Goal: Task Accomplishment & Management: Use online tool/utility

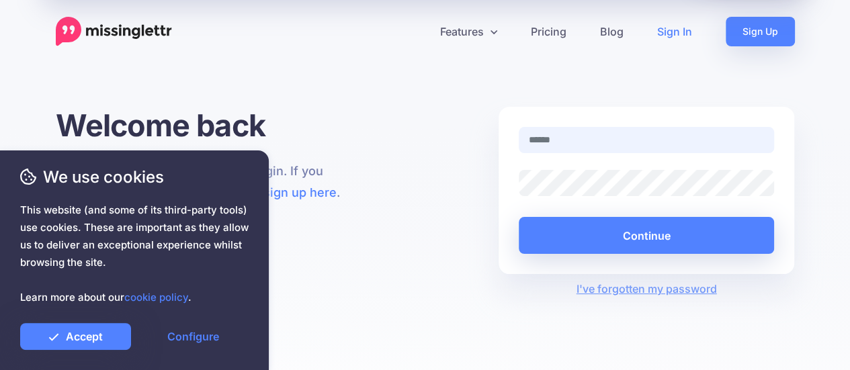
click at [562, 147] on input "text" at bounding box center [647, 140] width 256 height 26
click at [566, 146] on input "text" at bounding box center [647, 140] width 256 height 26
type input "**********"
drag, startPoint x: 695, startPoint y: 139, endPoint x: 456, endPoint y: 146, distance: 238.6
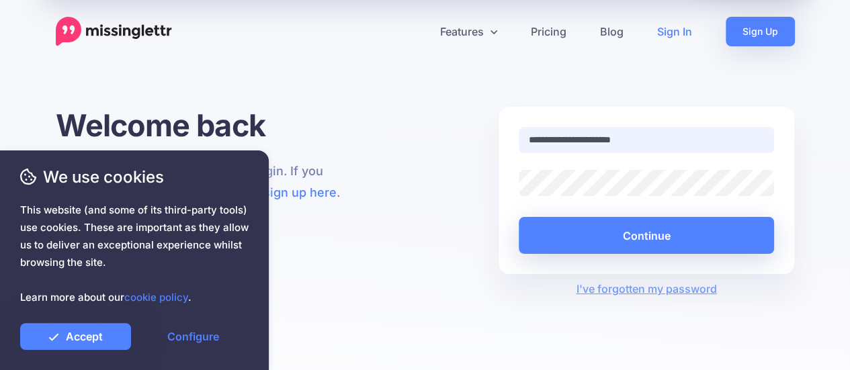
click at [456, 146] on div "**********" at bounding box center [425, 202] width 759 height 190
click at [357, 117] on div "Welcome back Enter your email and password to login. If you don't have an accou…" at bounding box center [204, 202] width 316 height 190
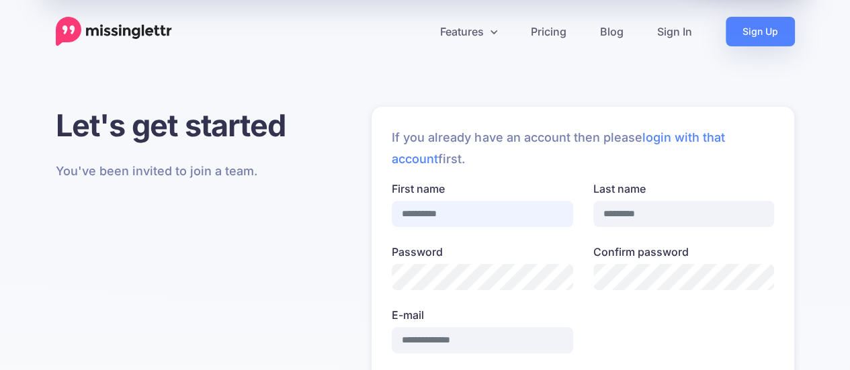
click at [480, 211] on input "First name" at bounding box center [482, 214] width 181 height 26
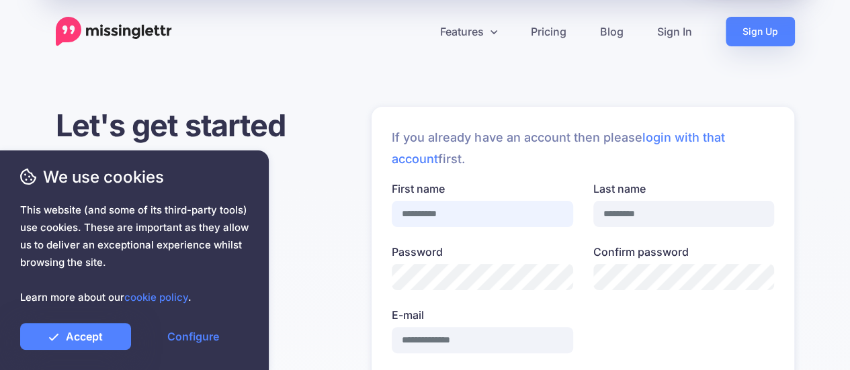
type input "****"
click at [649, 205] on input "Last name" at bounding box center [683, 214] width 181 height 26
type input "*******"
click at [517, 343] on input "E-mail" at bounding box center [482, 340] width 181 height 26
type input "**********"
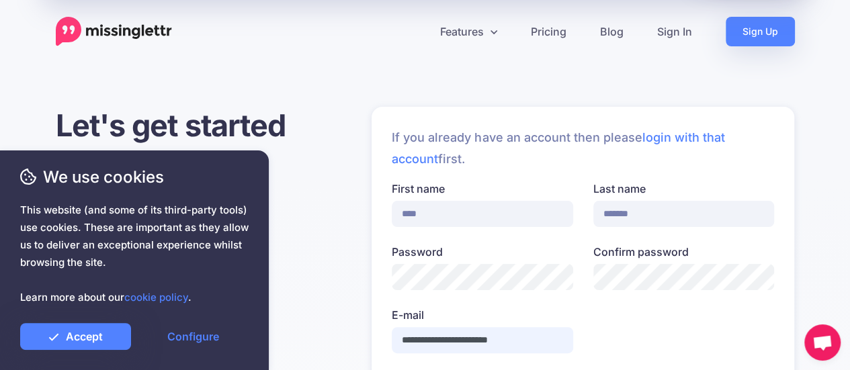
scroll to position [269, 0]
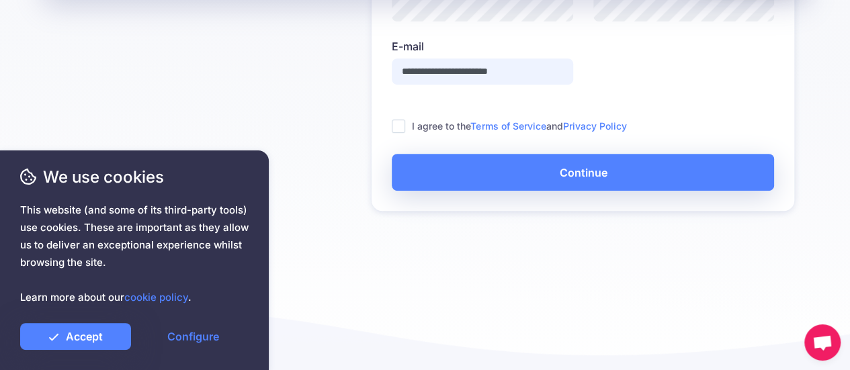
click at [403, 122] on ins at bounding box center [398, 126] width 13 height 13
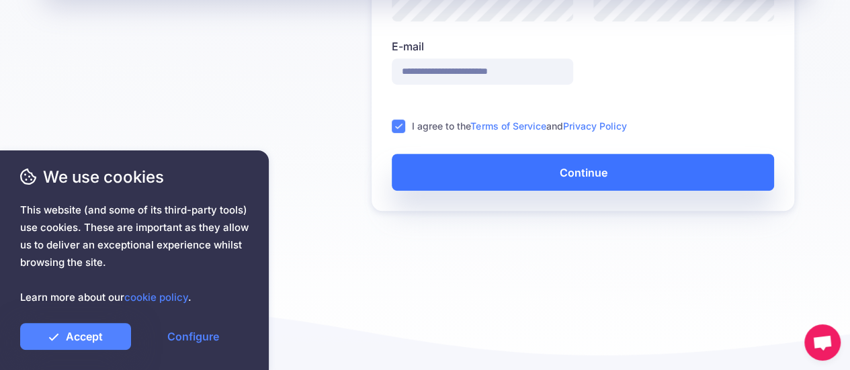
click at [433, 163] on button "Continue" at bounding box center [583, 172] width 382 height 37
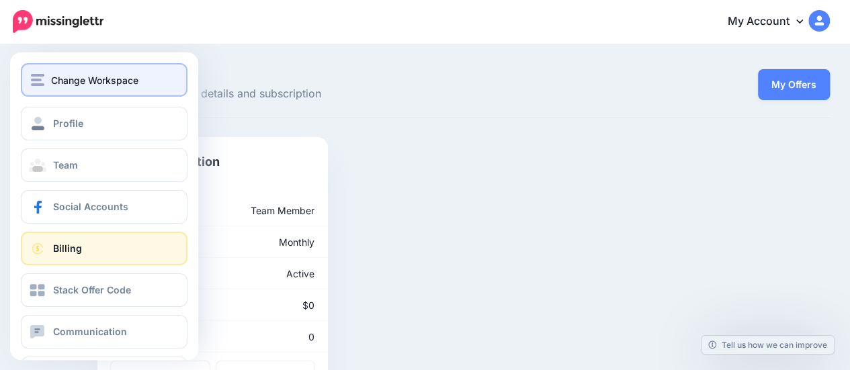
click at [99, 92] on button "Change Workspace" at bounding box center [104, 80] width 167 height 34
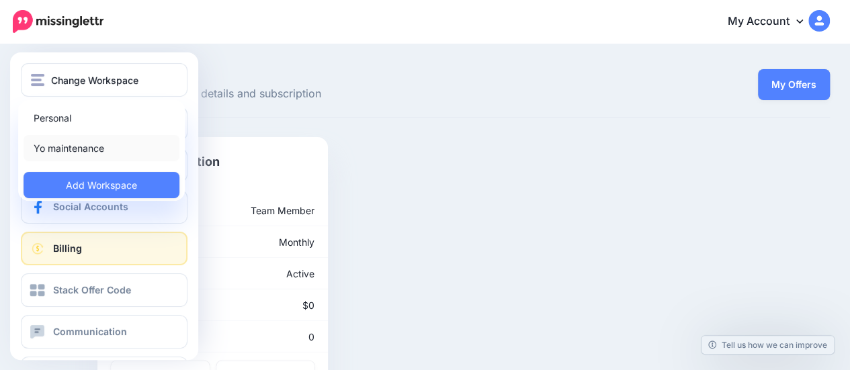
click at [94, 139] on link "Yo maintenance" at bounding box center [102, 148] width 156 height 26
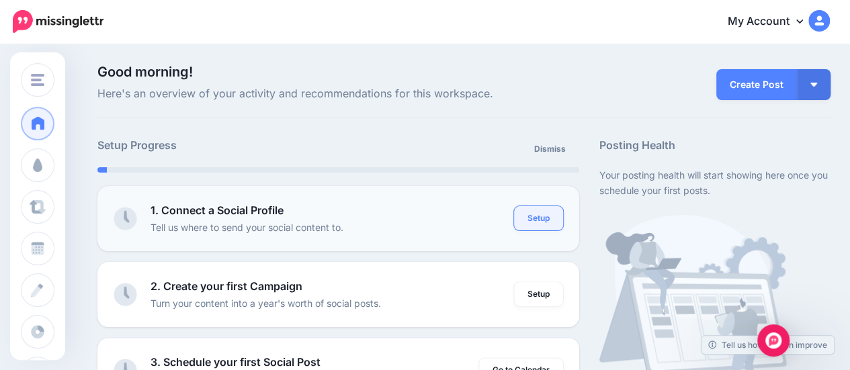
click at [555, 216] on link "Setup" at bounding box center [538, 218] width 49 height 24
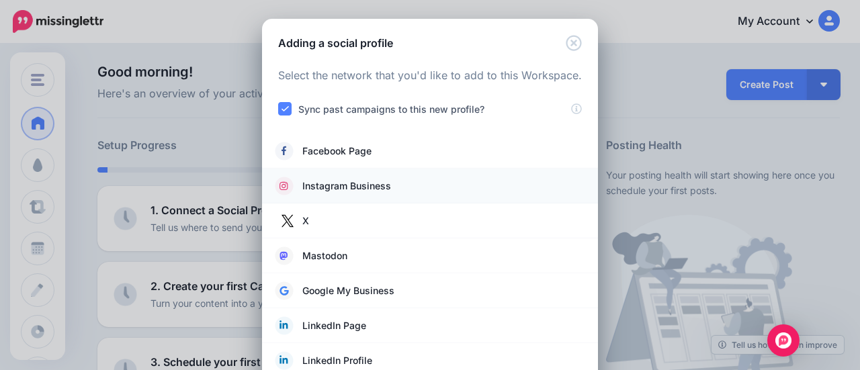
click at [327, 183] on span "Instagram Business" at bounding box center [346, 186] width 89 height 16
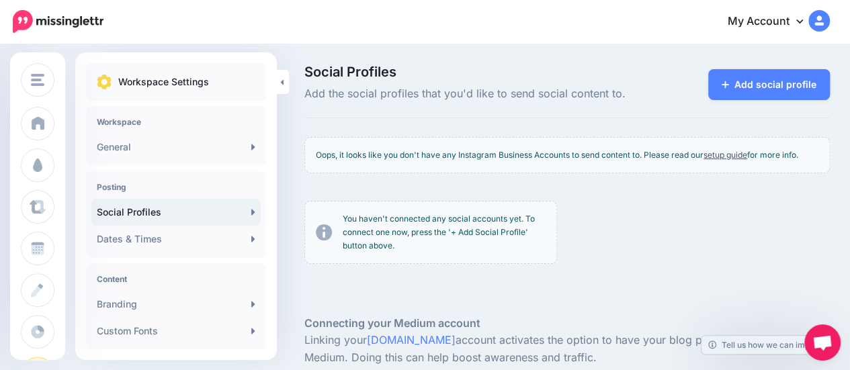
click at [449, 223] on p "You haven't connected any social accounts yet. To connect one now, press the '+…" at bounding box center [444, 232] width 203 height 40
click at [415, 238] on p "You haven't connected any social accounts yet. To connect one now, press the '+…" at bounding box center [444, 232] width 203 height 40
click at [732, 97] on link "Add social profile" at bounding box center [769, 84] width 122 height 31
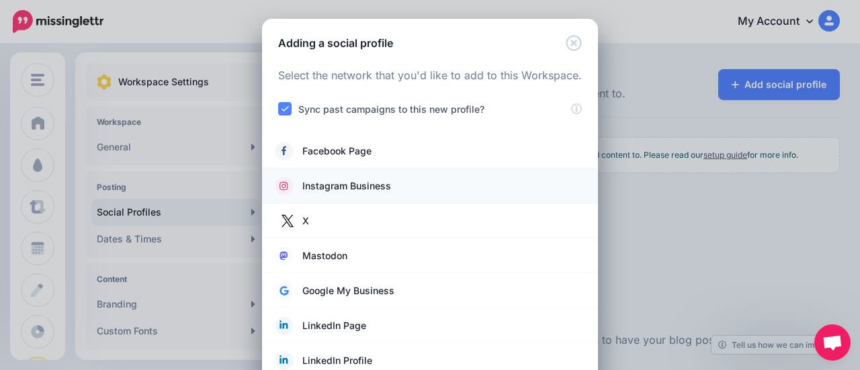
click at [354, 179] on span "Instagram Business" at bounding box center [346, 186] width 89 height 16
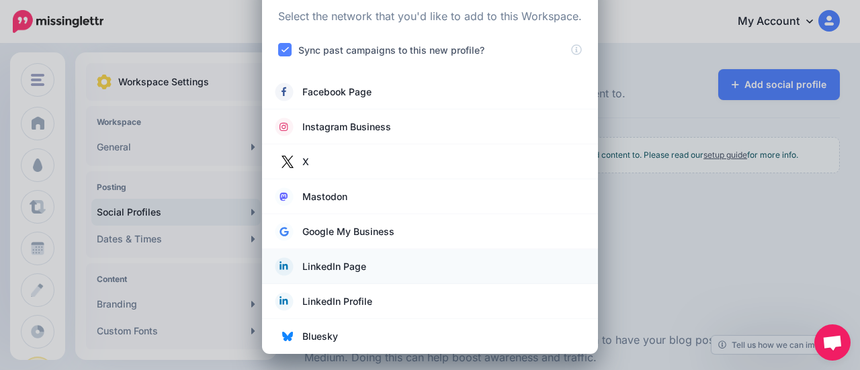
scroll to position [61, 0]
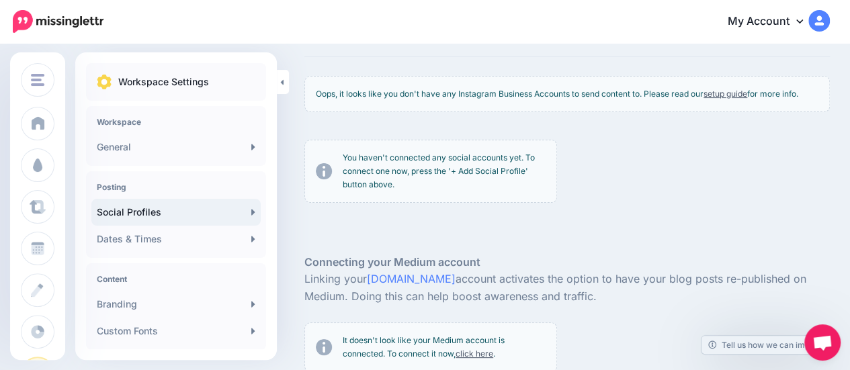
scroll to position [59, 0]
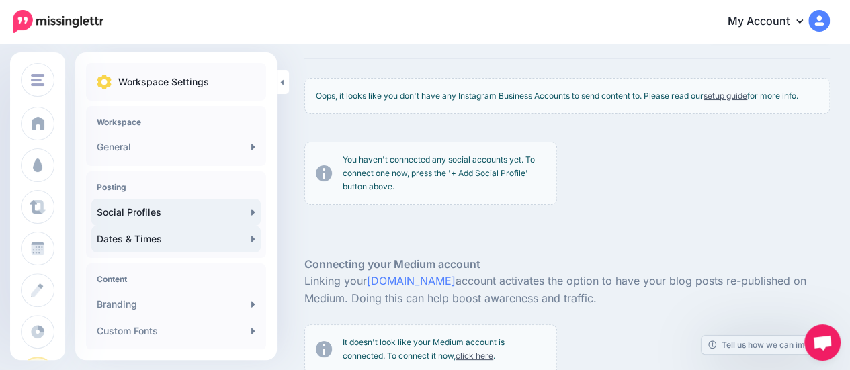
click at [251, 240] on icon at bounding box center [252, 239] width 3 height 6
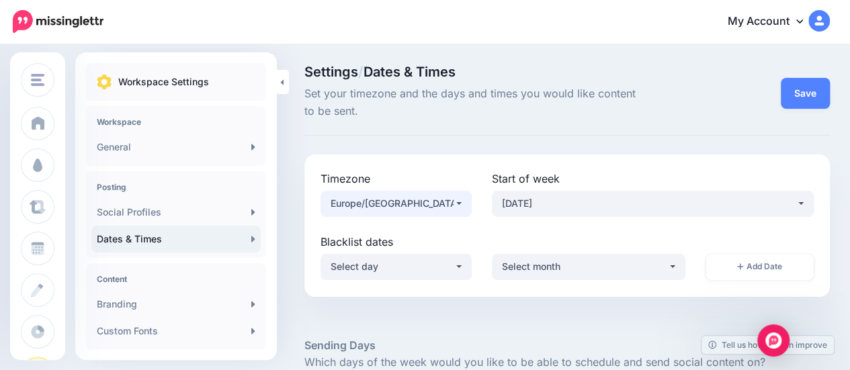
click at [421, 210] on div "Europe/London" at bounding box center [392, 204] width 123 height 16
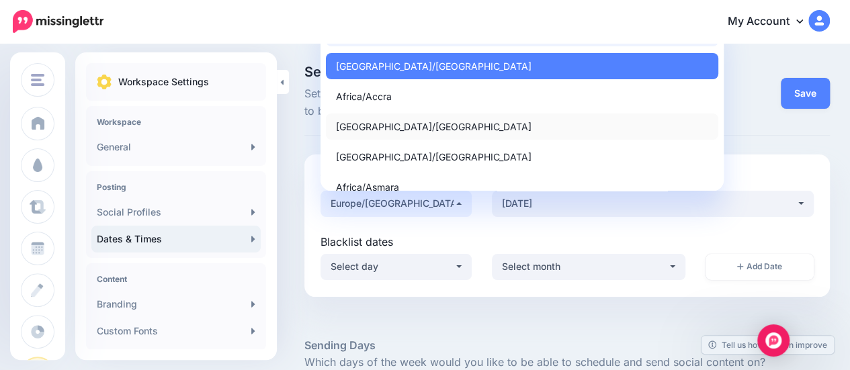
type input "*"
click at [370, 122] on span "Africa/Addis Ababa" at bounding box center [434, 126] width 196 height 16
select select "**********"
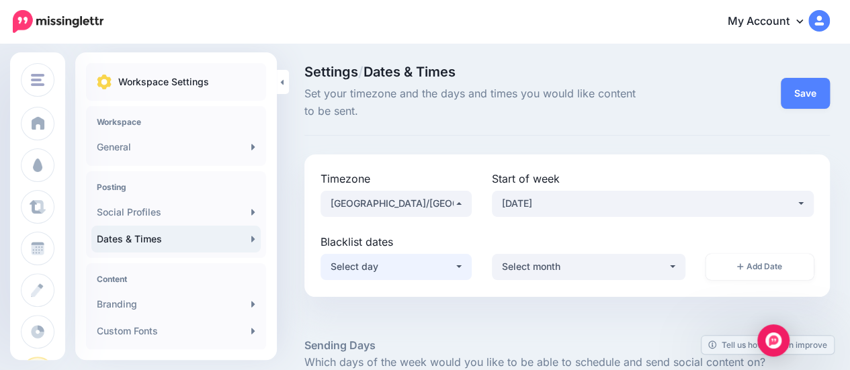
click at [384, 271] on div "Select day" at bounding box center [392, 267] width 123 height 16
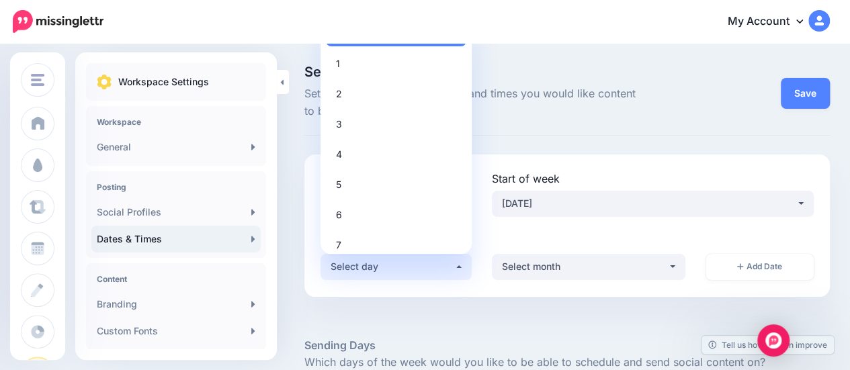
click at [380, 312] on div at bounding box center [566, 317] width 525 height 40
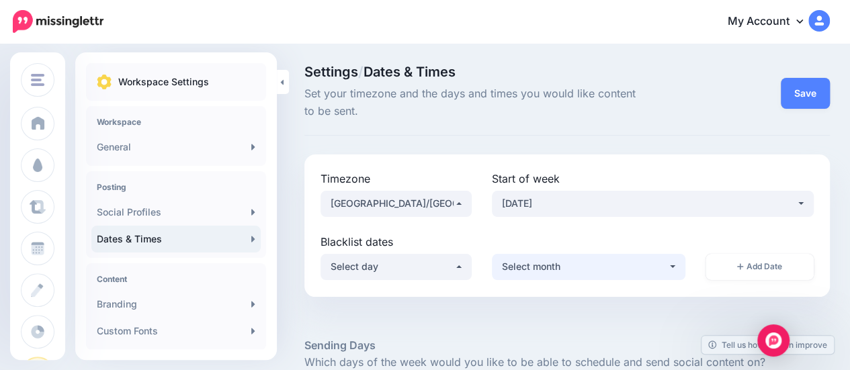
click at [517, 271] on div "Select month" at bounding box center [585, 267] width 166 height 16
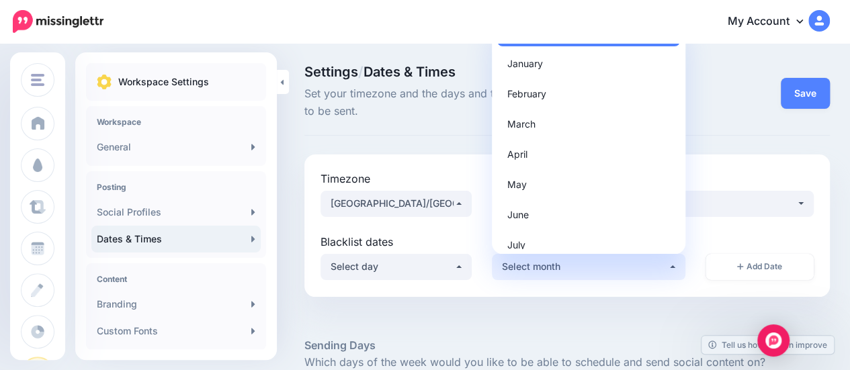
click at [491, 303] on div at bounding box center [566, 317] width 525 height 40
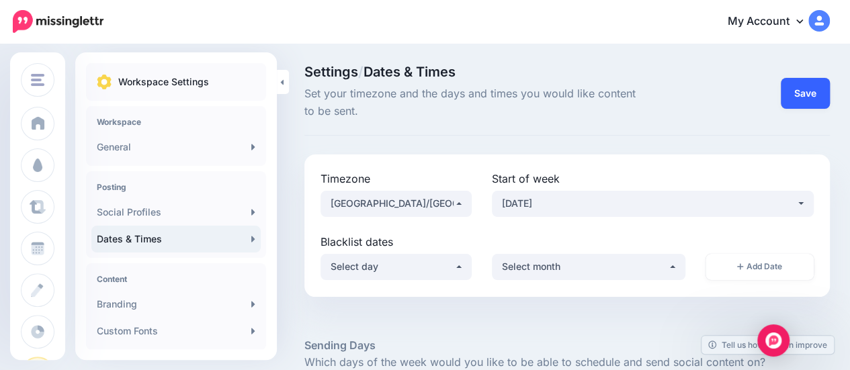
click at [830, 91] on button "Save" at bounding box center [805, 93] width 49 height 31
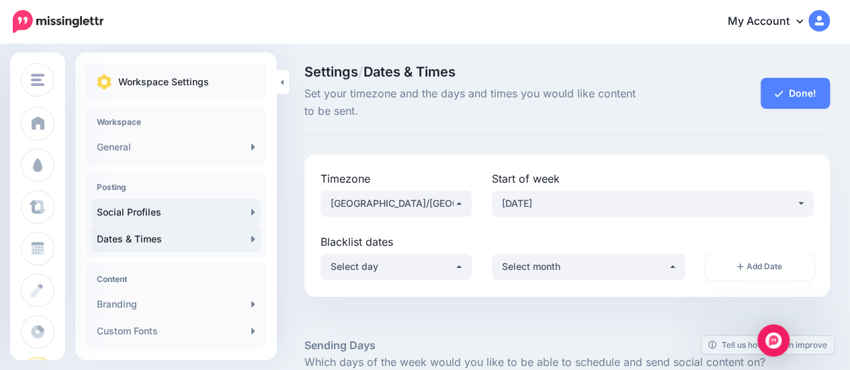
click at [215, 224] on link "Social Profiles" at bounding box center [175, 212] width 169 height 27
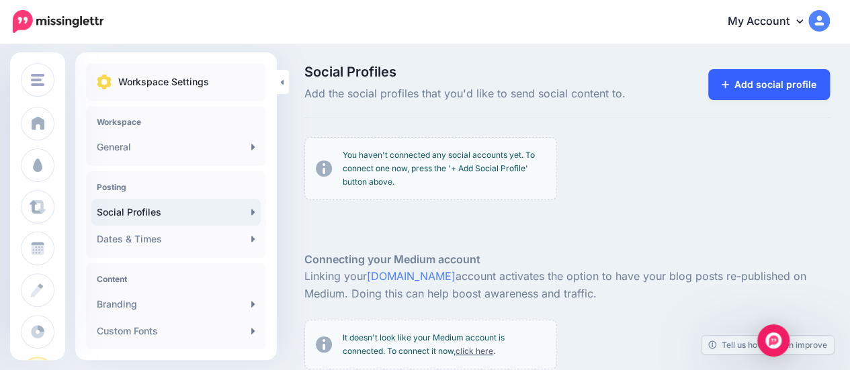
click at [763, 72] on link "Add social profile" at bounding box center [769, 84] width 122 height 31
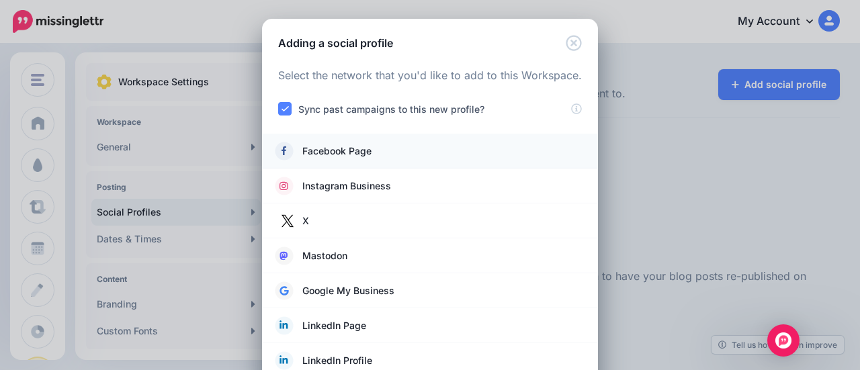
click at [384, 155] on link "Facebook Page" at bounding box center [429, 151] width 309 height 19
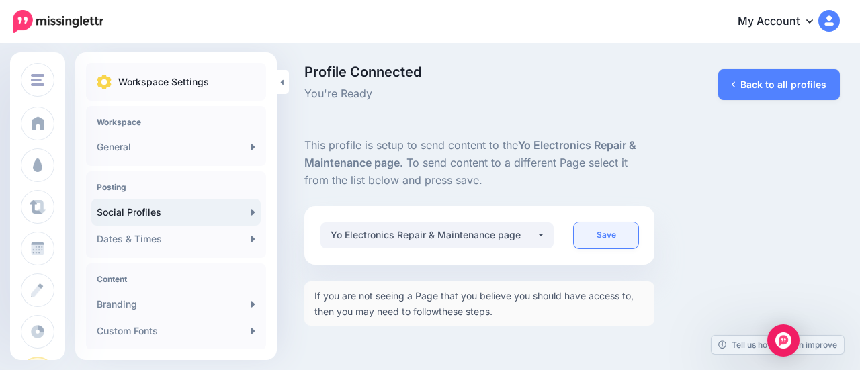
click at [626, 237] on link "Save" at bounding box center [606, 235] width 65 height 26
click at [503, 233] on div "Yo Electronics Repair & Maintenance page" at bounding box center [434, 235] width 206 height 16
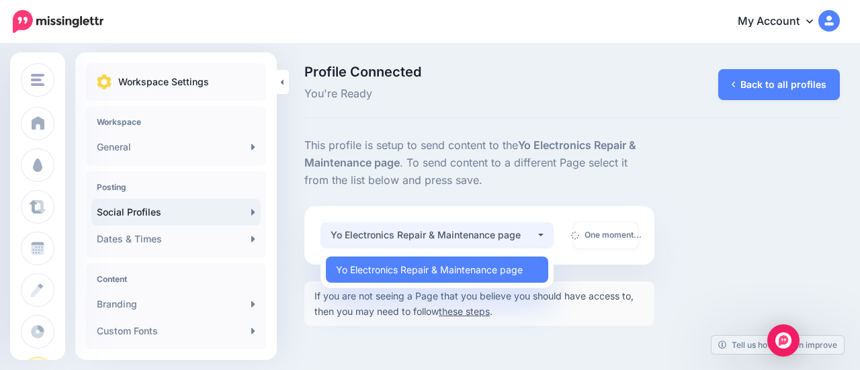
click at [503, 233] on div "Yo Electronics Repair & Maintenance page" at bounding box center [434, 235] width 206 height 16
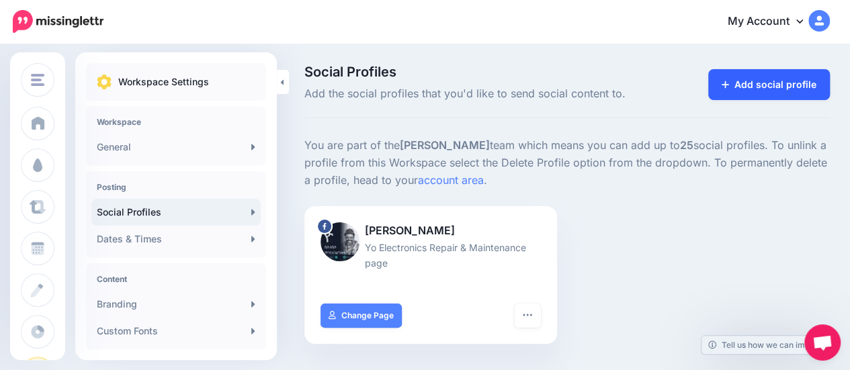
click at [775, 91] on link "Add social profile" at bounding box center [769, 84] width 122 height 31
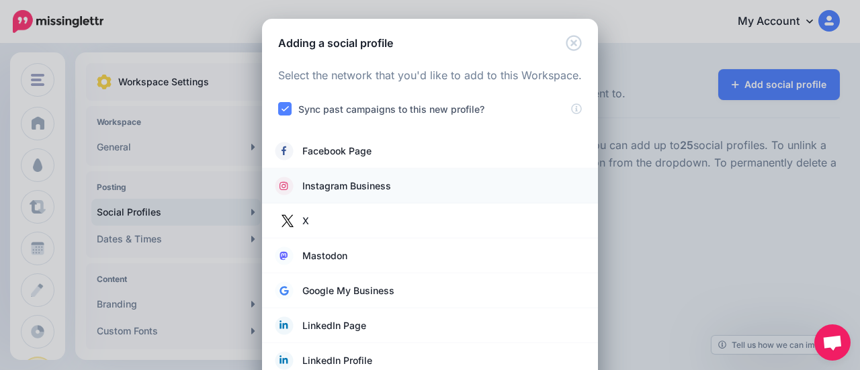
click at [352, 183] on span "Instagram Business" at bounding box center [346, 186] width 89 height 16
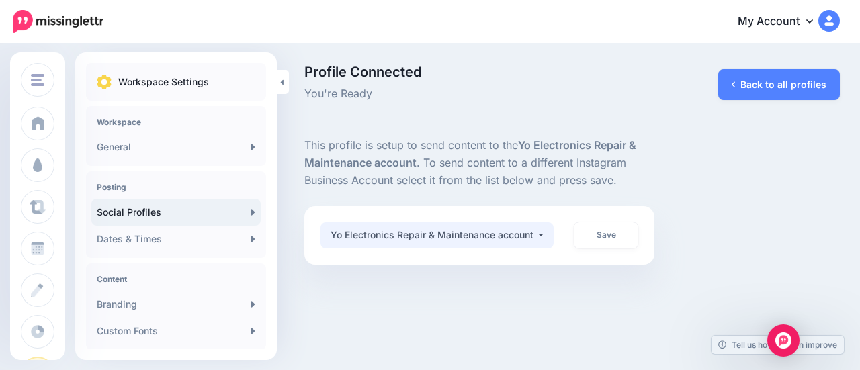
click at [488, 233] on div "Yo Electronics Repair & Maintenance account" at bounding box center [434, 235] width 206 height 16
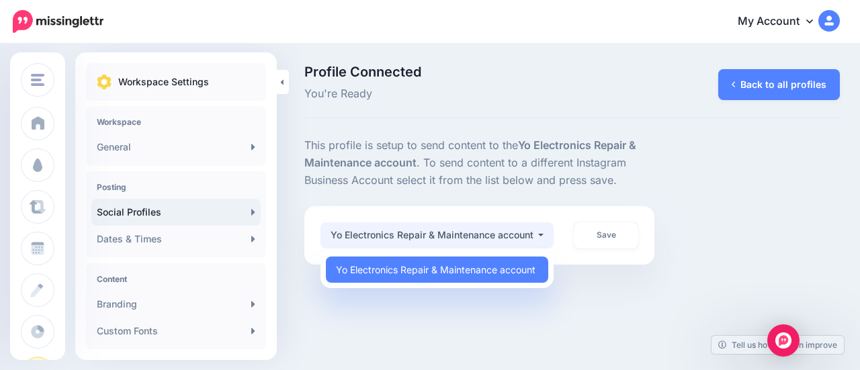
click at [488, 233] on div "Yo Electronics Repair & Maintenance account" at bounding box center [434, 235] width 206 height 16
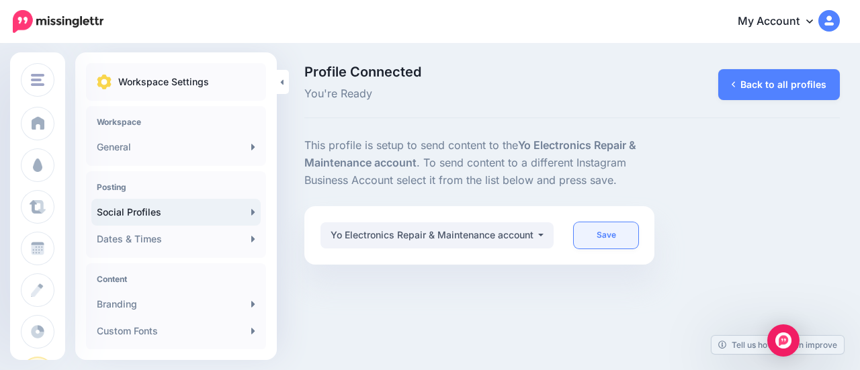
click at [607, 236] on link "Save" at bounding box center [606, 235] width 65 height 26
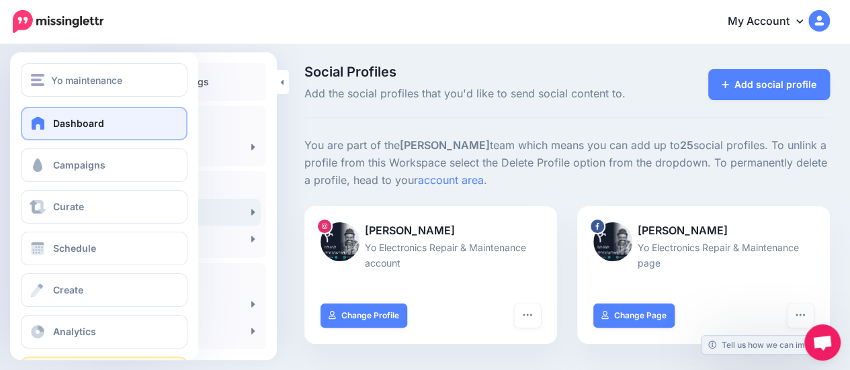
click at [62, 134] on link "Dashboard" at bounding box center [104, 124] width 167 height 34
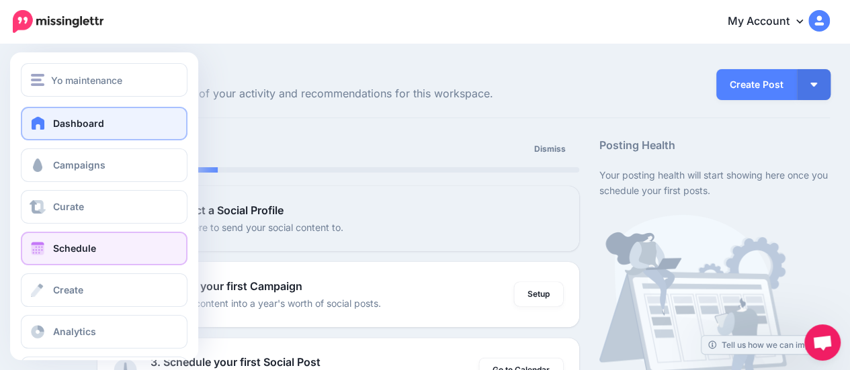
click at [52, 253] on link "Schedule" at bounding box center [104, 249] width 167 height 34
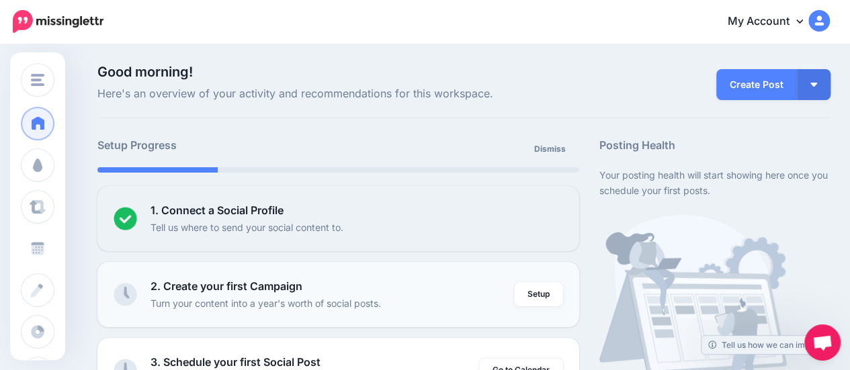
scroll to position [269, 0]
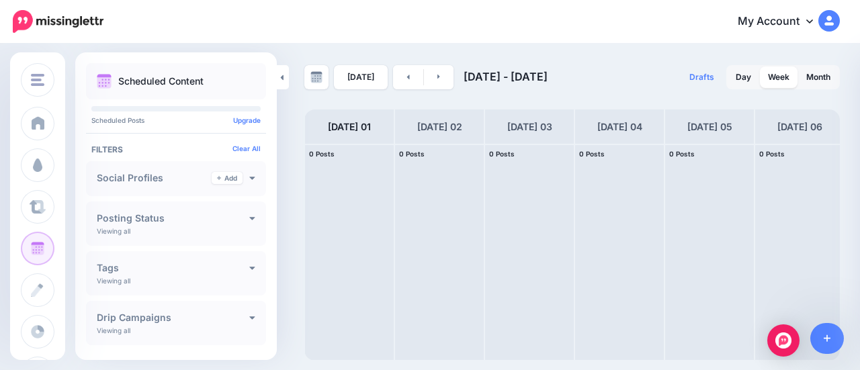
click at [237, 179] on div "Social Profiles Add" at bounding box center [176, 178] width 159 height 12
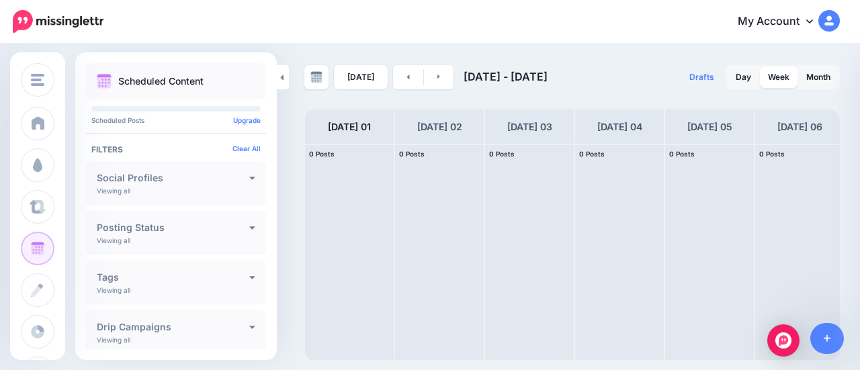
click at [240, 179] on h4 "Social Profiles" at bounding box center [173, 177] width 153 height 9
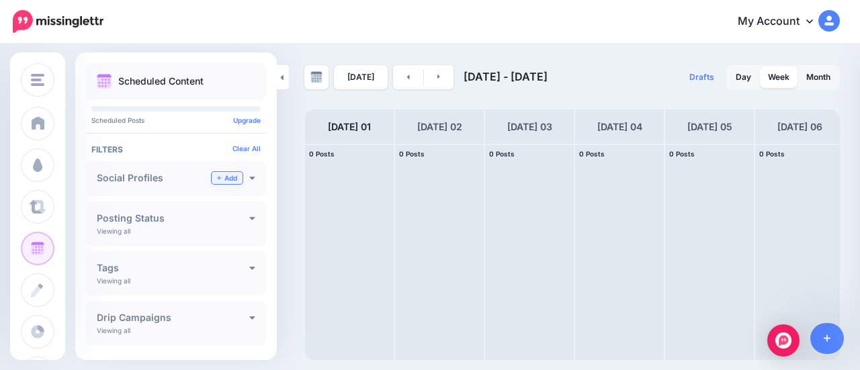
click at [230, 177] on link "Add" at bounding box center [227, 178] width 31 height 12
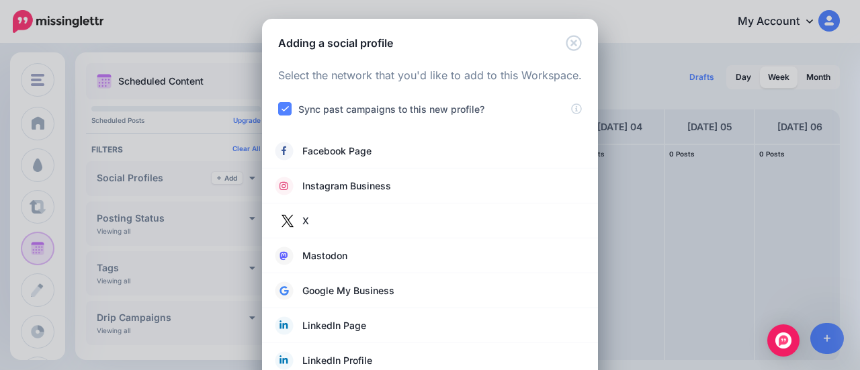
click at [201, 137] on div "Adding a social profile Loading Select the network that you'd like to add to th…" at bounding box center [430, 185] width 860 height 370
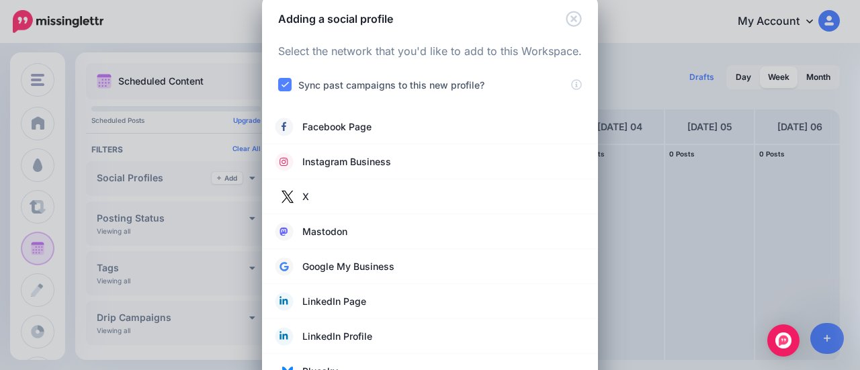
scroll to position [61, 0]
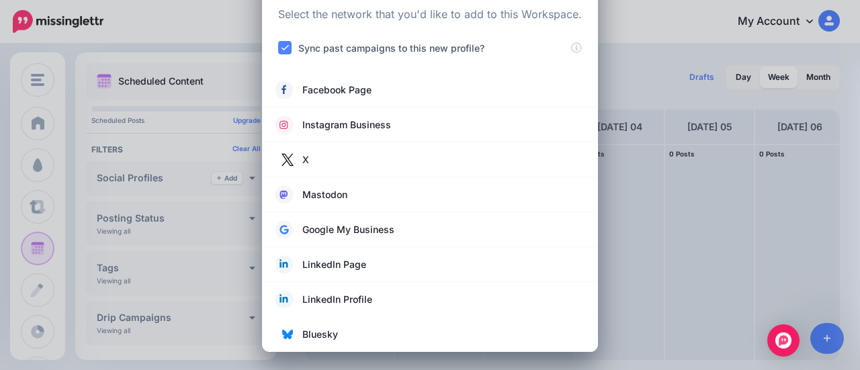
click at [217, 177] on div "Adding a social profile Loading Select the network that you'd like to add to th…" at bounding box center [430, 185] width 860 height 370
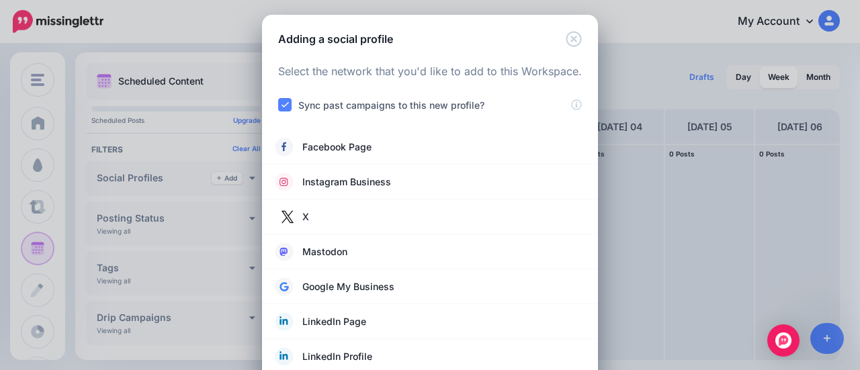
scroll to position [0, 0]
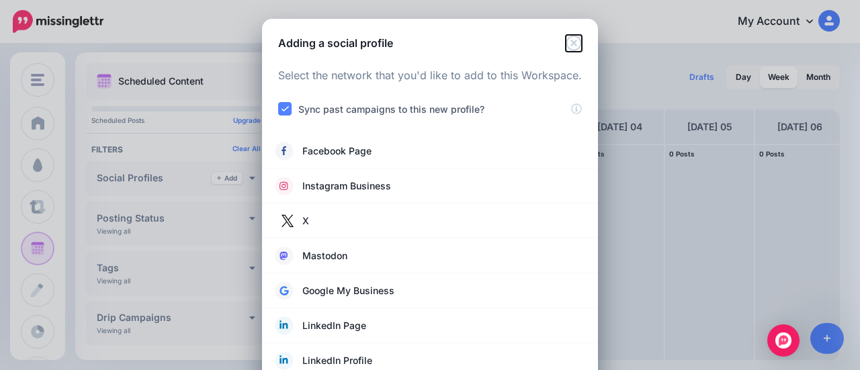
click at [568, 41] on icon "Close" at bounding box center [574, 43] width 16 height 16
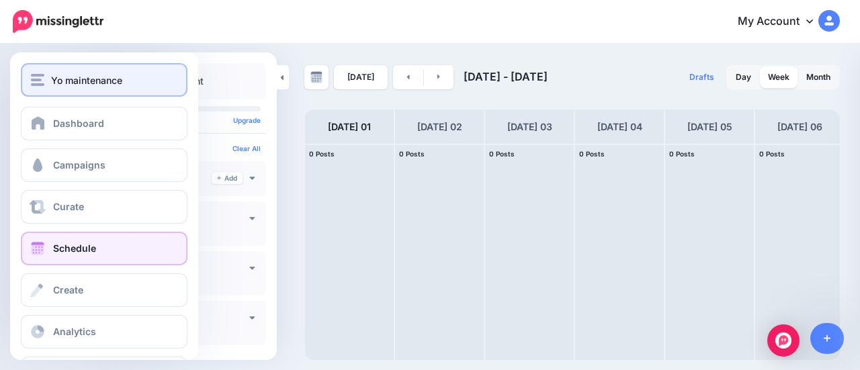
click at [52, 73] on span "Yo maintenance" at bounding box center [86, 80] width 71 height 15
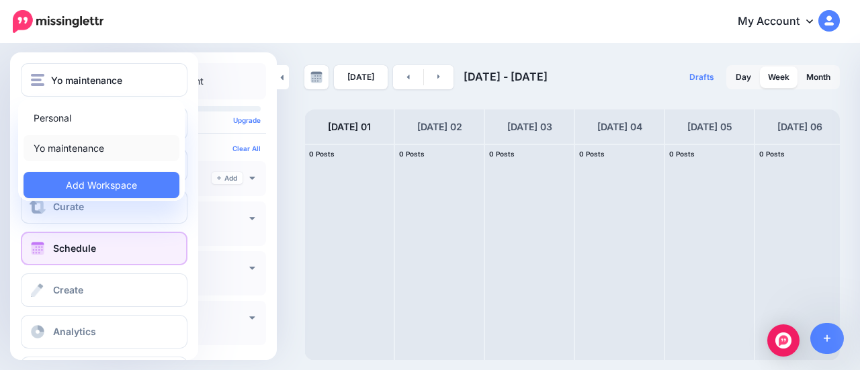
click at [80, 140] on link "Yo maintenance" at bounding box center [102, 148] width 156 height 26
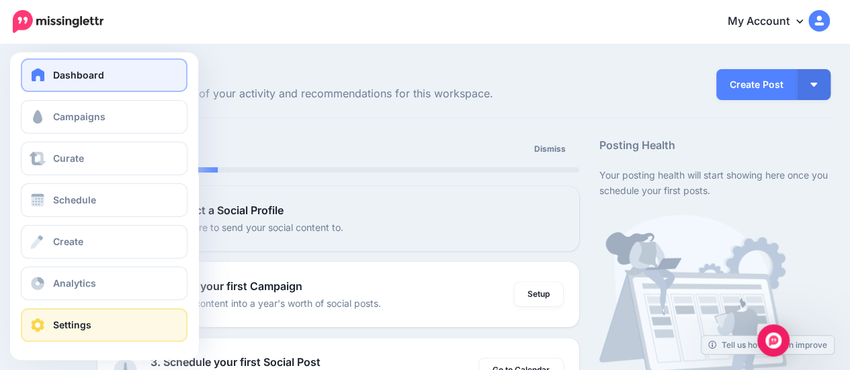
click at [54, 325] on span "Settings" at bounding box center [72, 324] width 38 height 11
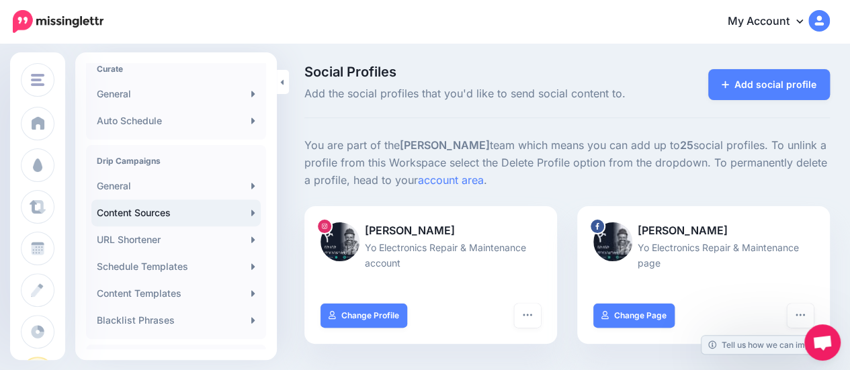
scroll to position [336, 0]
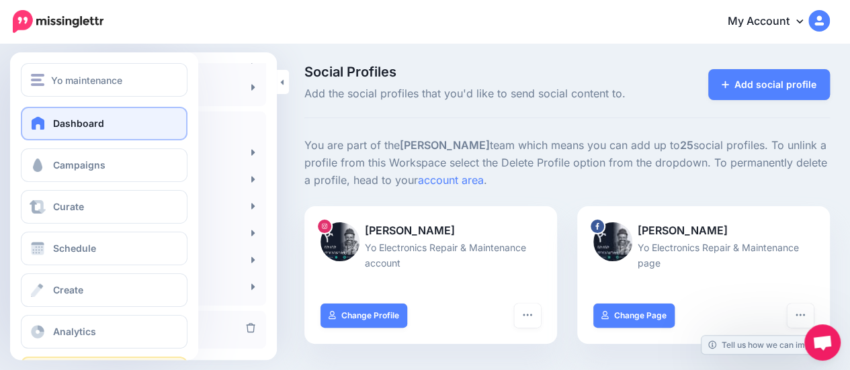
click at [73, 136] on link "Dashboard" at bounding box center [104, 124] width 167 height 34
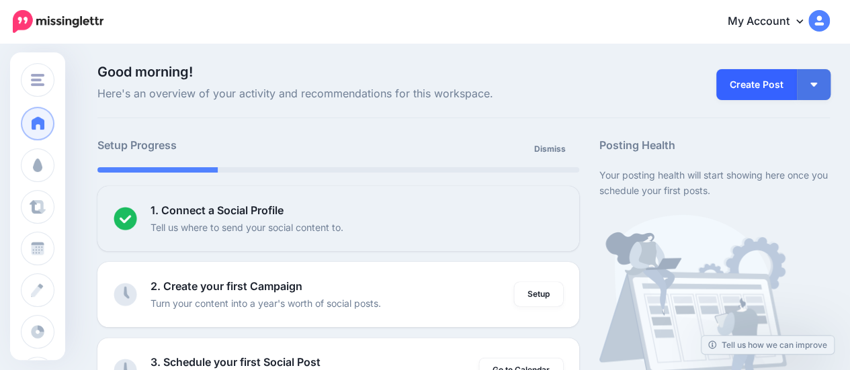
click at [730, 89] on link "Create Post" at bounding box center [756, 84] width 81 height 31
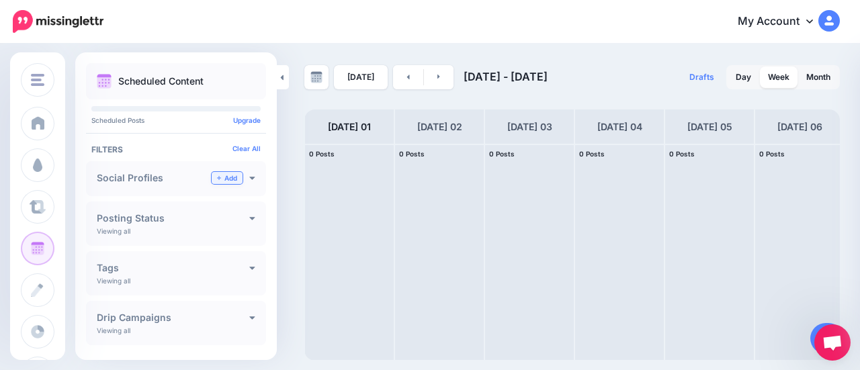
click at [226, 179] on link "Add" at bounding box center [227, 178] width 31 height 12
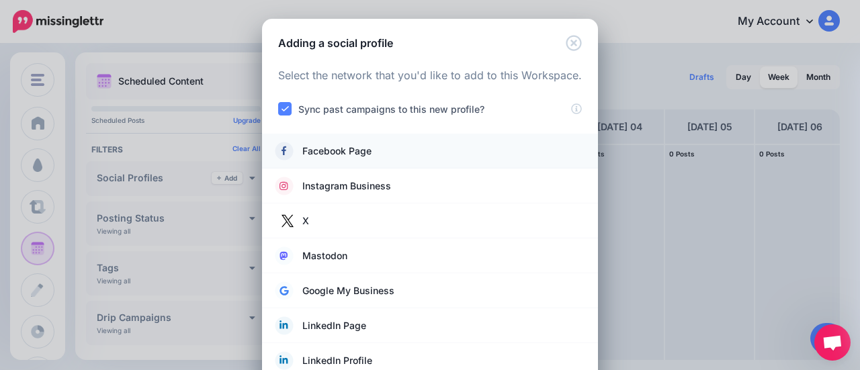
click at [347, 150] on span "Facebook Page" at bounding box center [336, 151] width 69 height 16
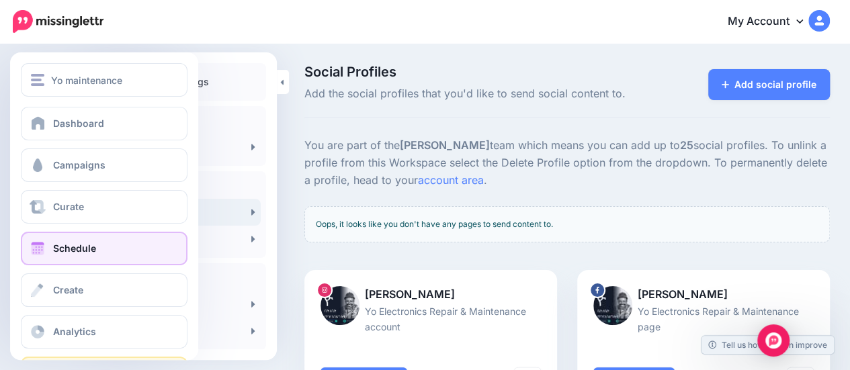
click at [67, 243] on link "Schedule" at bounding box center [104, 249] width 167 height 34
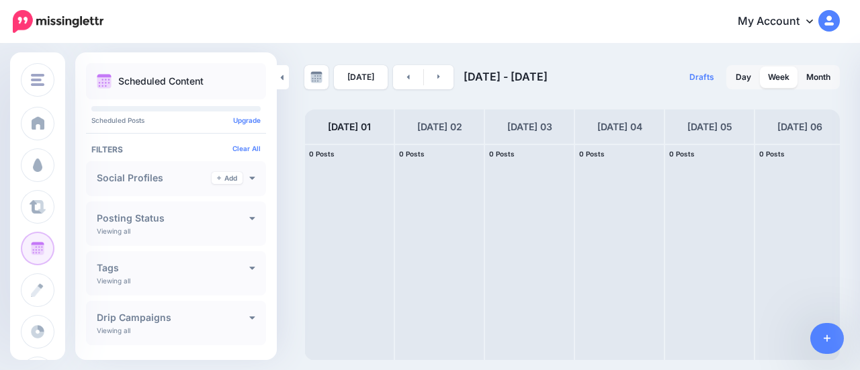
click at [144, 218] on h4 "Posting Status" at bounding box center [173, 218] width 153 height 9
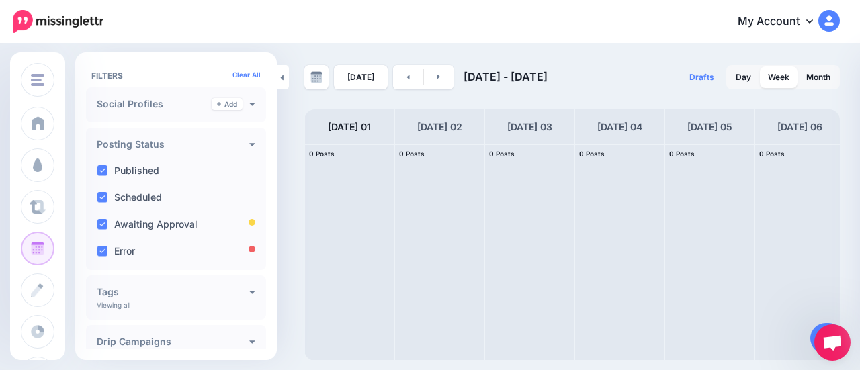
scroll to position [176, 0]
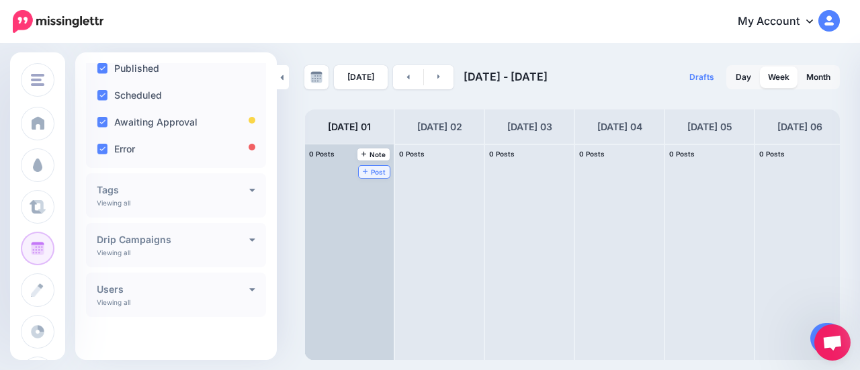
click at [369, 171] on span "Post" at bounding box center [375, 172] width 24 height 7
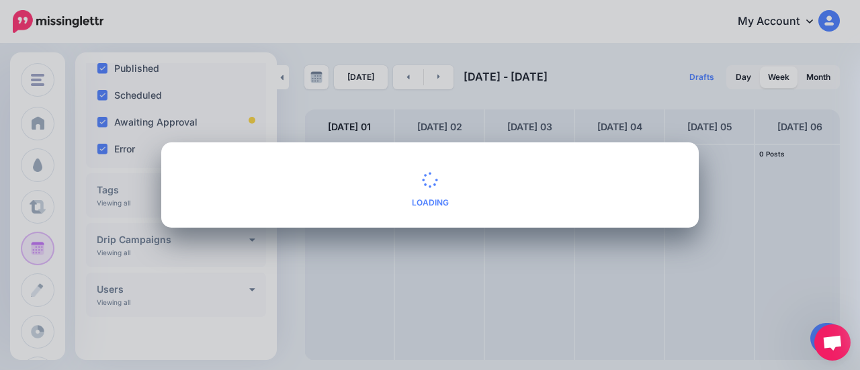
click at [588, 94] on div "What would you like to create? Loading Yes Alt Cancel" at bounding box center [430, 185] width 860 height 370
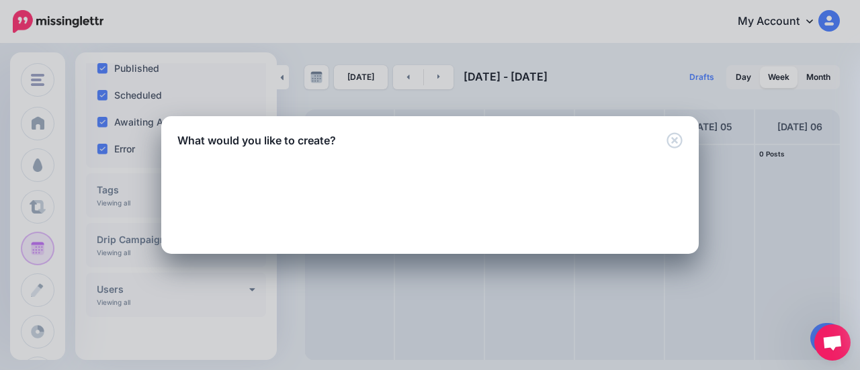
click at [677, 150] on div "Loading Loading Curated Post Share fresh content your audience will love. New P…" at bounding box center [430, 200] width 538 height 105
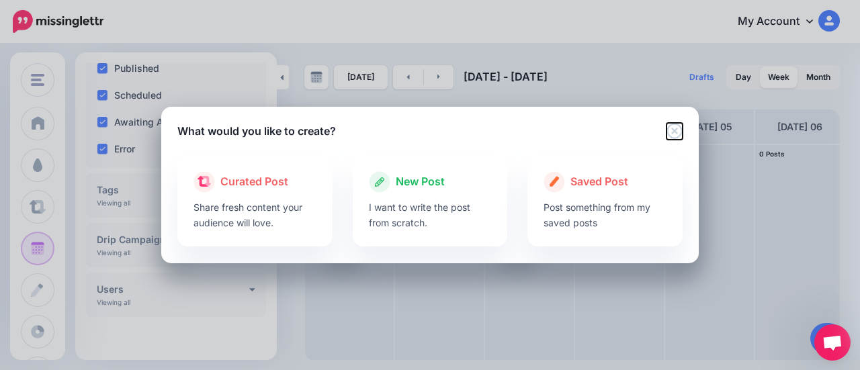
click at [676, 138] on icon "Close" at bounding box center [674, 130] width 15 height 15
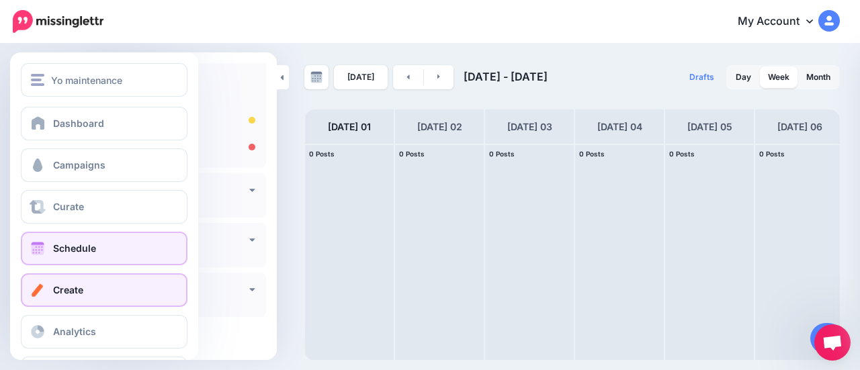
click at [81, 281] on link "Create" at bounding box center [104, 290] width 167 height 34
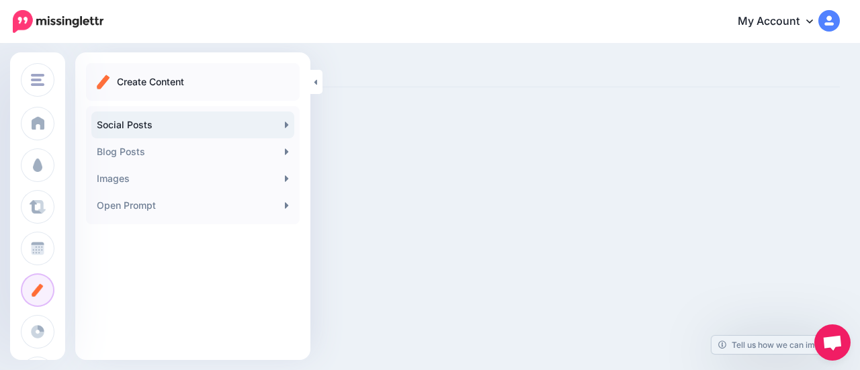
click at [151, 131] on link "Social Posts" at bounding box center [192, 125] width 203 height 27
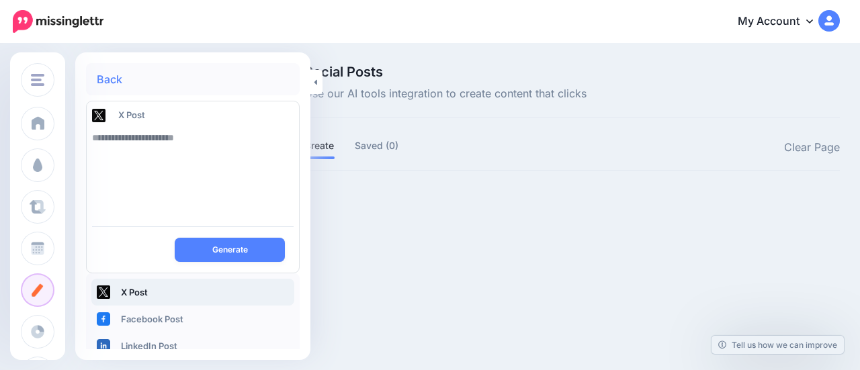
click at [151, 131] on textarea at bounding box center [193, 169] width 202 height 91
click at [133, 249] on div "1" at bounding box center [125, 250] width 42 height 10
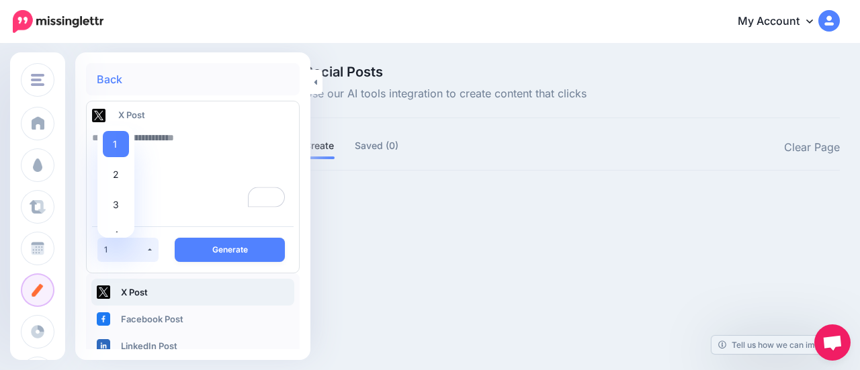
click at [133, 249] on div "1" at bounding box center [125, 250] width 42 height 10
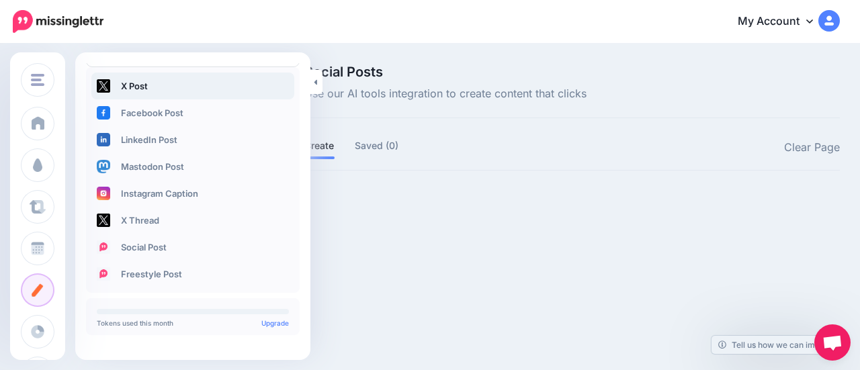
scroll to position [207, 0]
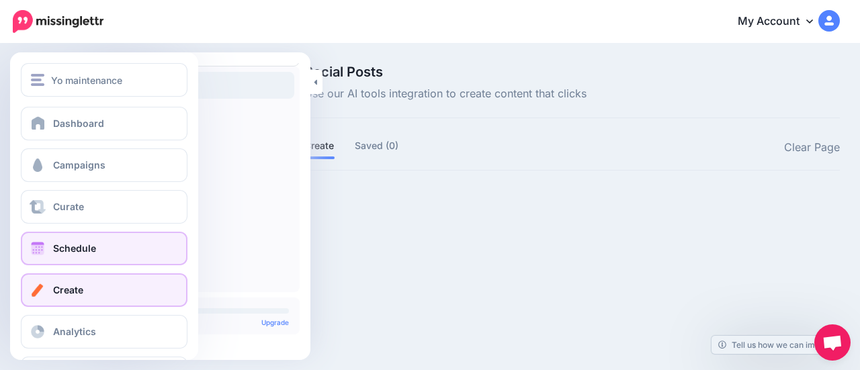
click at [110, 250] on link "Schedule" at bounding box center [104, 249] width 167 height 34
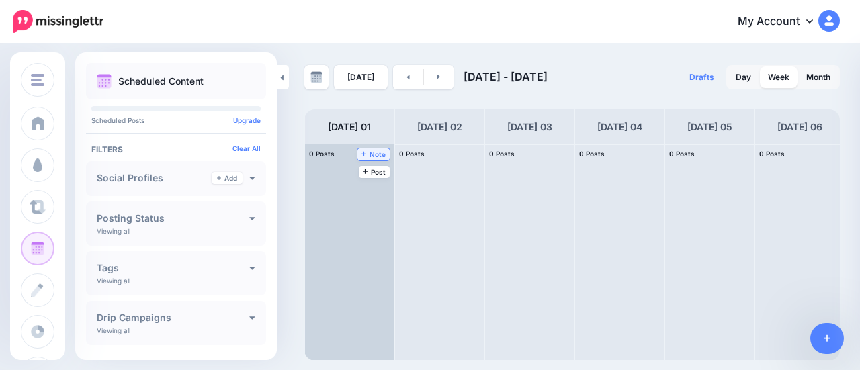
click at [366, 157] on icon at bounding box center [363, 154] width 5 height 7
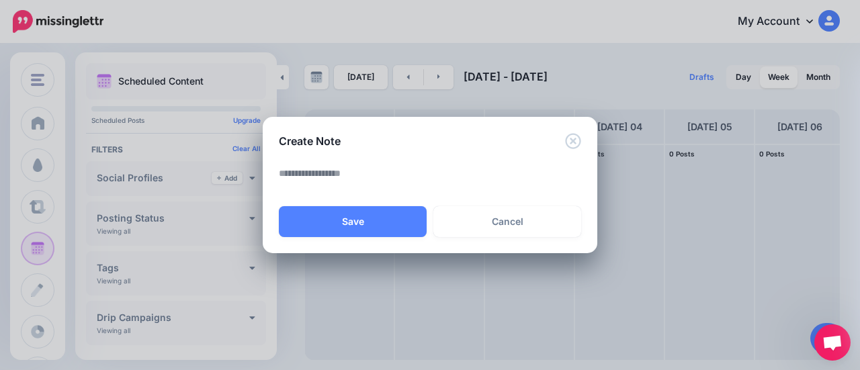
click at [367, 178] on textarea at bounding box center [433, 178] width 309 height 26
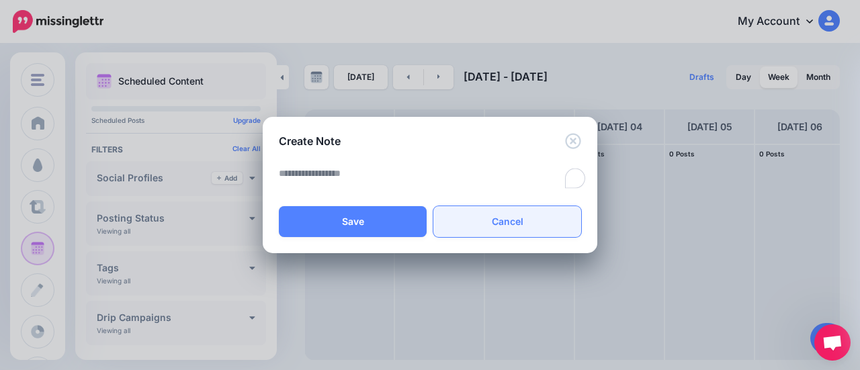
click at [456, 222] on link "Cancel" at bounding box center [507, 221] width 148 height 31
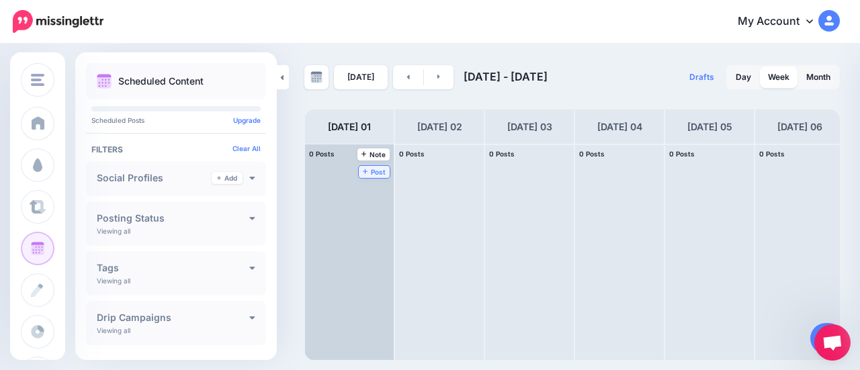
click at [381, 169] on span "Post" at bounding box center [375, 172] width 24 height 7
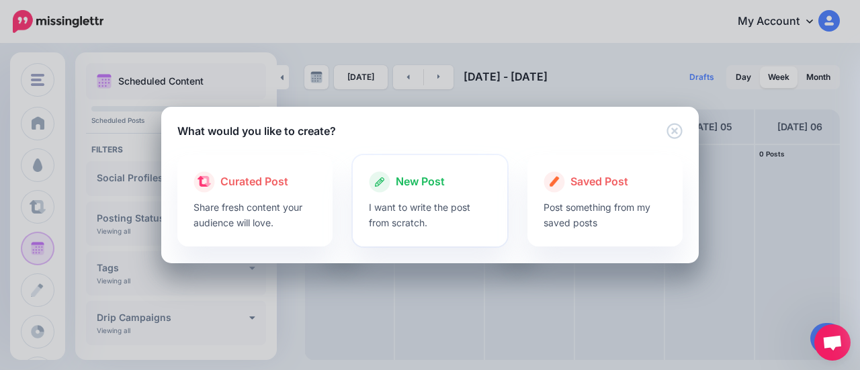
click at [455, 220] on p "I want to write the post from scratch." at bounding box center [430, 215] width 123 height 31
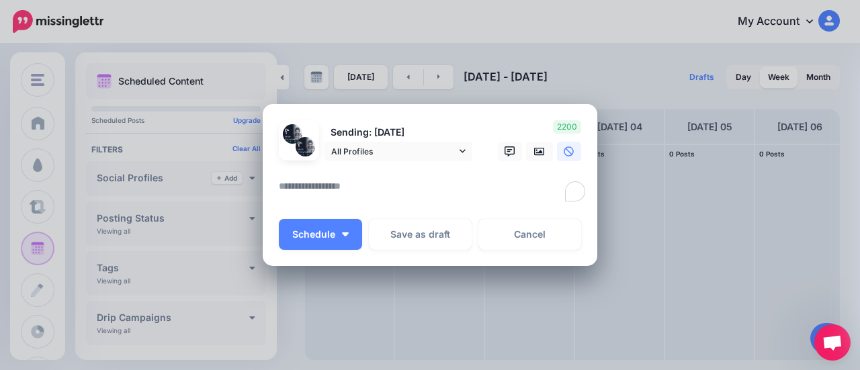
click at [343, 178] on textarea "To enrich screen reader interactions, please activate Accessibility in Grammarl…" at bounding box center [433, 191] width 309 height 26
click at [526, 153] on link at bounding box center [539, 151] width 27 height 19
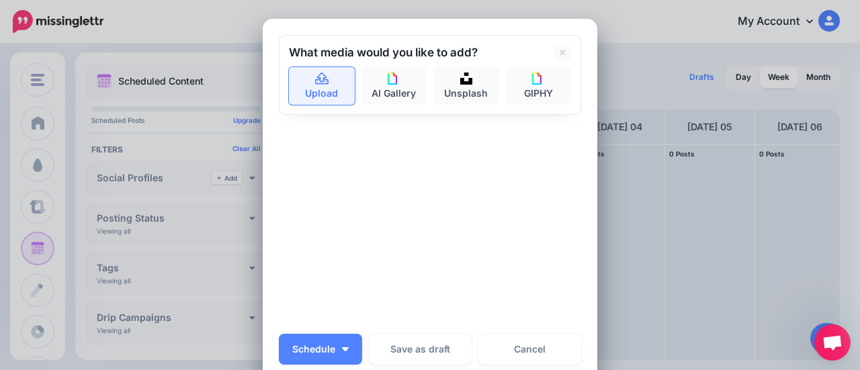
click at [331, 89] on link "Upload" at bounding box center [322, 86] width 66 height 38
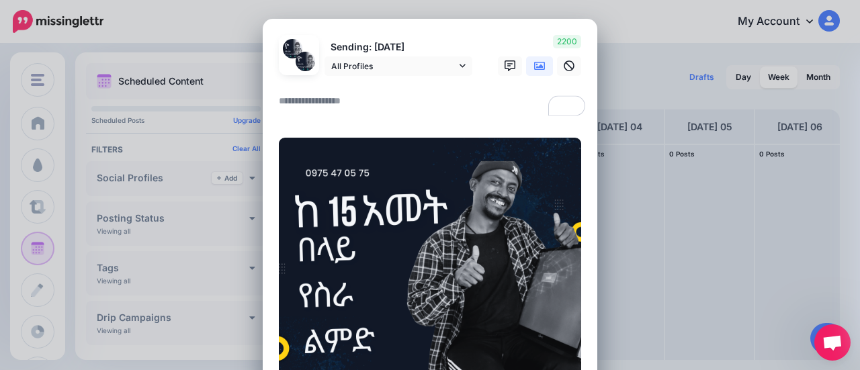
click at [354, 103] on textarea "To enrich screen reader interactions, please activate Accessibility in Grammarl…" at bounding box center [433, 106] width 309 height 26
paste textarea "**********"
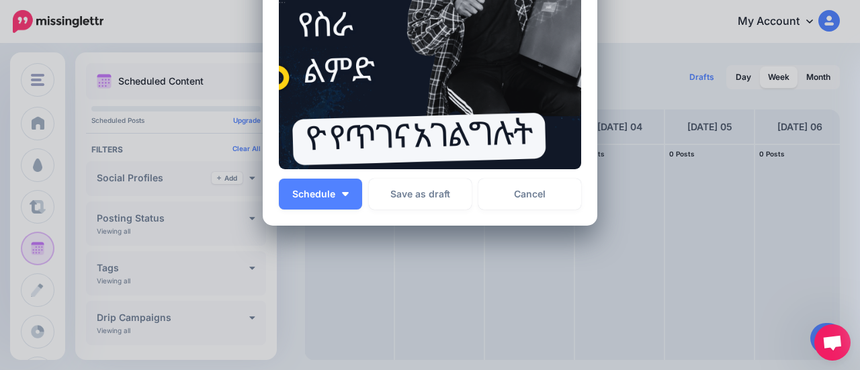
scroll to position [294, 0]
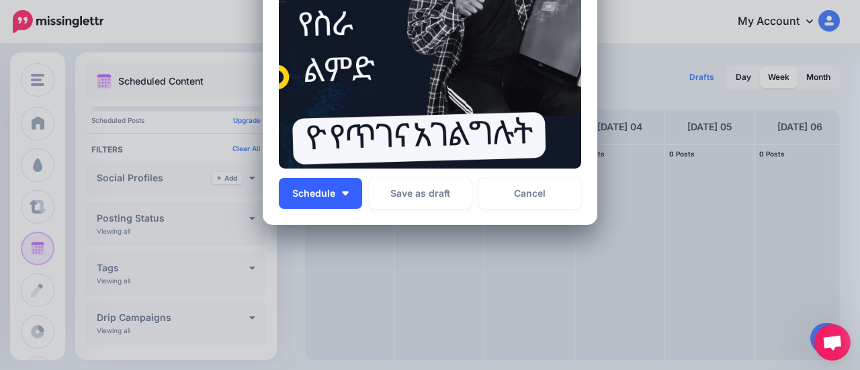
type textarea "**********"
click at [348, 189] on button "Schedule" at bounding box center [320, 193] width 83 height 31
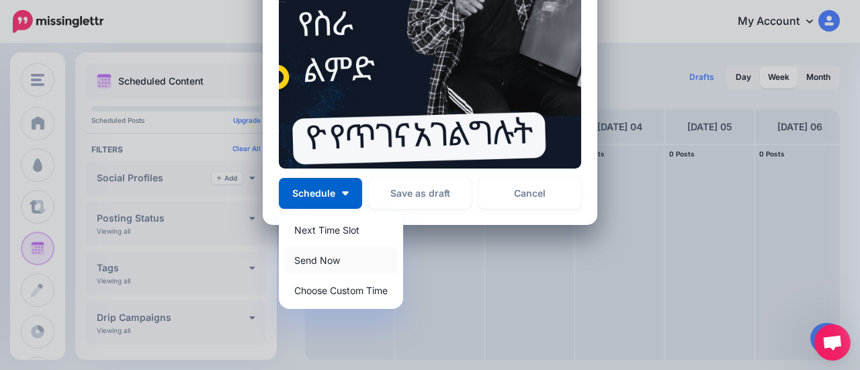
click at [326, 261] on link "Send Now" at bounding box center [341, 260] width 114 height 26
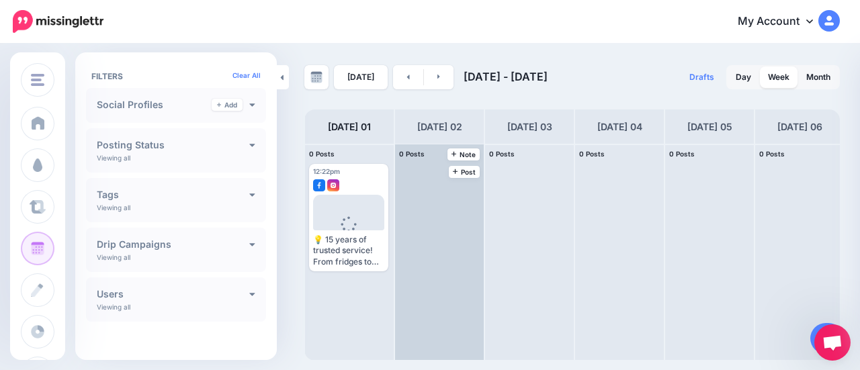
scroll to position [78, 0]
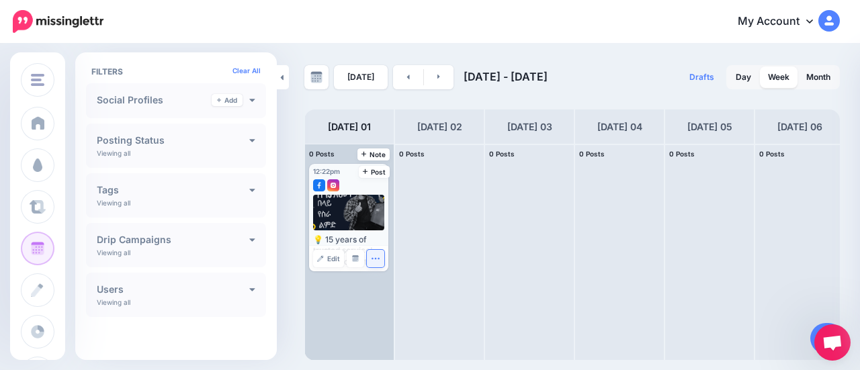
click at [371, 252] on button "button" at bounding box center [375, 258] width 17 height 17
click at [369, 258] on button "button" at bounding box center [375, 258] width 17 height 17
click at [359, 227] on div at bounding box center [349, 213] width 72 height 36
click at [376, 177] on link "Post" at bounding box center [375, 172] width 32 height 12
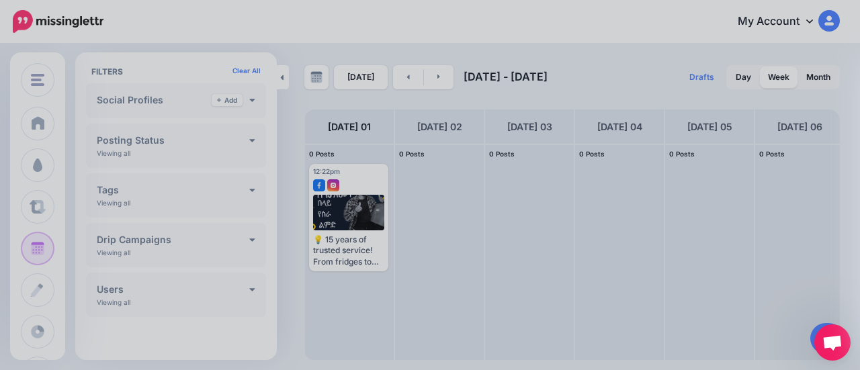
scroll to position [0, 0]
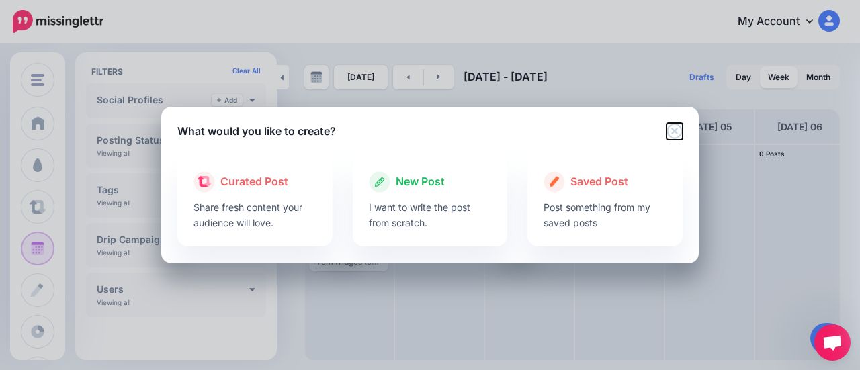
click at [668, 132] on icon "Close" at bounding box center [674, 130] width 15 height 15
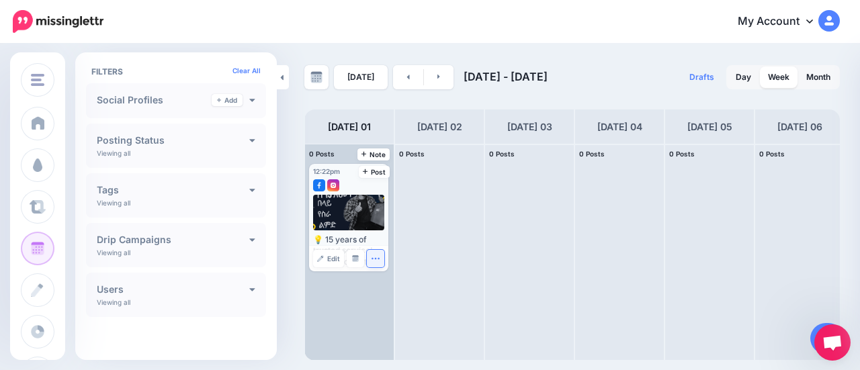
click at [371, 256] on button "button" at bounding box center [375, 258] width 17 height 17
click at [329, 260] on span "Edit" at bounding box center [333, 258] width 13 height 7
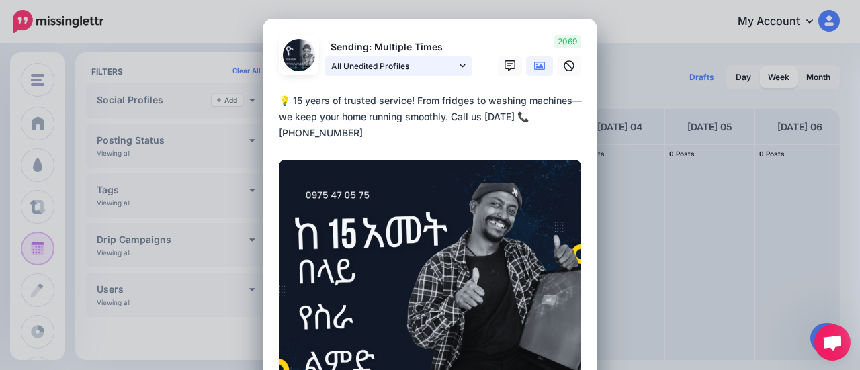
click at [397, 73] on link "All Unedited Profiles" at bounding box center [399, 65] width 148 height 19
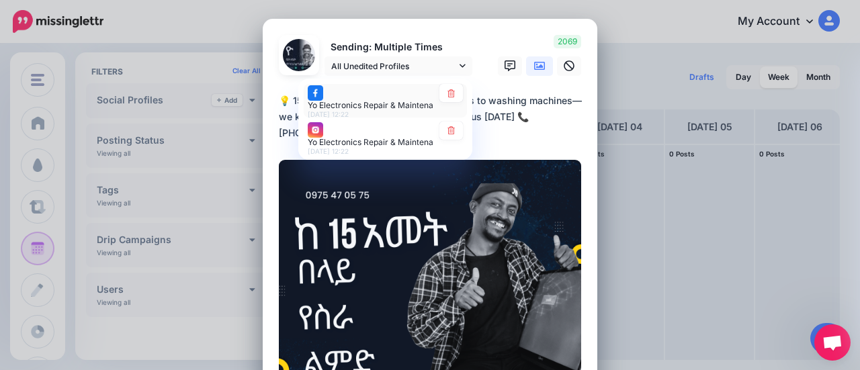
click at [339, 103] on span "Yo Electronics Repair & Maintenance page" at bounding box center [388, 104] width 161 height 10
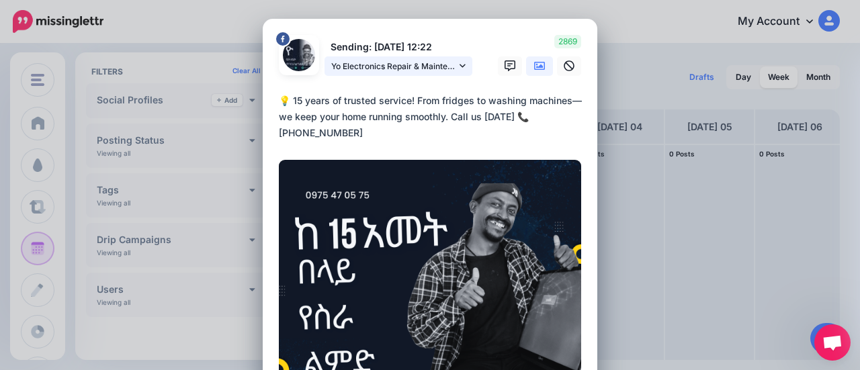
click at [386, 72] on span "Yo Electronics Repair & Maintenance page" at bounding box center [393, 66] width 125 height 14
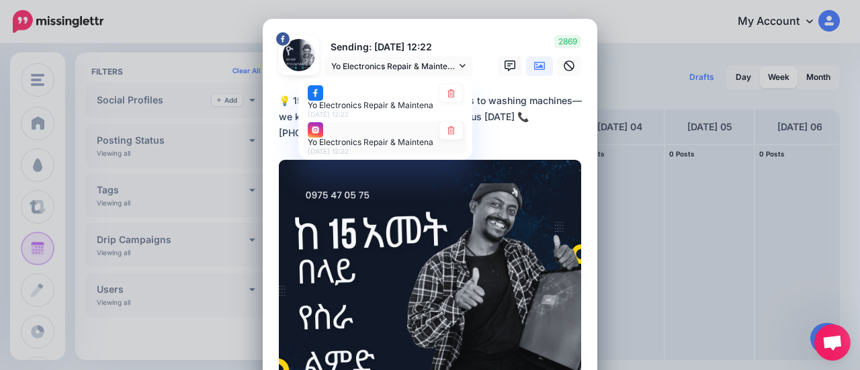
click at [356, 144] on span "Yo Electronics Repair & Maintenance account" at bounding box center [394, 142] width 173 height 10
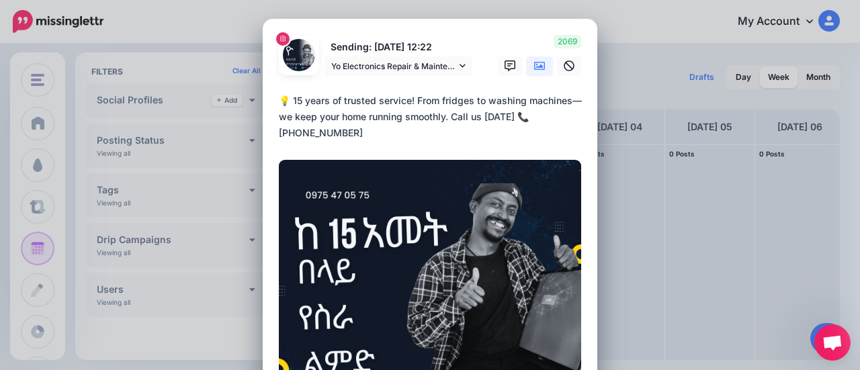
scroll to position [202, 0]
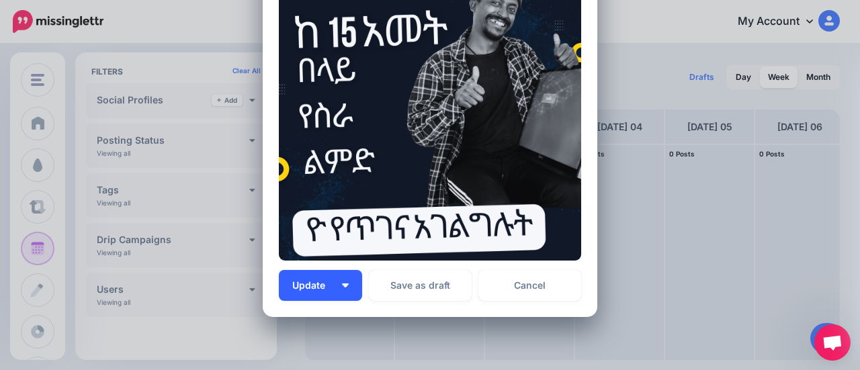
click at [342, 284] on img "button" at bounding box center [345, 286] width 7 height 4
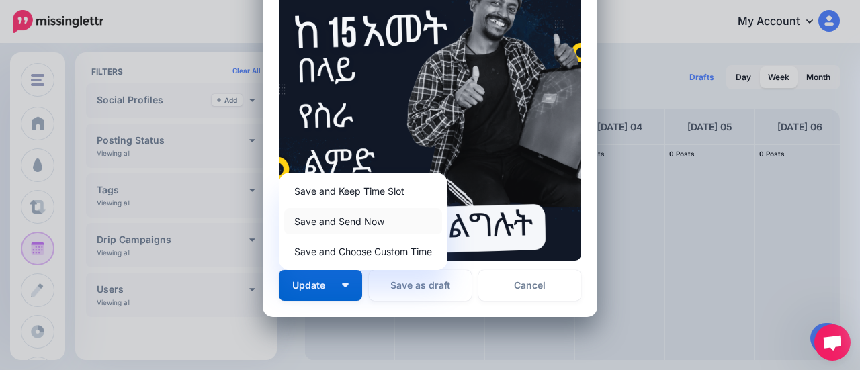
click at [327, 222] on link "Save and Send Now" at bounding box center [363, 221] width 158 height 26
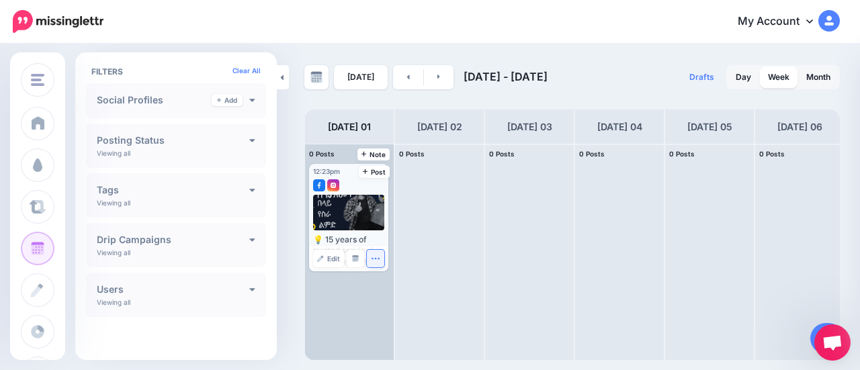
click at [374, 250] on button "button" at bounding box center [375, 258] width 17 height 17
click at [357, 229] on div at bounding box center [349, 213] width 72 height 36
click at [374, 260] on icon "button" at bounding box center [375, 258] width 9 height 9
click at [332, 253] on link "Edit" at bounding box center [328, 258] width 31 height 17
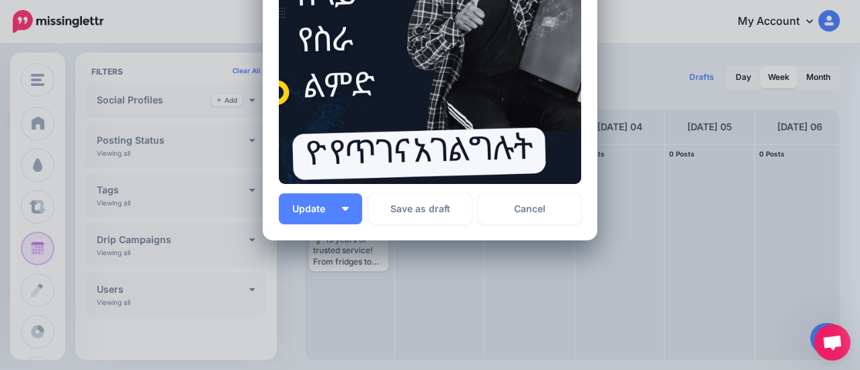
scroll to position [294, 0]
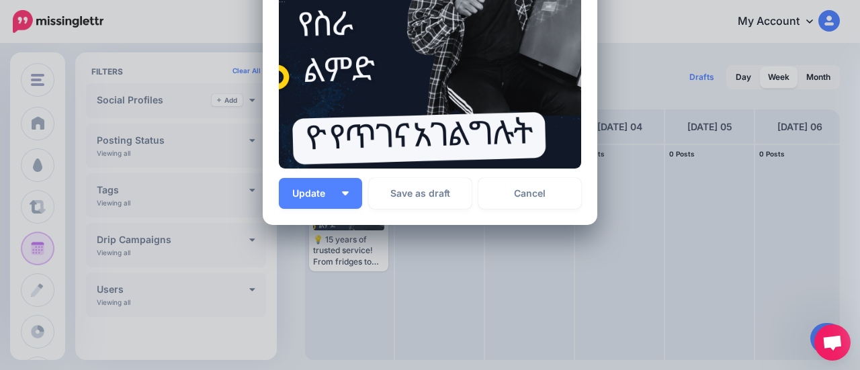
click at [361, 201] on div "Update Save and Keep Time Slot Save and Send Now Save and Choose Custom Time Sa…" at bounding box center [430, 193] width 302 height 31
click at [352, 202] on button "Update" at bounding box center [320, 193] width 83 height 31
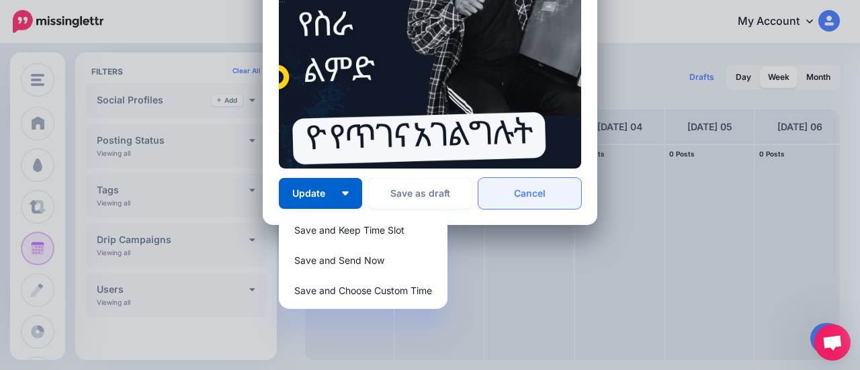
click at [529, 194] on link "Cancel" at bounding box center [529, 193] width 103 height 31
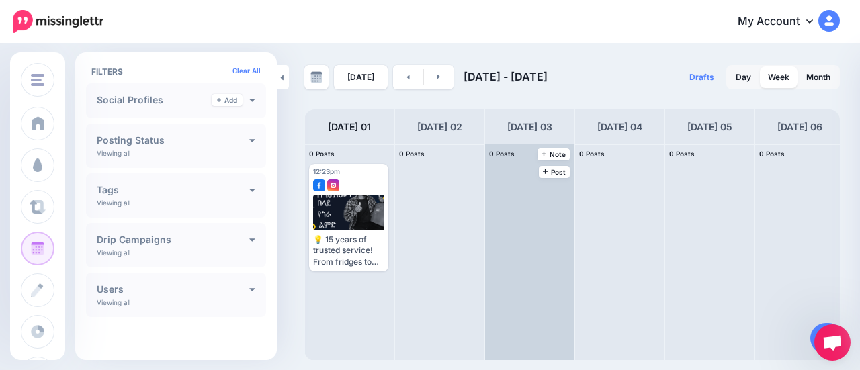
scroll to position [0, 0]
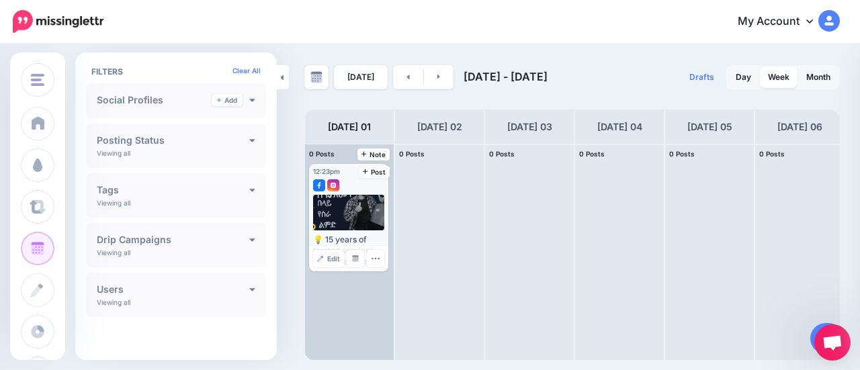
click at [336, 225] on div at bounding box center [349, 213] width 72 height 36
click at [376, 252] on button "button" at bounding box center [375, 258] width 17 height 17
click at [327, 261] on link "Edit" at bounding box center [328, 258] width 31 height 17
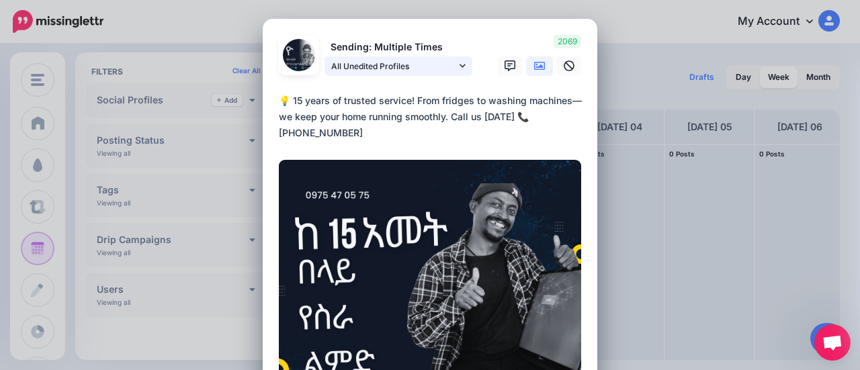
click at [382, 69] on span "All Unedited Profiles" at bounding box center [393, 66] width 125 height 14
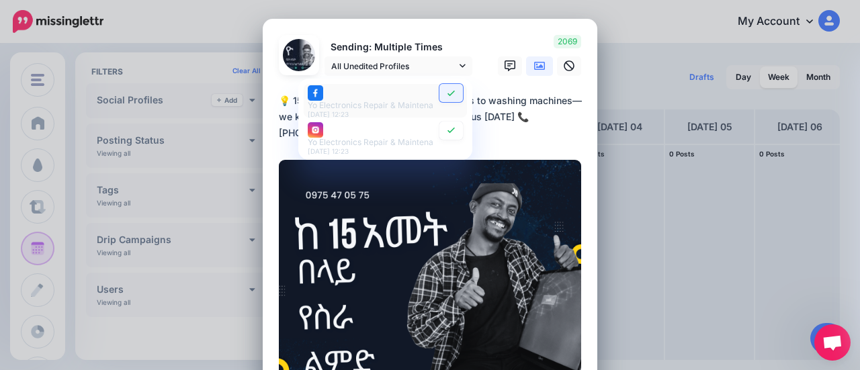
click at [446, 93] on icon at bounding box center [451, 93] width 10 height 8
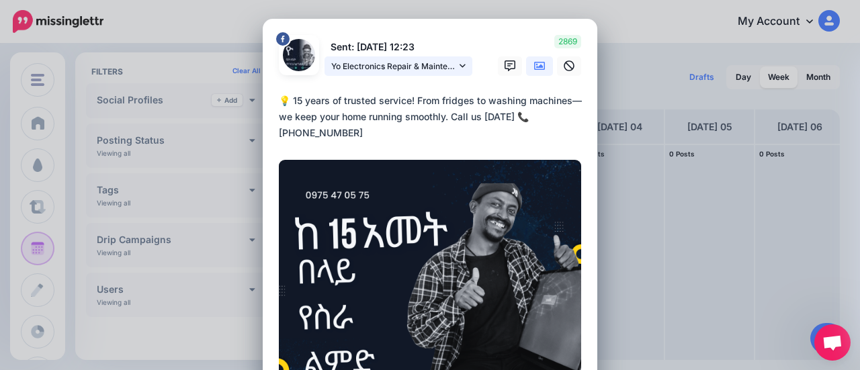
click at [426, 69] on span "Yo Electronics Repair & Maintenance page" at bounding box center [393, 66] width 125 height 14
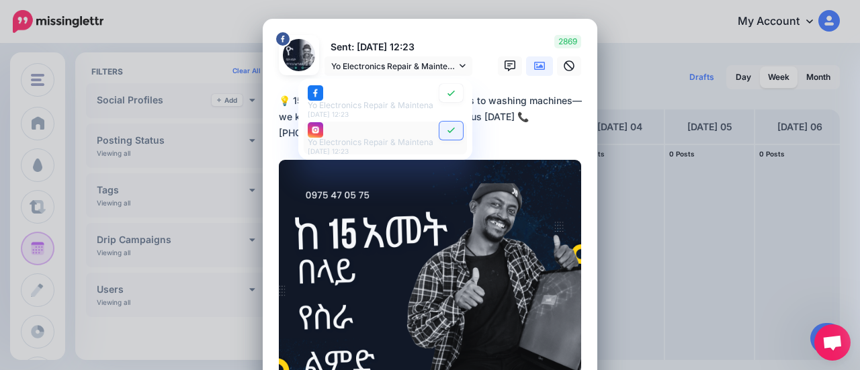
click at [449, 126] on icon at bounding box center [451, 130] width 10 height 8
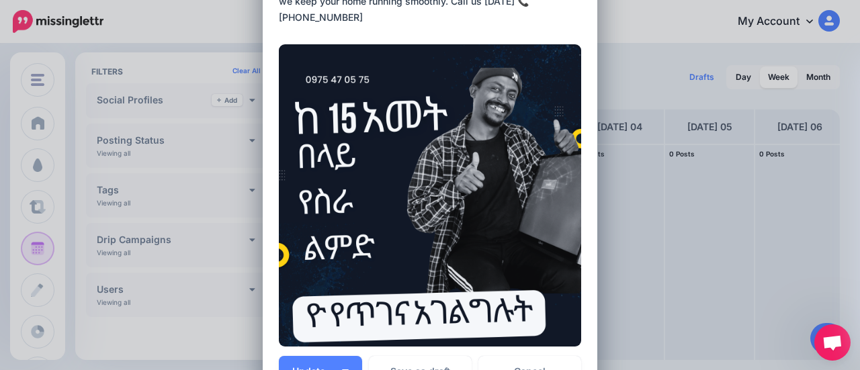
scroll to position [294, 0]
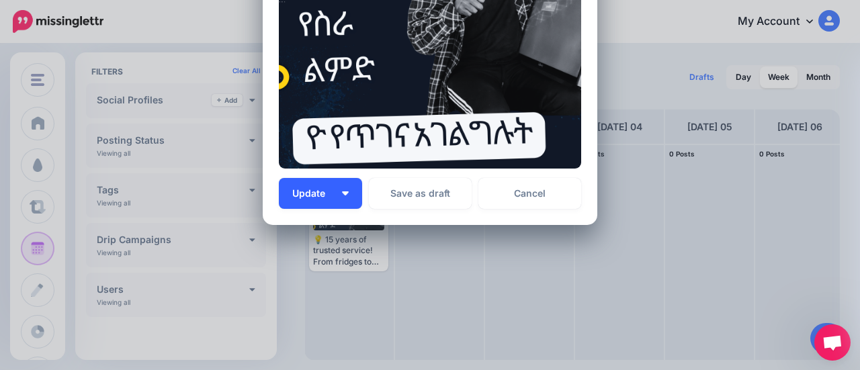
click at [306, 190] on span "Update" at bounding box center [313, 193] width 43 height 9
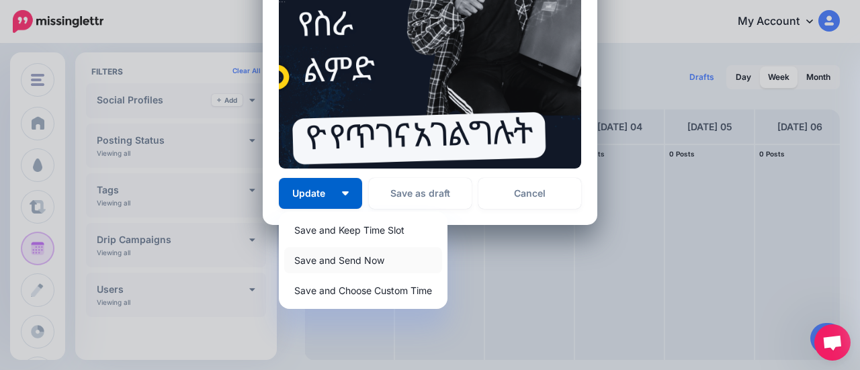
click at [286, 253] on link "Save and Send Now" at bounding box center [363, 260] width 158 height 26
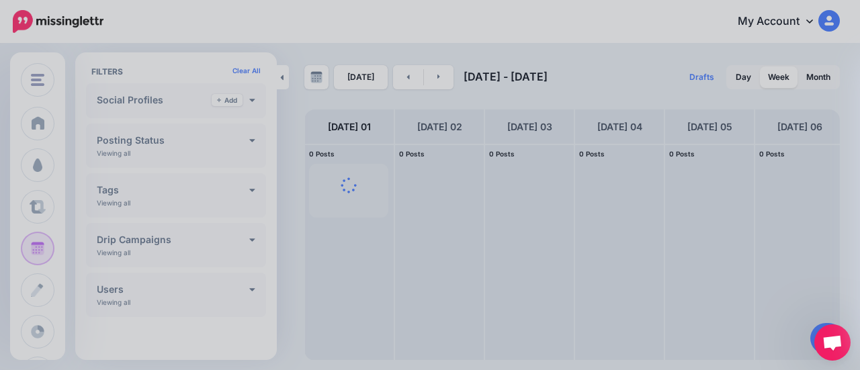
scroll to position [0, 0]
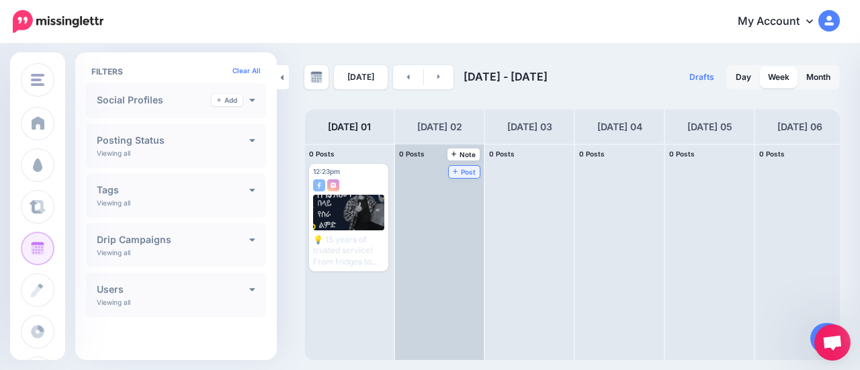
click at [462, 172] on span "Post" at bounding box center [465, 172] width 24 height 7
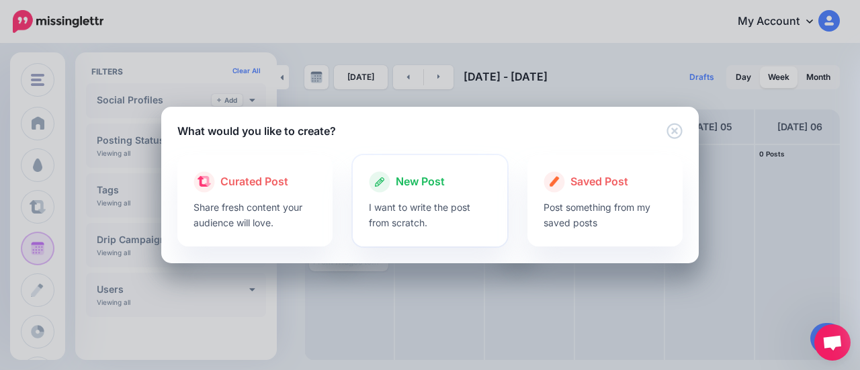
click at [419, 207] on p "I want to write the post from scratch." at bounding box center [430, 215] width 123 height 31
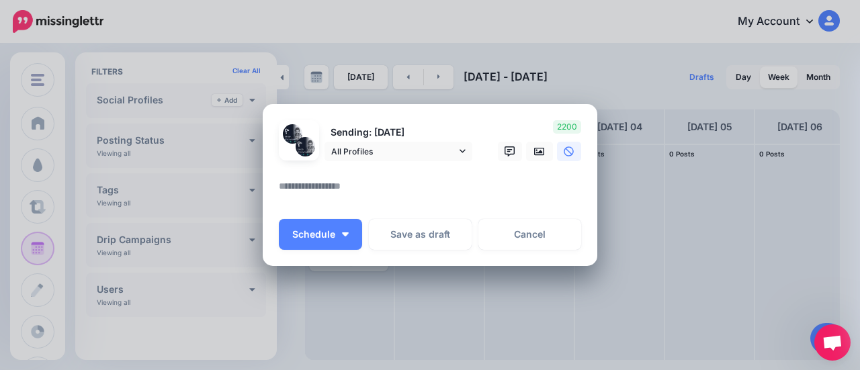
click at [333, 185] on textarea at bounding box center [433, 191] width 309 height 26
paste textarea "**********"
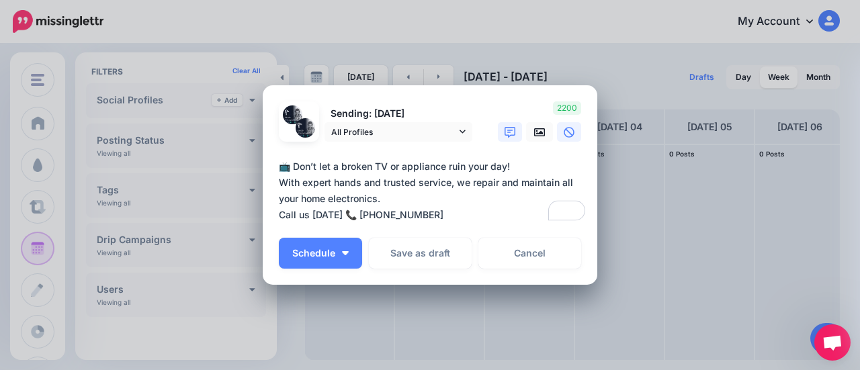
type textarea "**********"
click at [505, 138] on link at bounding box center [510, 131] width 24 height 19
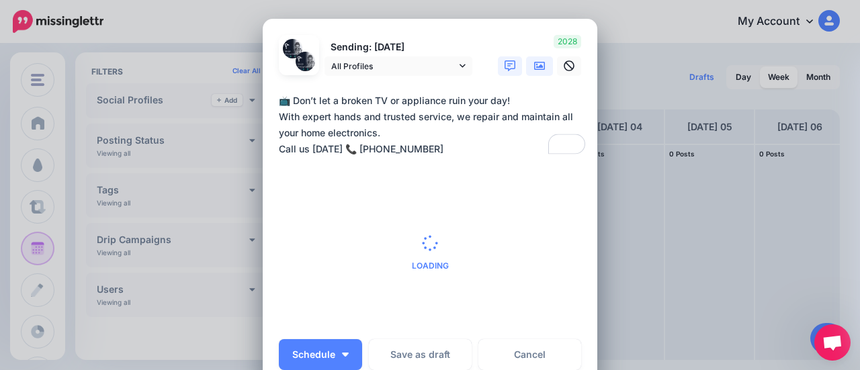
click at [526, 66] on link at bounding box center [539, 65] width 27 height 19
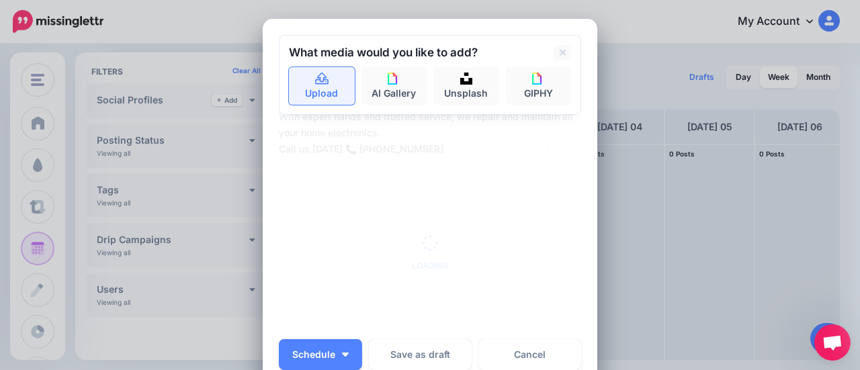
click at [337, 87] on link "Upload" at bounding box center [322, 86] width 66 height 38
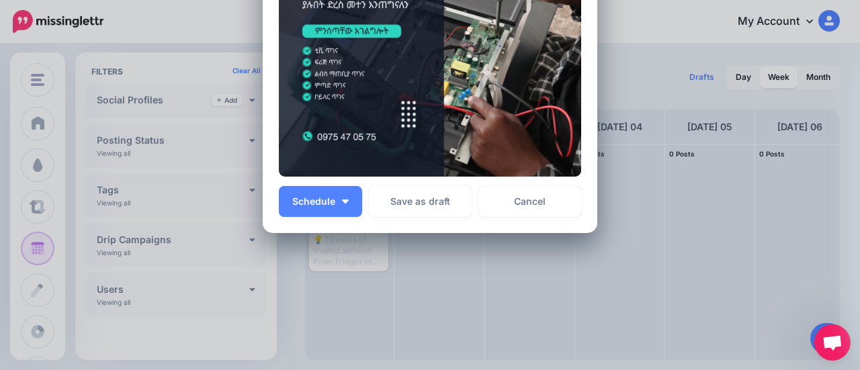
scroll to position [310, 0]
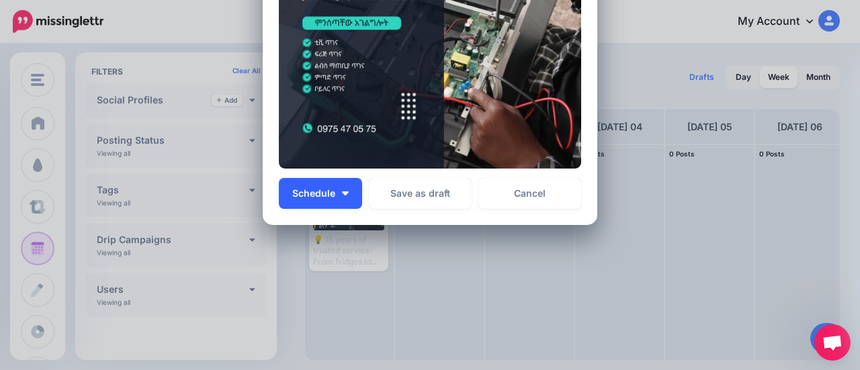
click at [320, 189] on span "Schedule" at bounding box center [313, 193] width 43 height 9
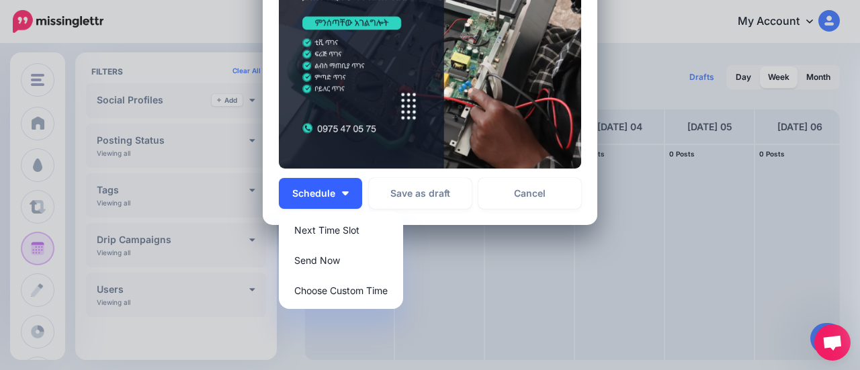
click at [286, 191] on button "Schedule" at bounding box center [320, 193] width 83 height 31
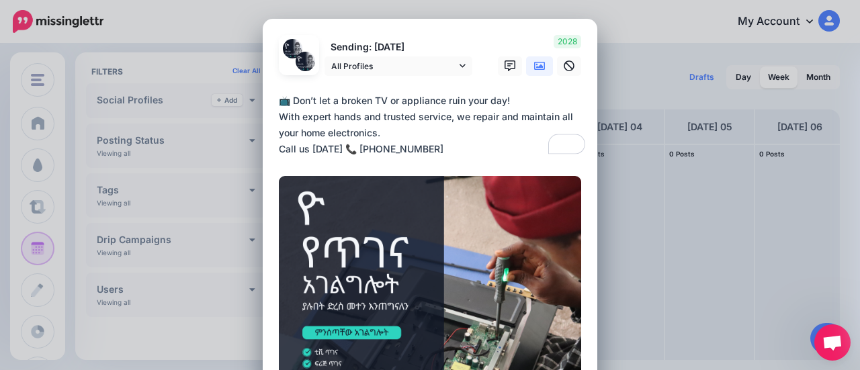
scroll to position [269, 0]
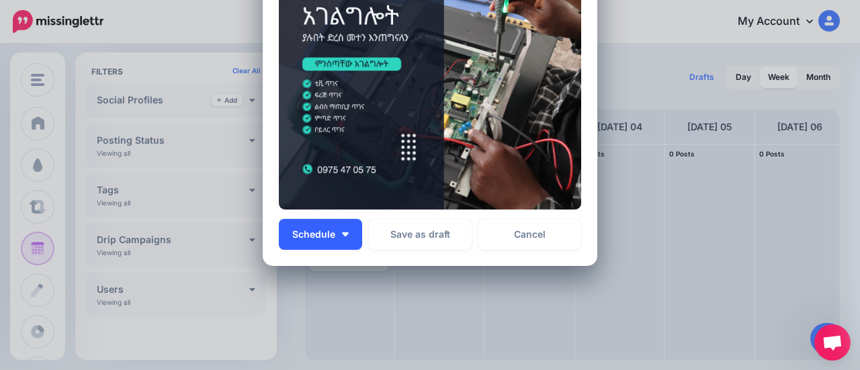
click at [314, 242] on button "Schedule" at bounding box center [320, 234] width 83 height 31
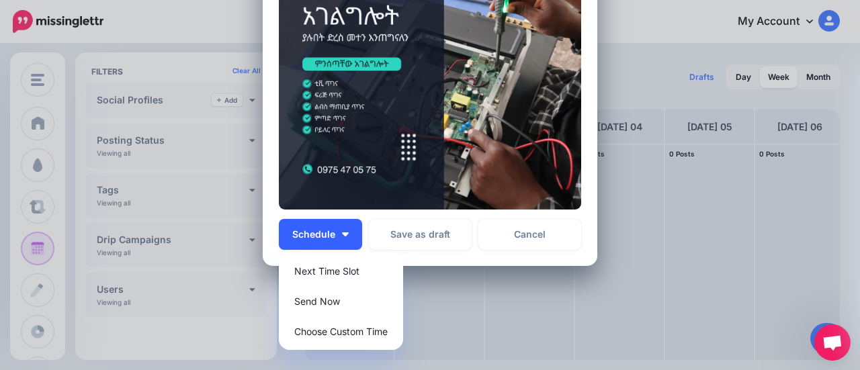
click at [314, 242] on button "Schedule" at bounding box center [320, 234] width 83 height 31
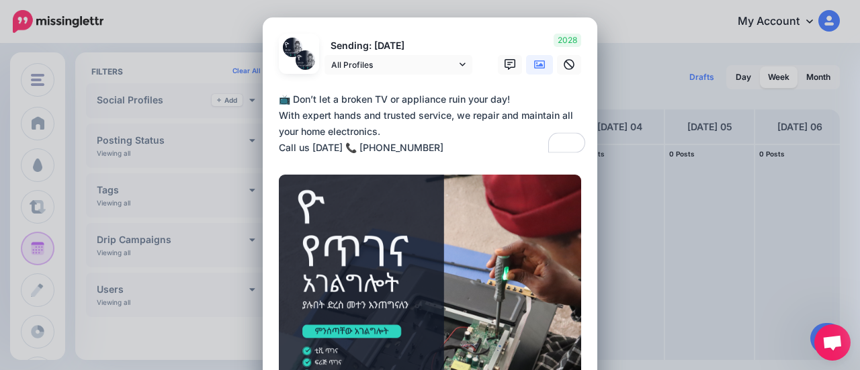
scroll to position [0, 0]
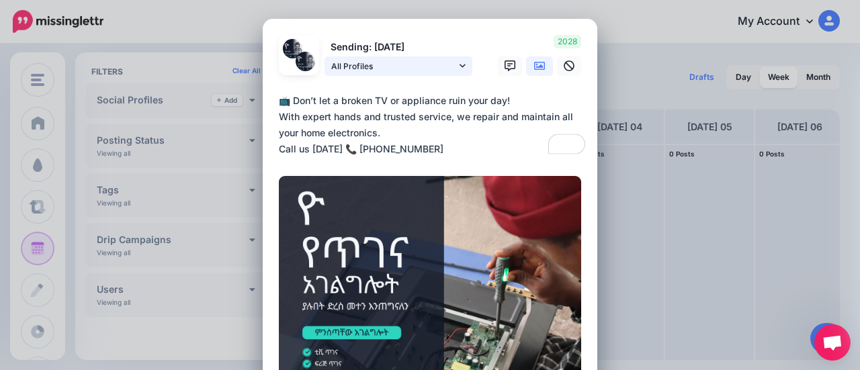
click at [460, 67] on icon at bounding box center [463, 65] width 6 height 9
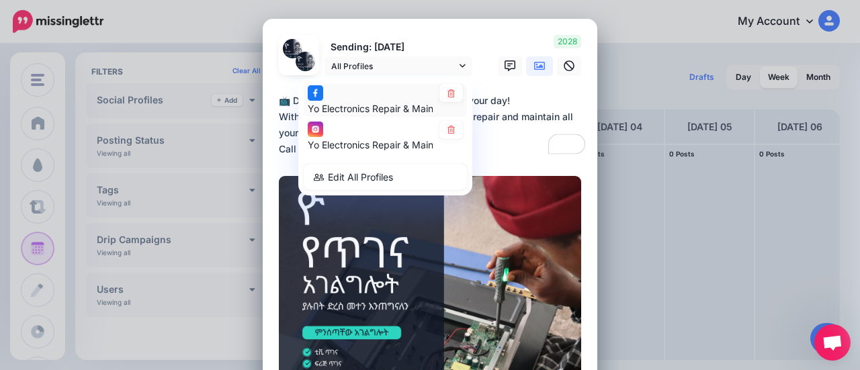
click at [370, 104] on span "Yo Electronics Repair & Maintenance page" at bounding box center [401, 107] width 187 height 11
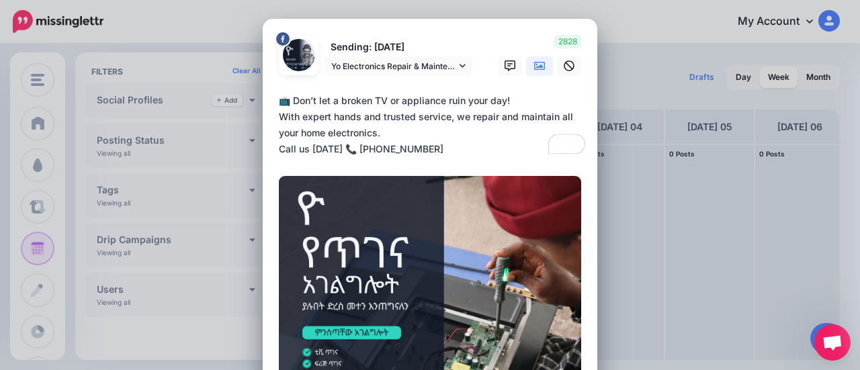
click at [403, 53] on p "Sending: [DATE]" at bounding box center [399, 47] width 148 height 15
click at [394, 70] on span "Yo Electronics Repair & Maintenance page" at bounding box center [393, 66] width 125 height 14
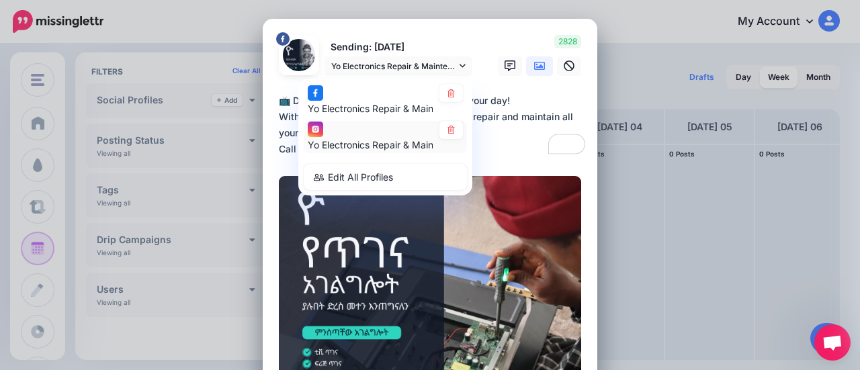
click at [379, 140] on span "Yo Electronics Repair & Maintenance account" at bounding box center [408, 144] width 200 height 11
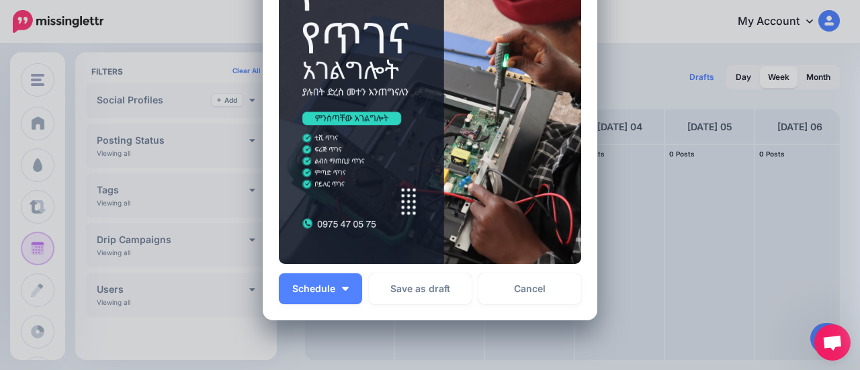
scroll to position [310, 0]
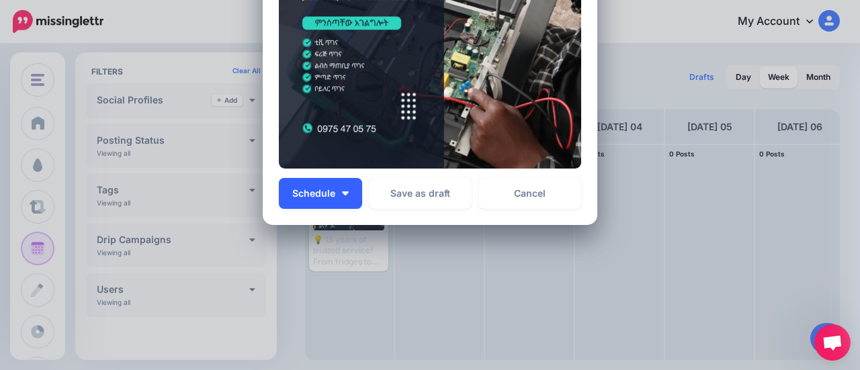
click at [342, 193] on img "button" at bounding box center [345, 193] width 7 height 4
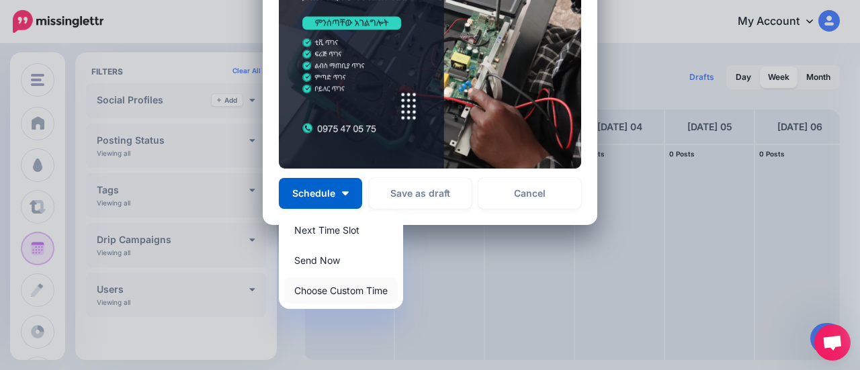
click at [349, 294] on link "Choose Custom Time" at bounding box center [341, 290] width 114 height 26
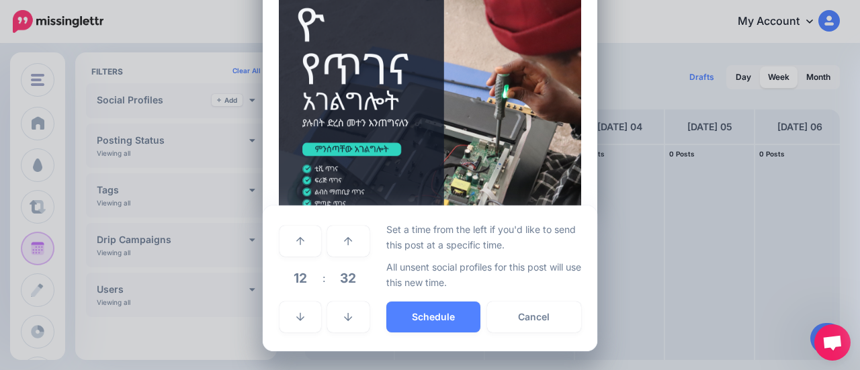
scroll to position [183, 0]
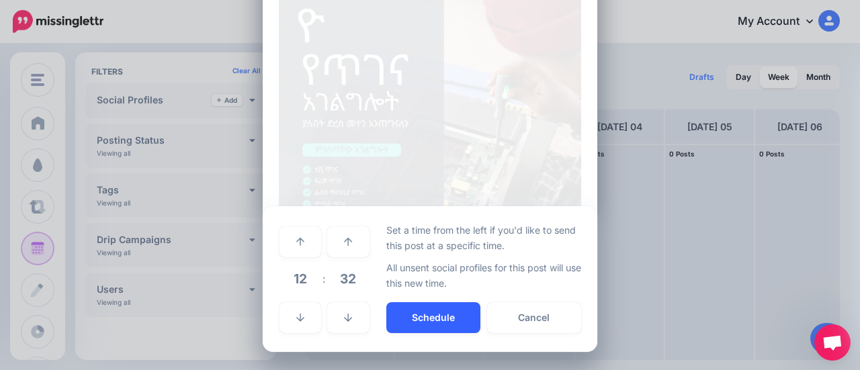
click at [433, 328] on button "Schedule" at bounding box center [433, 317] width 94 height 31
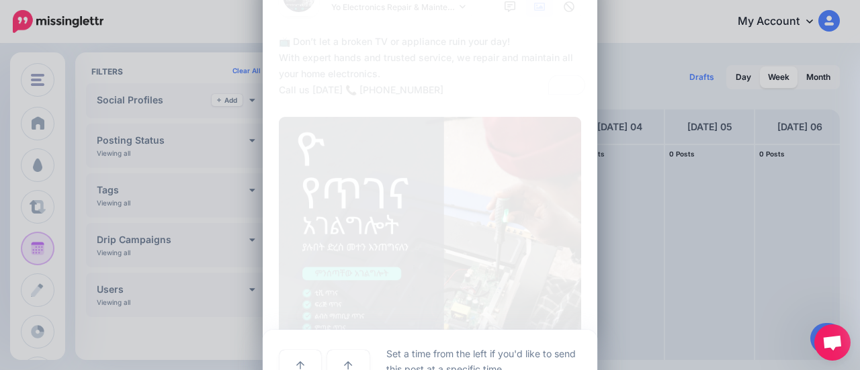
scroll to position [0, 0]
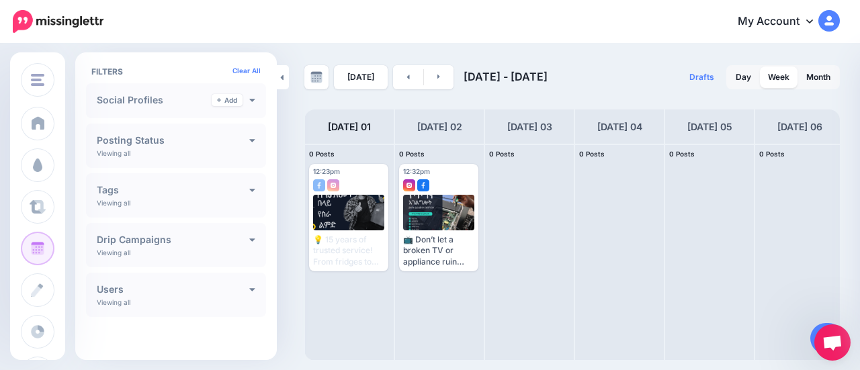
click at [787, 103] on div "[DATE] [DATE] - [DATE] Drafts 0 Day Week Month PRO TIP" at bounding box center [572, 213] width 556 height 296
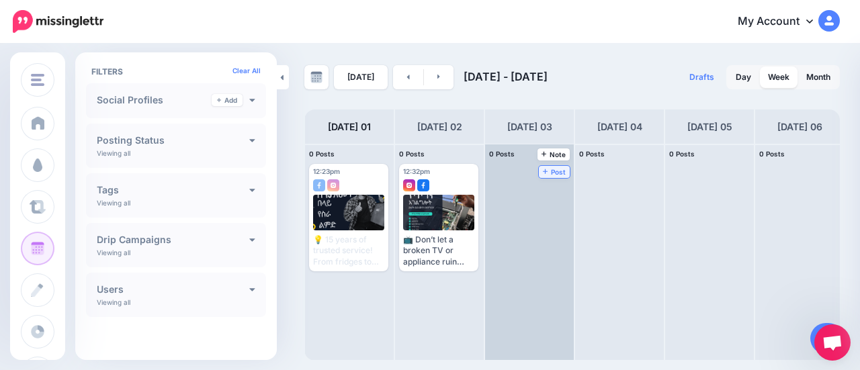
click at [556, 169] on span "Post" at bounding box center [555, 172] width 24 height 7
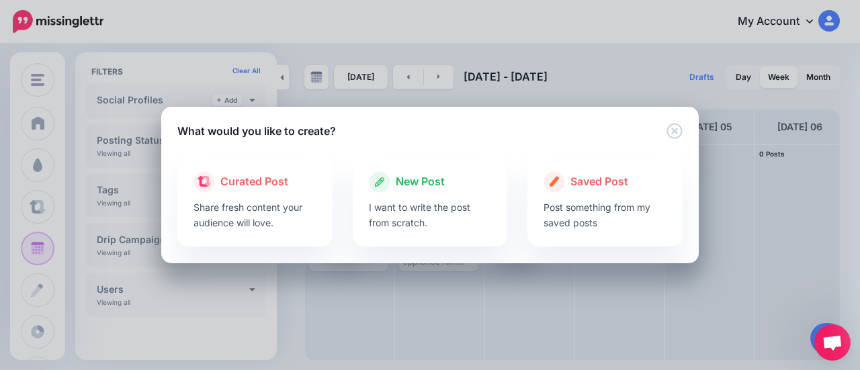
click at [394, 199] on div at bounding box center [430, 196] width 123 height 7
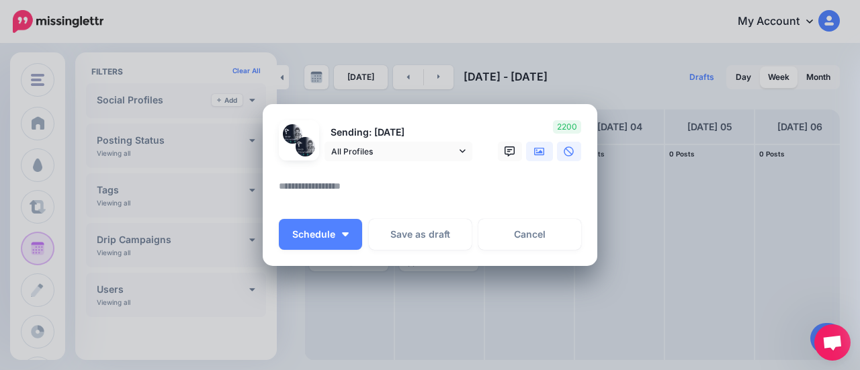
click at [526, 154] on link at bounding box center [539, 151] width 27 height 19
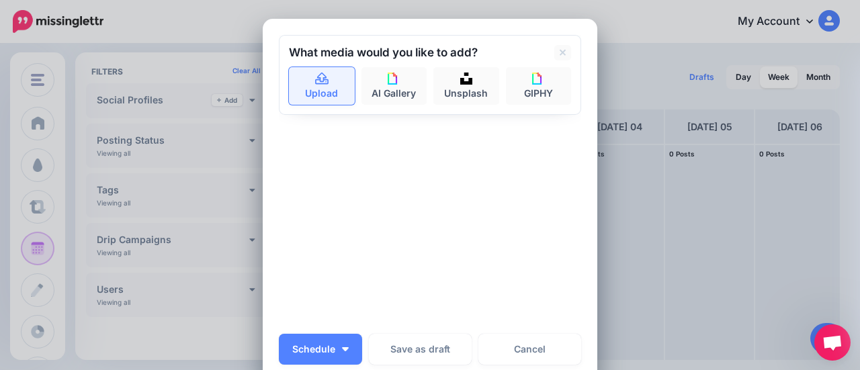
click at [332, 94] on link "Upload" at bounding box center [322, 86] width 66 height 38
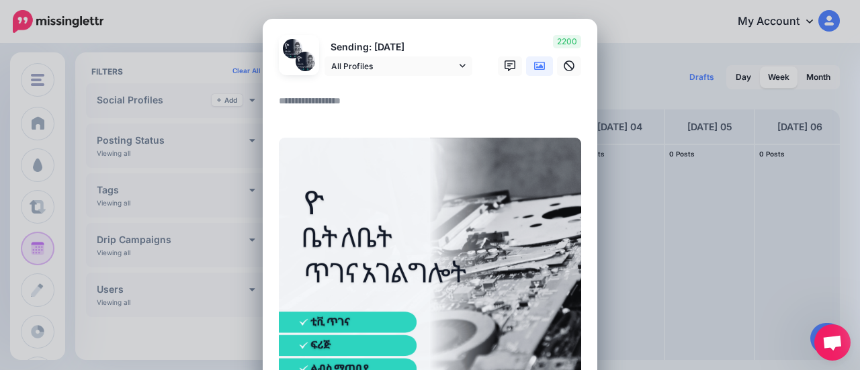
click at [331, 97] on textarea at bounding box center [433, 106] width 309 height 26
paste textarea "**********"
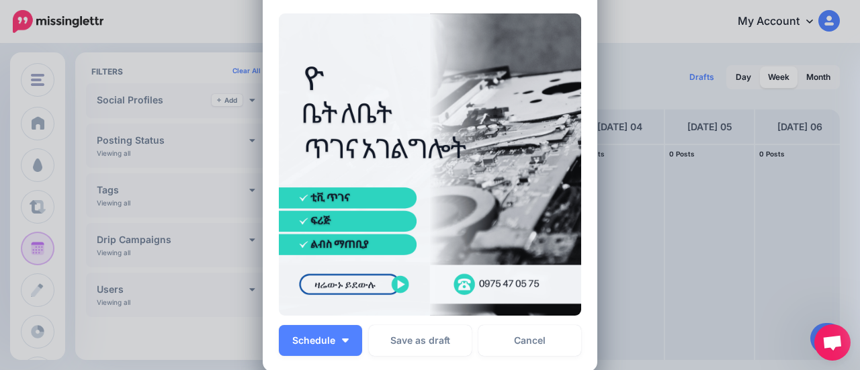
scroll to position [269, 0]
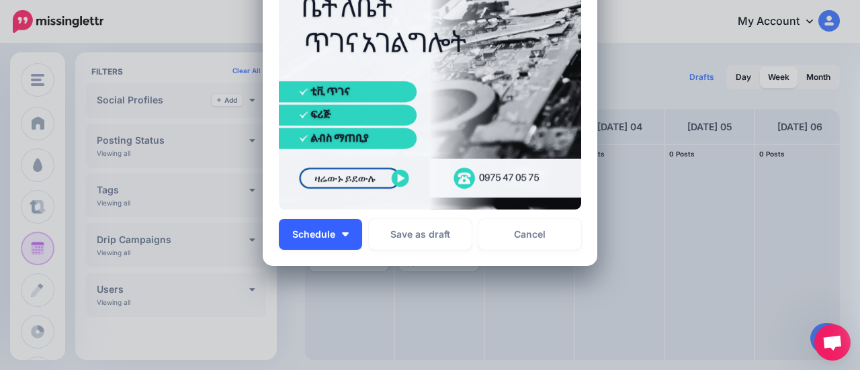
type textarea "**********"
click at [341, 244] on button "Schedule" at bounding box center [320, 234] width 83 height 31
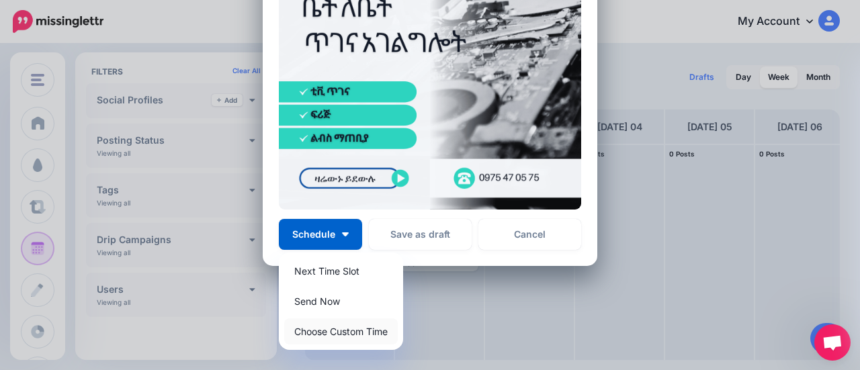
click at [339, 331] on link "Choose Custom Time" at bounding box center [341, 331] width 114 height 26
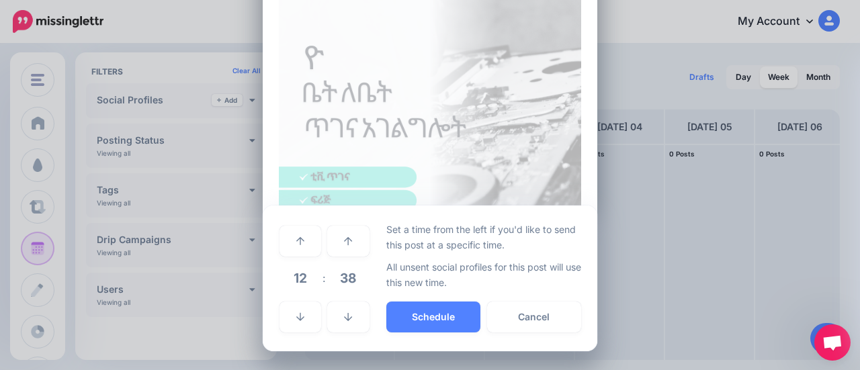
scroll to position [183, 0]
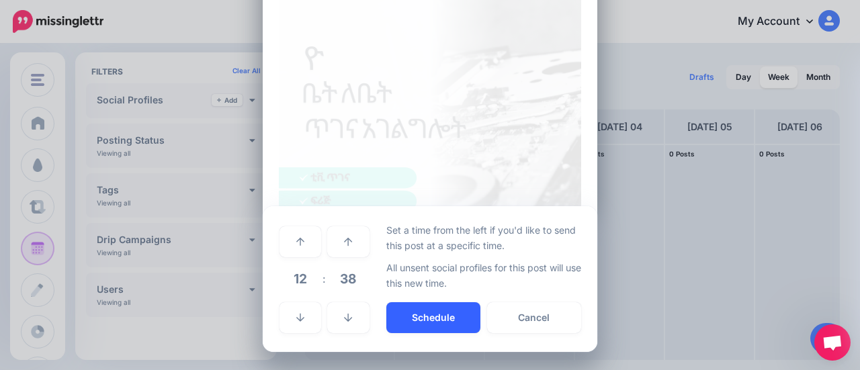
click at [427, 303] on button "Schedule" at bounding box center [433, 317] width 94 height 31
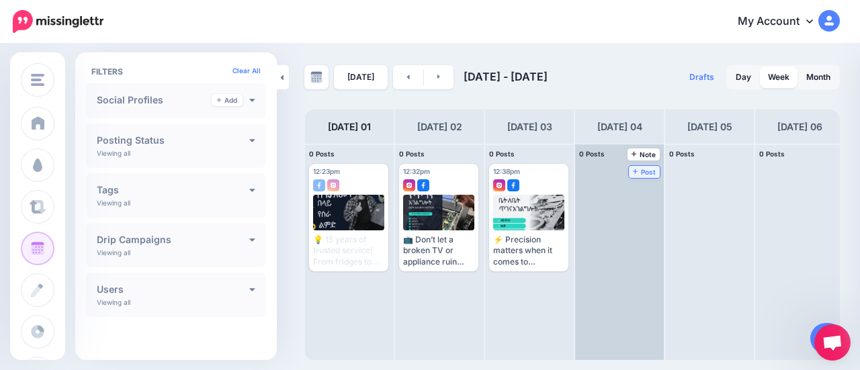
click at [634, 175] on span "Post" at bounding box center [645, 172] width 24 height 7
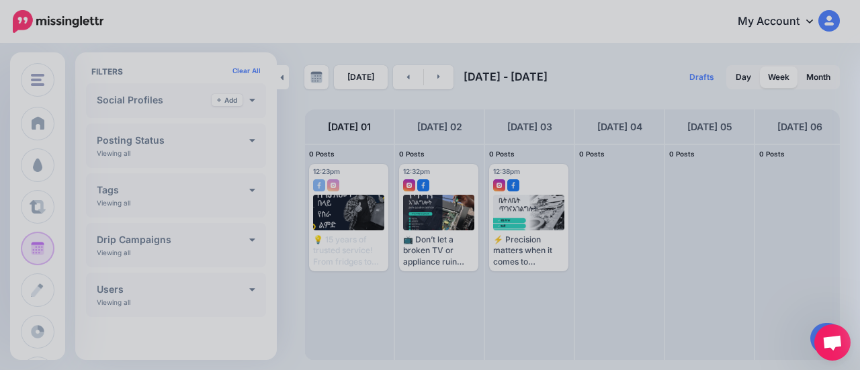
scroll to position [0, 0]
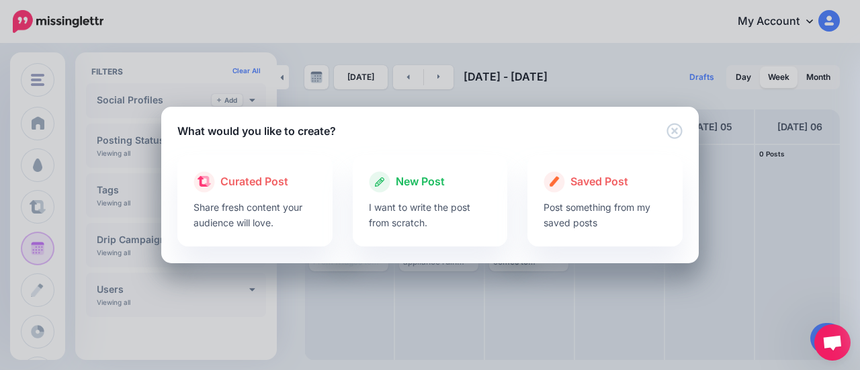
click at [374, 200] on p "I want to write the post from scratch." at bounding box center [430, 215] width 123 height 31
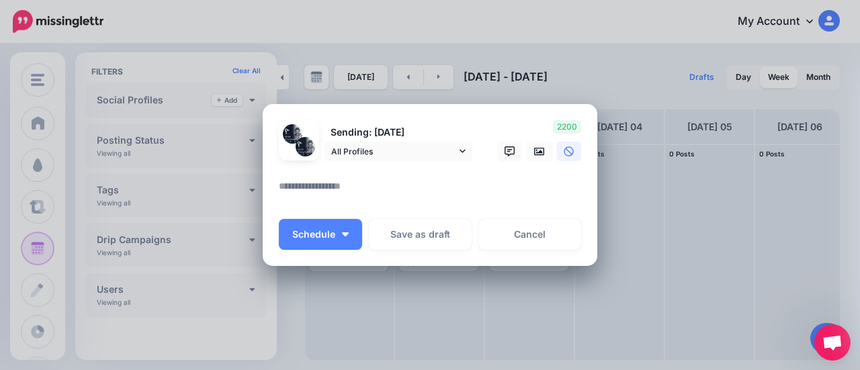
click at [327, 184] on textarea at bounding box center [433, 191] width 309 height 26
paste textarea "**********"
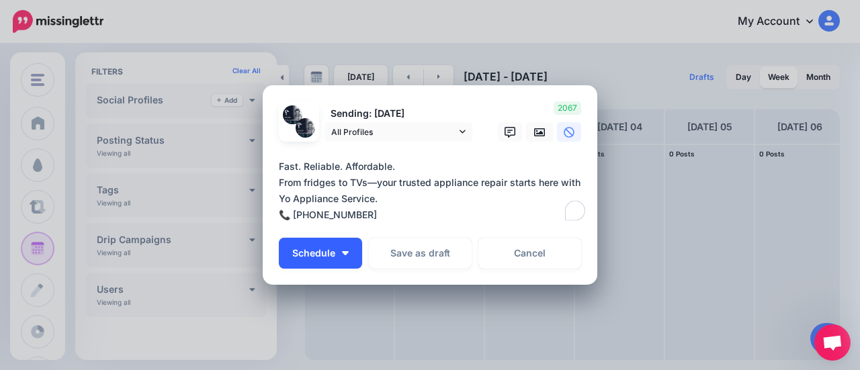
click at [335, 256] on button "Schedule" at bounding box center [320, 253] width 83 height 31
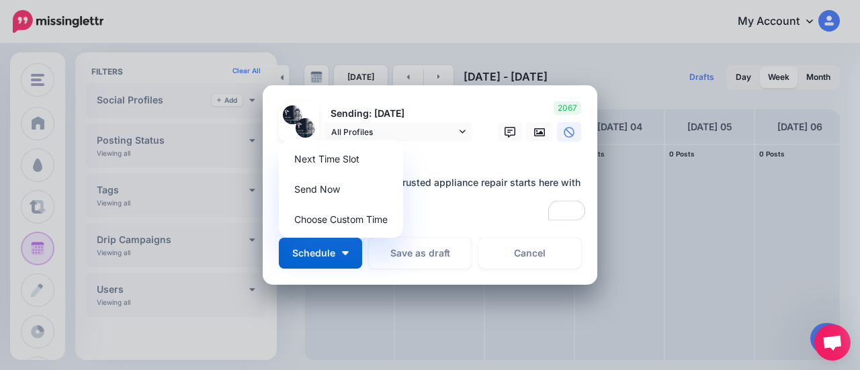
click at [522, 124] on div at bounding box center [537, 131] width 31 height 19
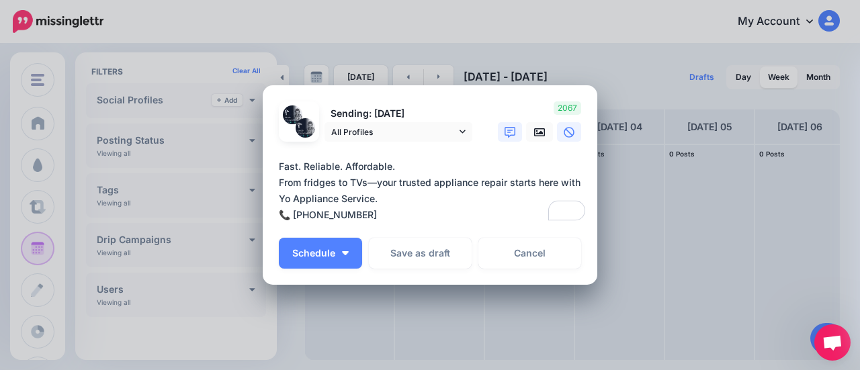
click at [505, 132] on icon at bounding box center [510, 132] width 11 height 11
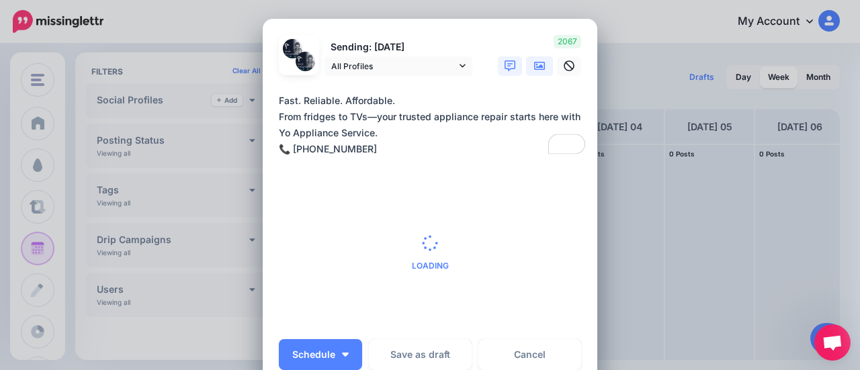
click at [535, 71] on icon at bounding box center [539, 65] width 11 height 11
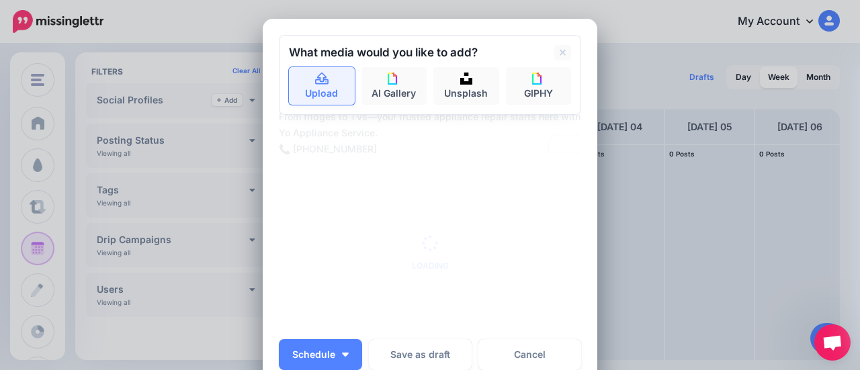
click at [333, 76] on link "Upload" at bounding box center [322, 86] width 66 height 38
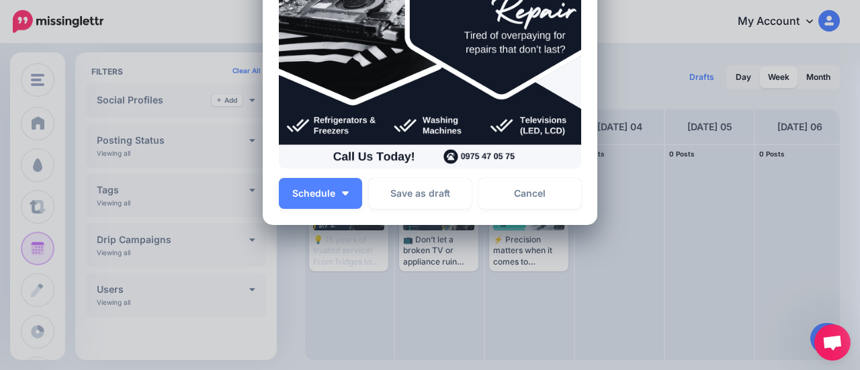
scroll to position [108, 0]
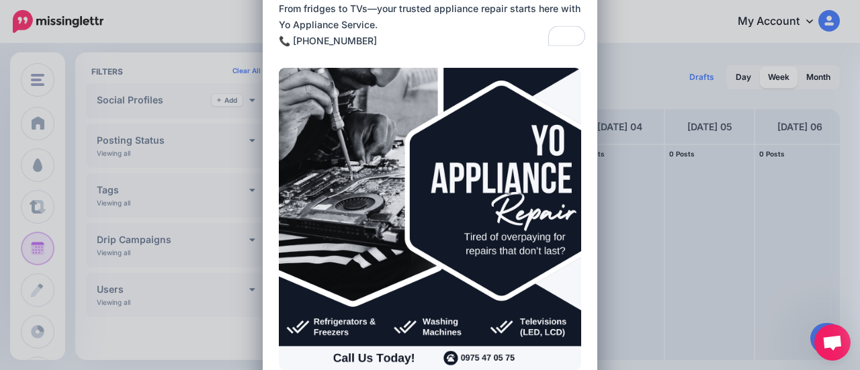
click at [372, 9] on textarea "**********" at bounding box center [433, 17] width 309 height 65
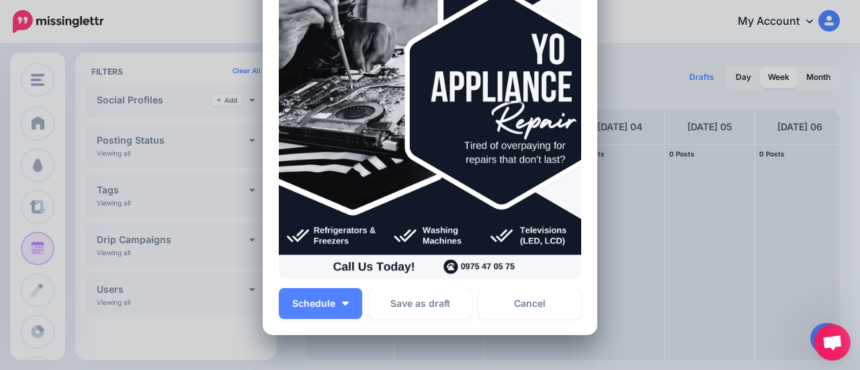
scroll to position [310, 0]
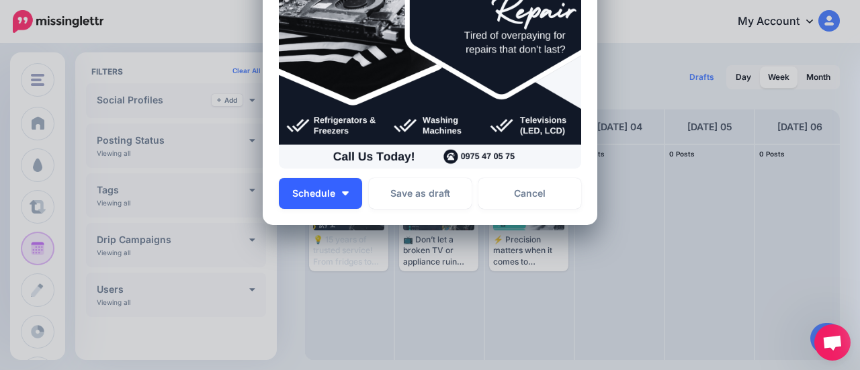
type textarea "**********"
click at [318, 190] on span "Schedule" at bounding box center [313, 193] width 43 height 9
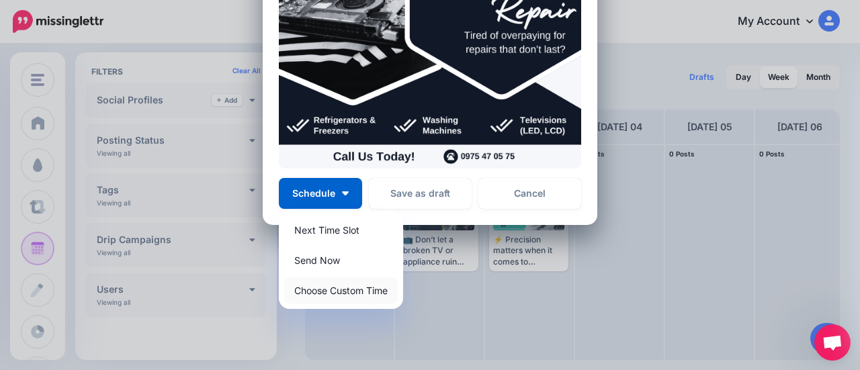
click at [321, 285] on link "Choose Custom Time" at bounding box center [341, 290] width 114 height 26
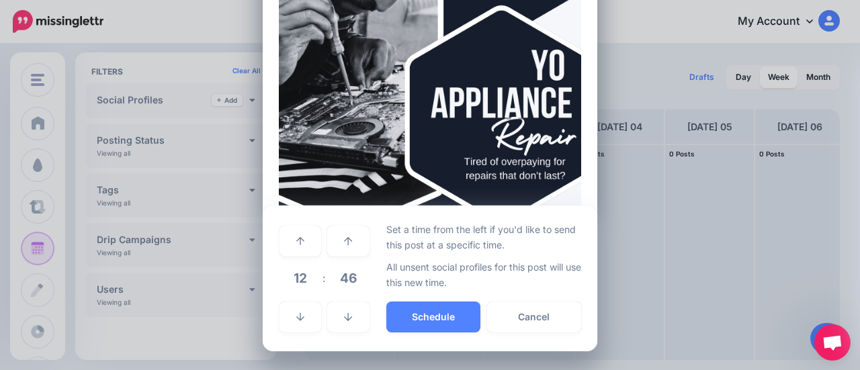
scroll to position [183, 0]
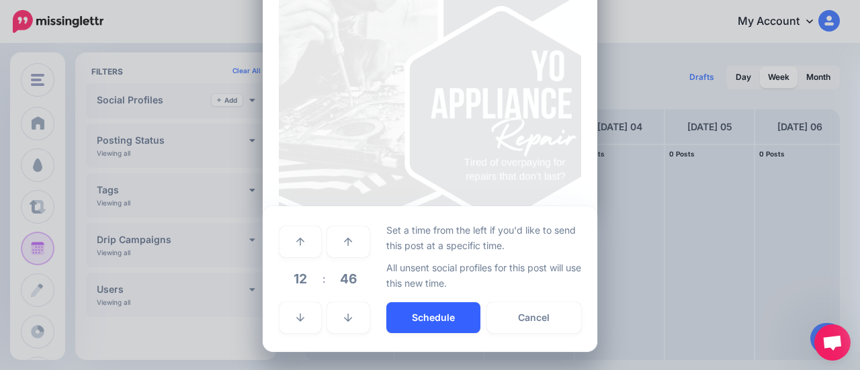
click at [388, 308] on button "Schedule" at bounding box center [433, 317] width 94 height 31
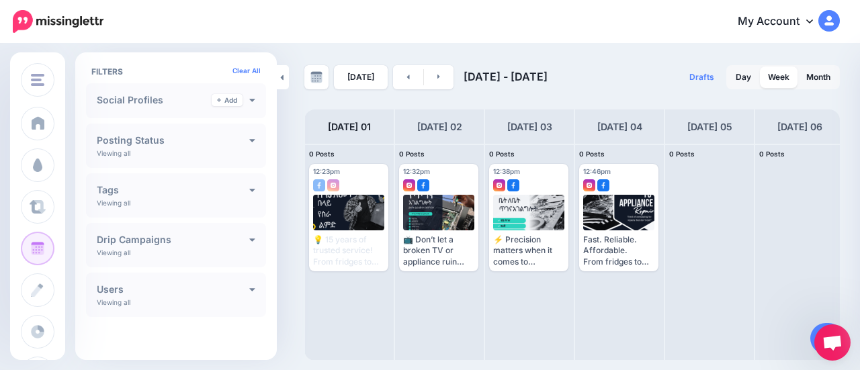
click at [595, 47] on div "[DATE] [DATE] - [DATE] Drafts 0 Day Week Month PRO TIP" at bounding box center [430, 203] width 860 height 316
click at [99, 290] on h4 "Users" at bounding box center [173, 289] width 153 height 9
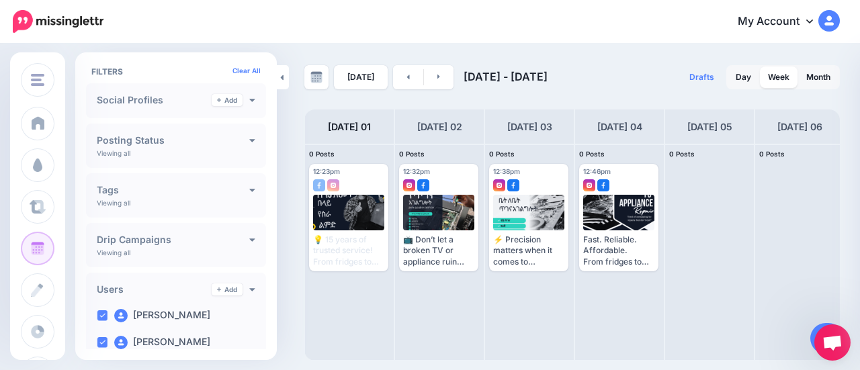
click at [126, 250] on p "Viewing all" at bounding box center [114, 253] width 34 height 8
click at [101, 235] on h4 "Drip Campaigns" at bounding box center [173, 239] width 153 height 9
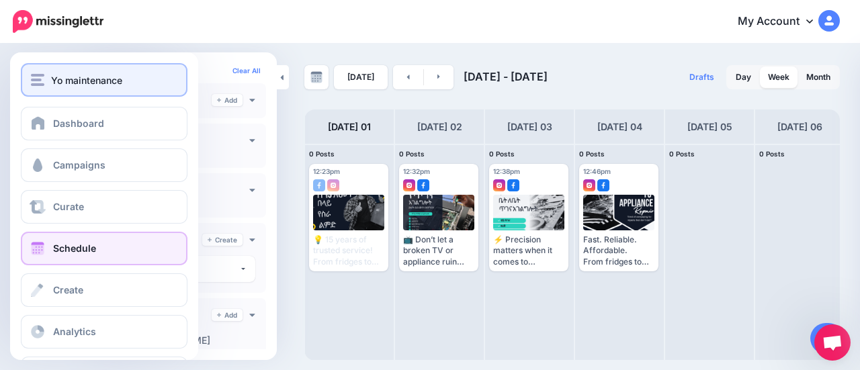
click at [32, 89] on button "Yo maintenance" at bounding box center [104, 80] width 167 height 34
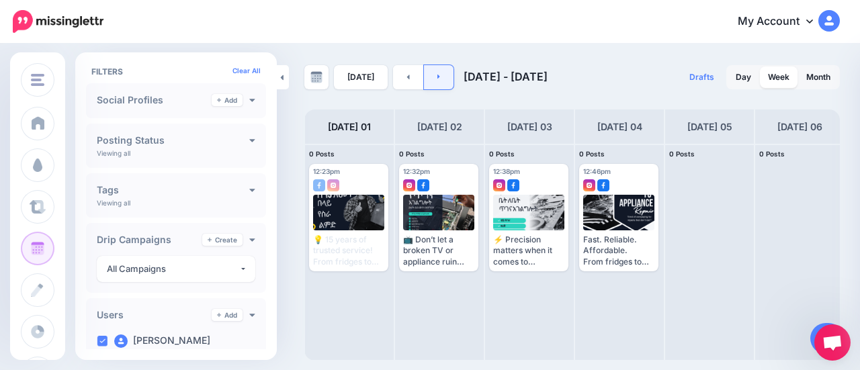
drag, startPoint x: 455, startPoint y: 67, endPoint x: 448, endPoint y: 71, distance: 7.8
click at [454, 67] on div "[DATE] [DATE] - [DATE]" at bounding box center [438, 77] width 268 height 24
click at [444, 73] on link at bounding box center [439, 77] width 30 height 24
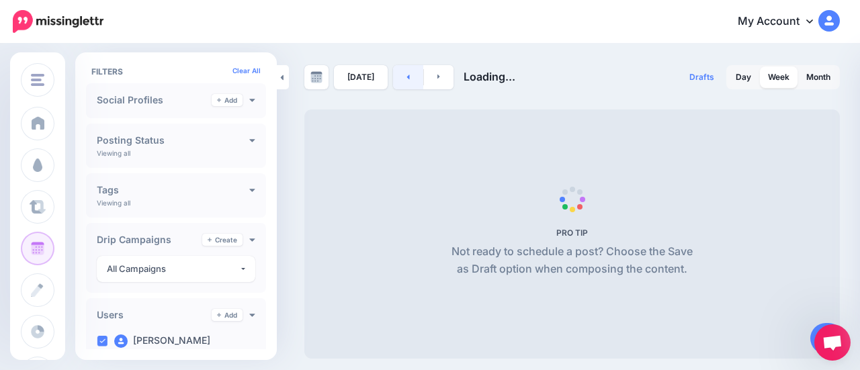
click at [397, 80] on link at bounding box center [408, 77] width 30 height 24
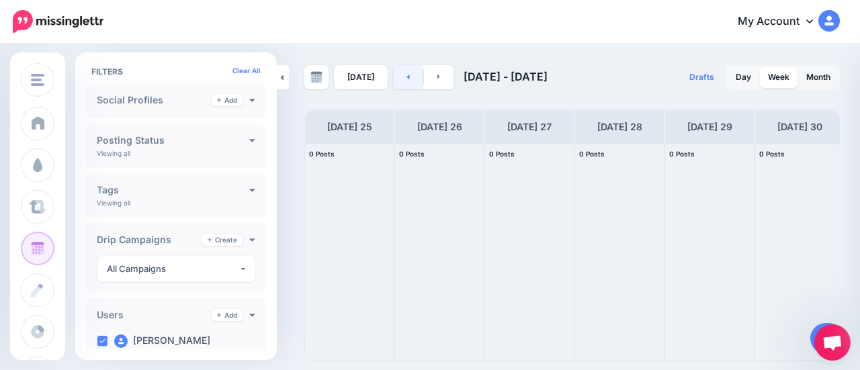
click at [399, 79] on link at bounding box center [408, 77] width 30 height 24
click at [393, 74] on link at bounding box center [408, 77] width 30 height 24
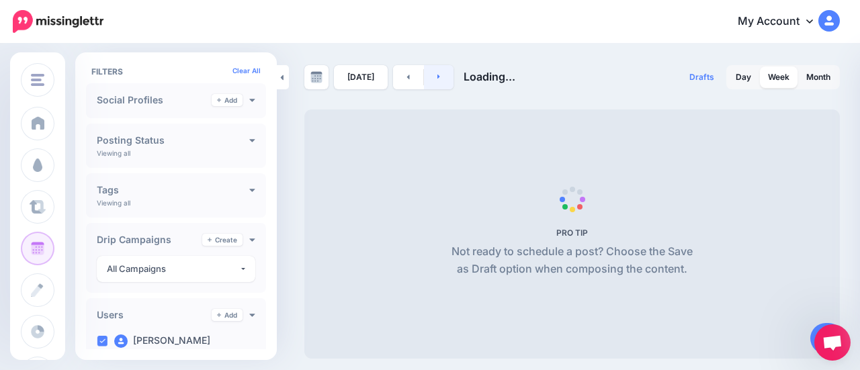
click at [431, 76] on link at bounding box center [439, 77] width 30 height 24
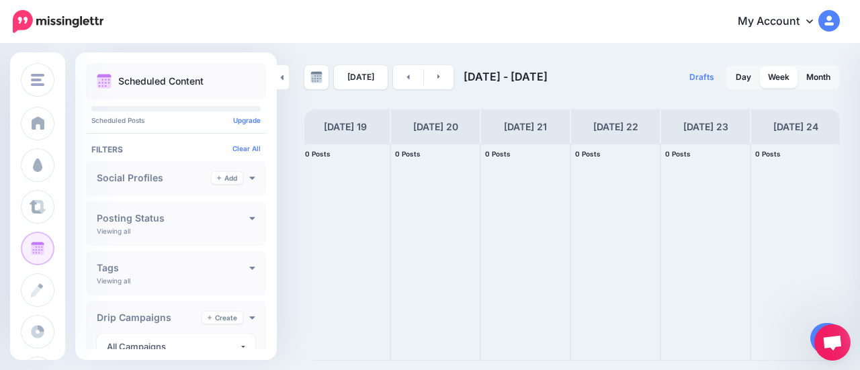
scroll to position [0, 0]
click at [406, 79] on icon at bounding box center [407, 77] width 3 height 8
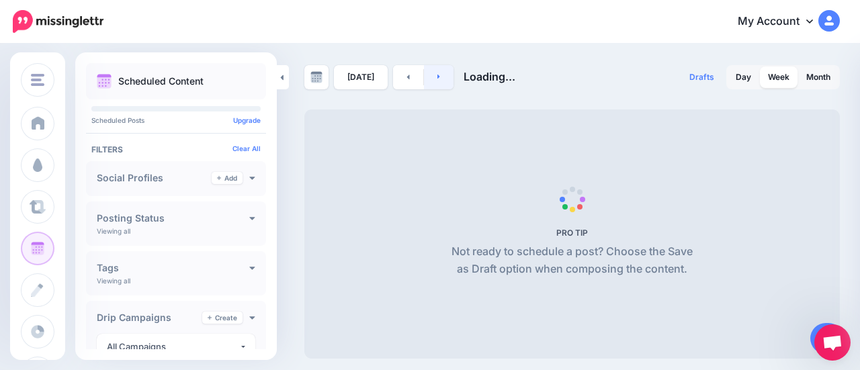
click at [433, 77] on link at bounding box center [439, 77] width 30 height 24
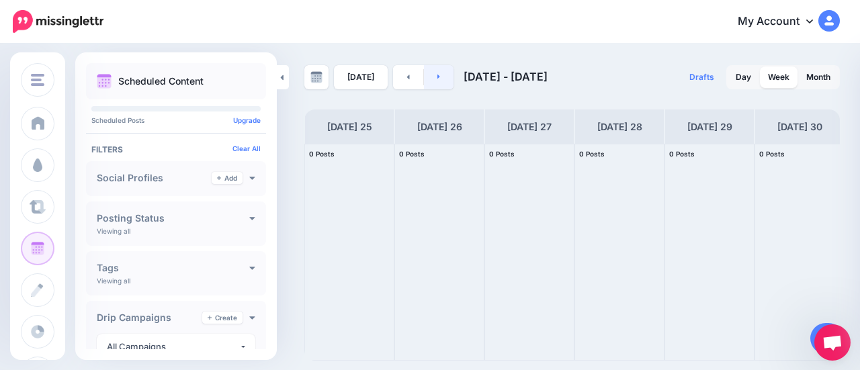
click at [433, 77] on link at bounding box center [439, 77] width 30 height 24
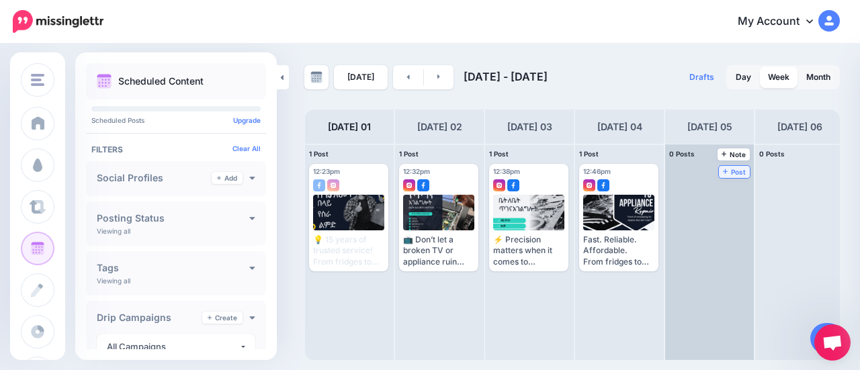
click at [735, 172] on span "Post" at bounding box center [735, 172] width 24 height 7
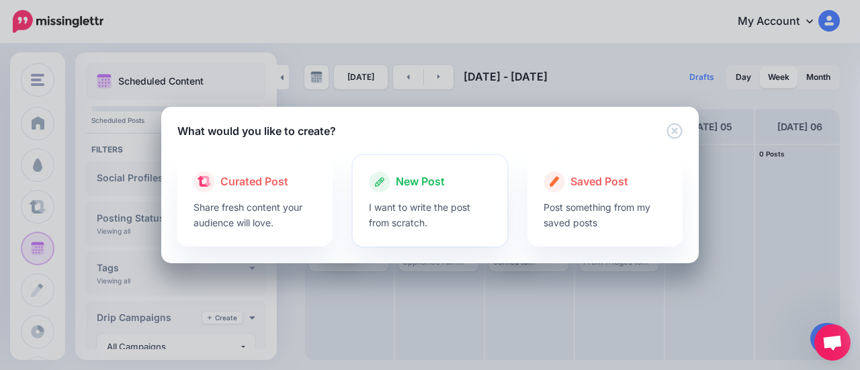
click at [407, 197] on div at bounding box center [430, 196] width 123 height 7
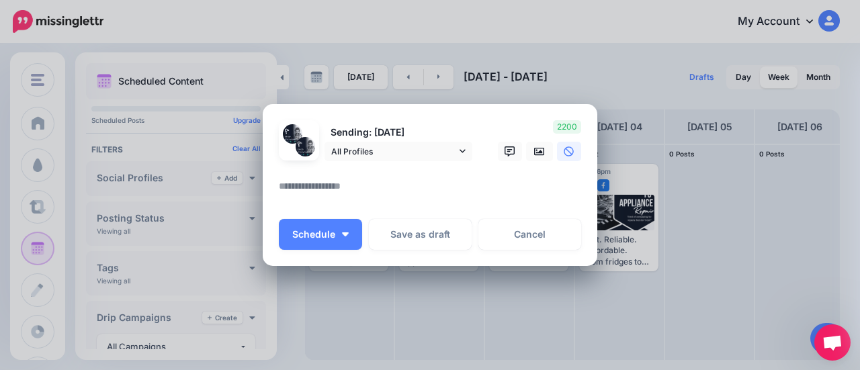
click at [533, 162] on div at bounding box center [430, 169] width 302 height 17
click at [534, 155] on icon at bounding box center [539, 151] width 11 height 8
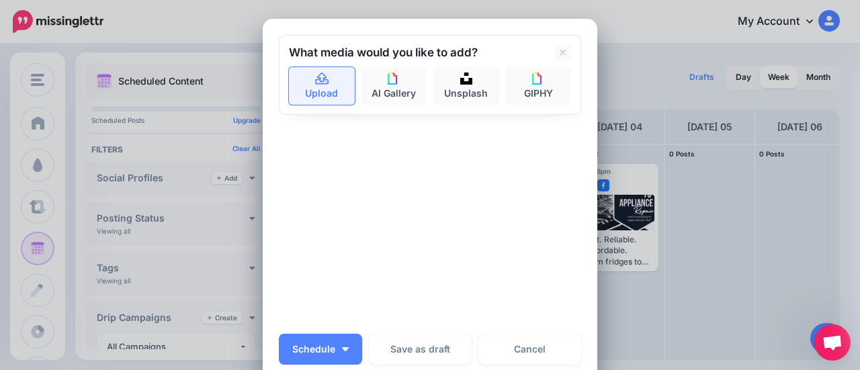
click at [304, 98] on link "Upload" at bounding box center [322, 86] width 66 height 38
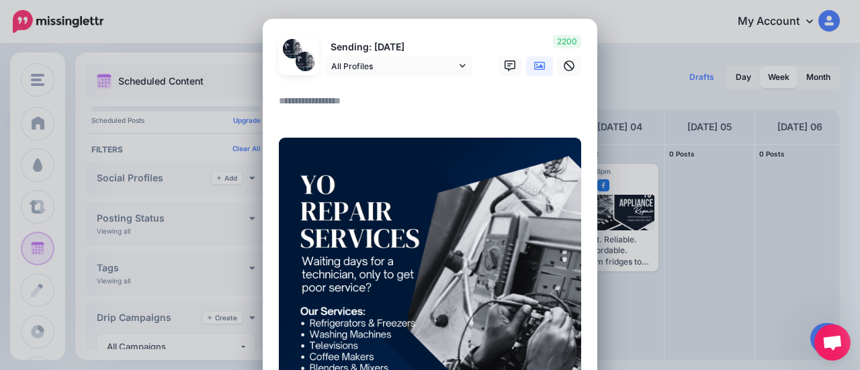
drag, startPoint x: 324, startPoint y: 89, endPoint x: 308, endPoint y: 97, distance: 17.8
paste textarea "**********"
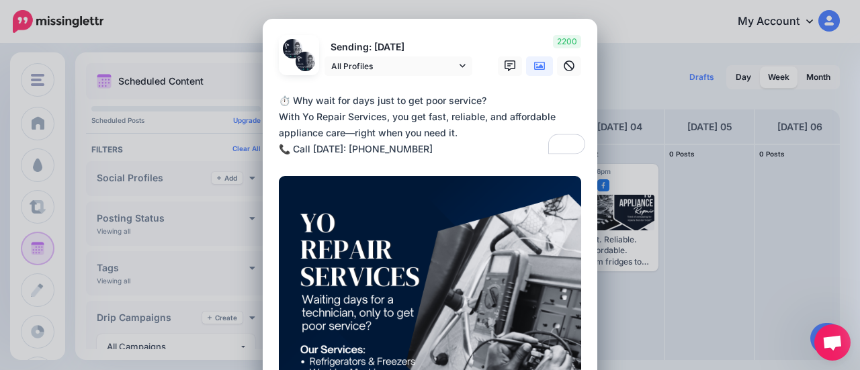
scroll to position [269, 0]
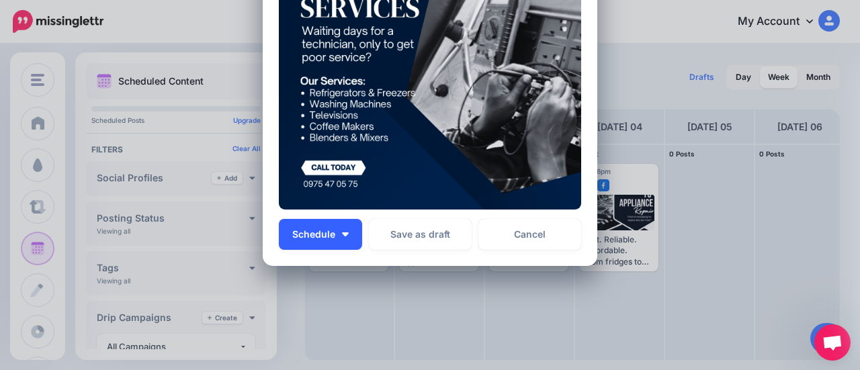
type textarea "**********"
click at [337, 237] on button "Schedule" at bounding box center [320, 234] width 83 height 31
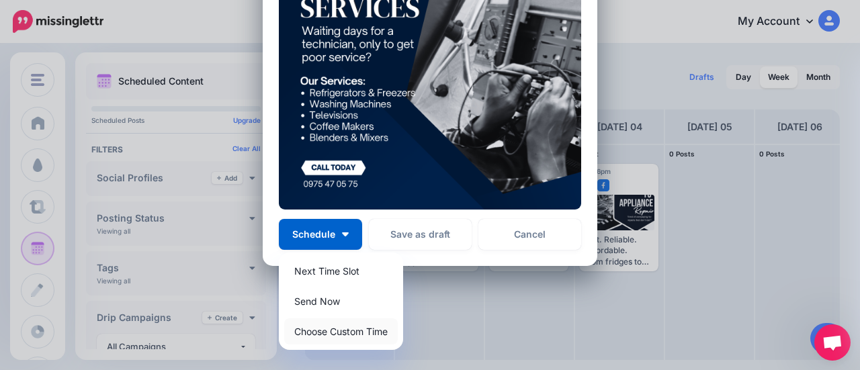
click at [320, 332] on link "Choose Custom Time" at bounding box center [341, 331] width 114 height 26
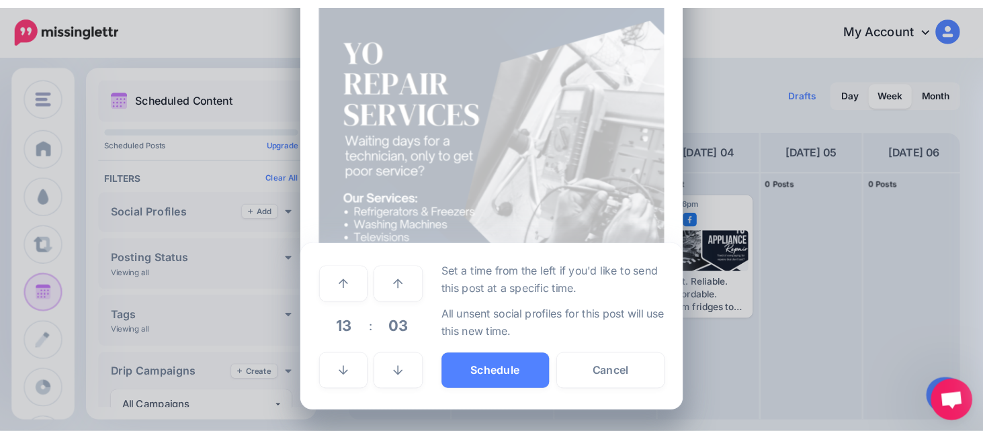
scroll to position [183, 0]
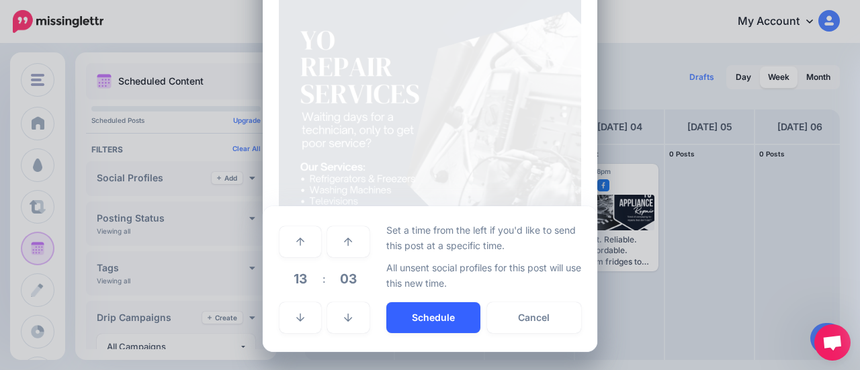
click at [420, 325] on button "Schedule" at bounding box center [433, 317] width 94 height 31
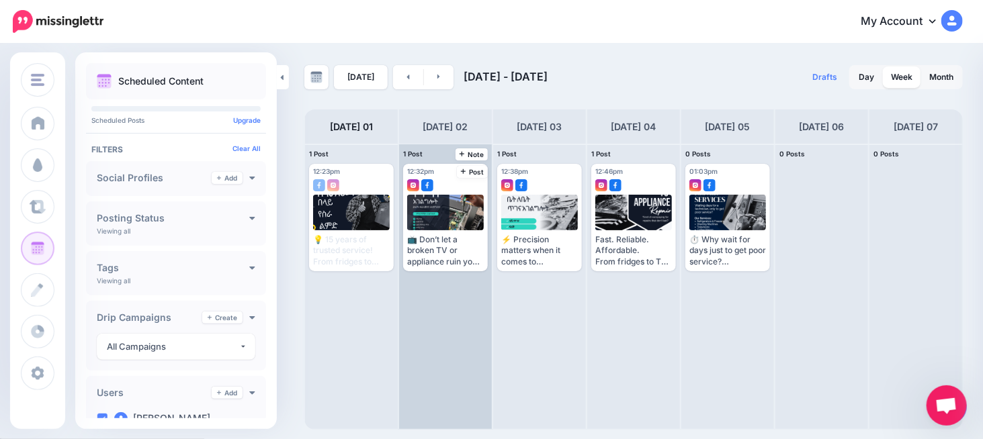
click at [417, 353] on div "12:32pm [DATE] 12:32pm 📺 Don’t let a broken TV or appliance ruin your day! With…" at bounding box center [445, 286] width 93 height 285
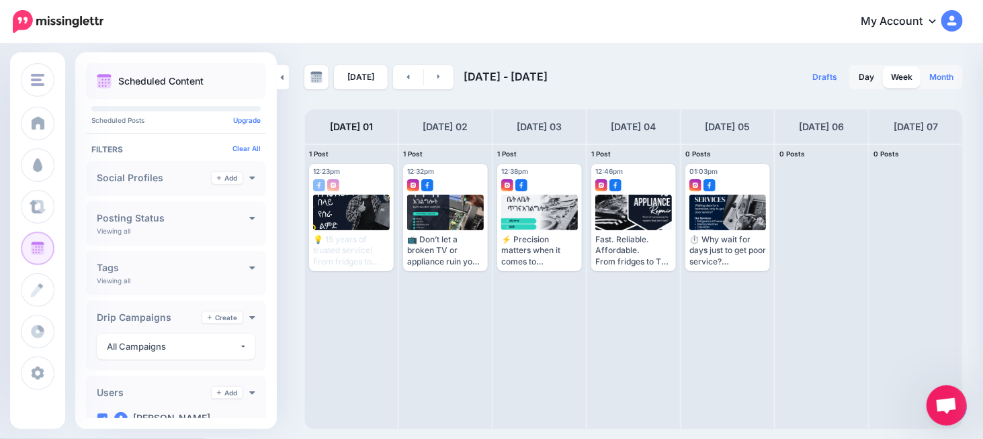
click at [859, 79] on link "Month" at bounding box center [941, 78] width 40 height 22
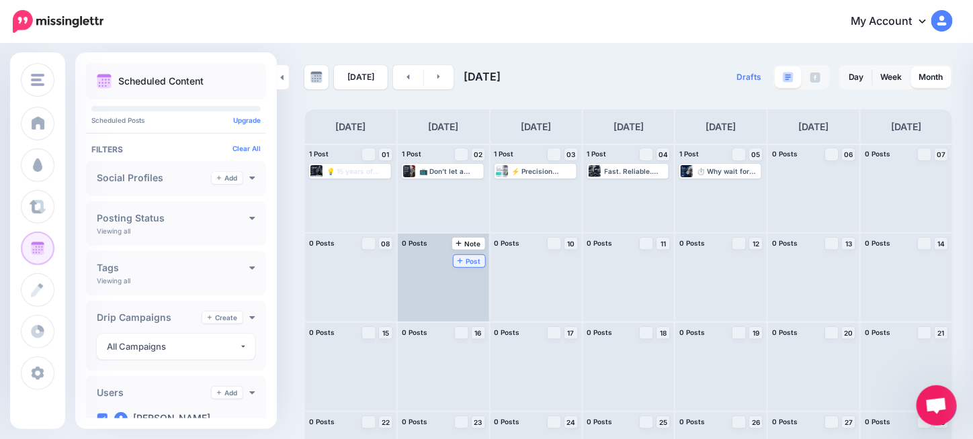
click at [473, 263] on span "Post" at bounding box center [470, 261] width 24 height 7
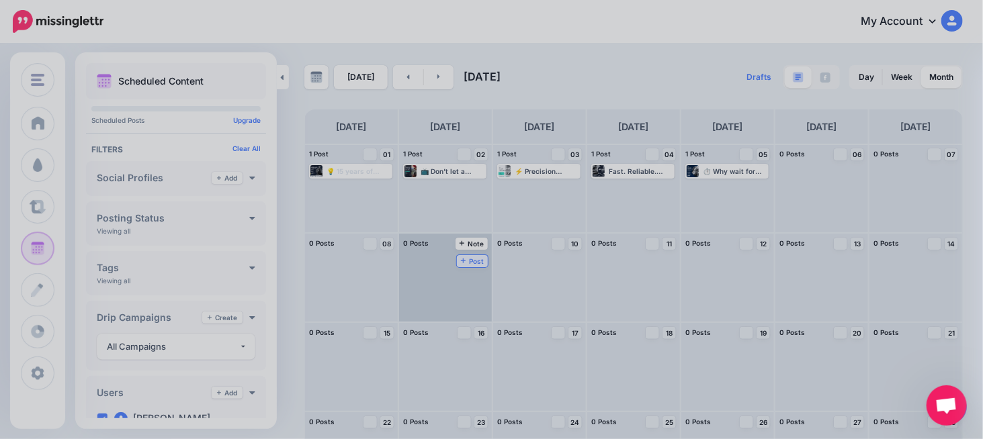
scroll to position [0, 0]
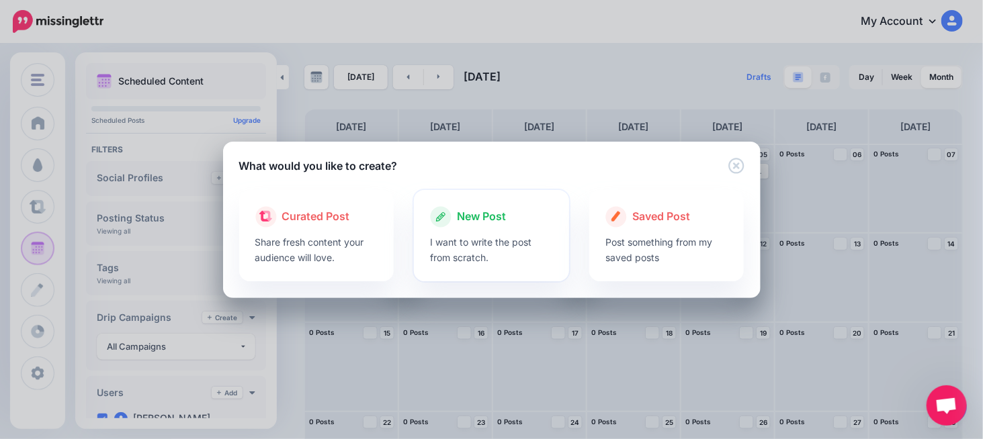
click at [496, 243] on p "I want to write the post from scratch." at bounding box center [491, 249] width 123 height 31
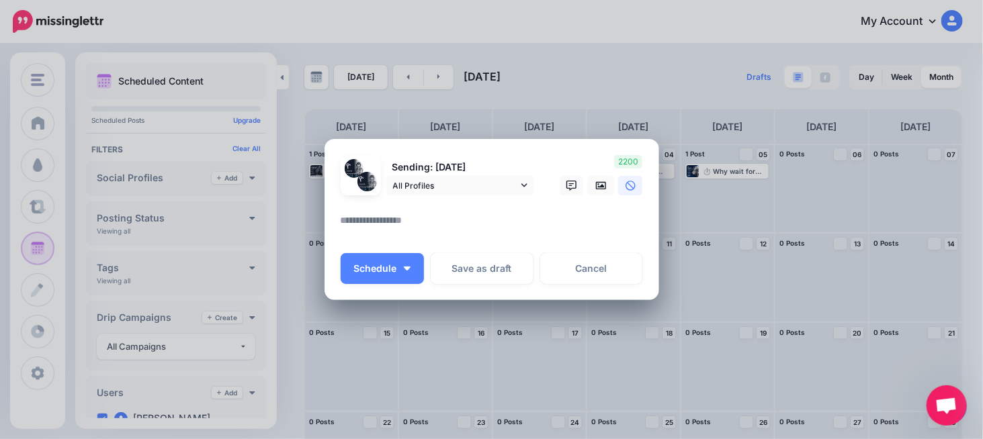
click at [417, 208] on div at bounding box center [492, 204] width 302 height 17
click at [415, 215] on textarea at bounding box center [495, 225] width 309 height 26
paste textarea "**********"
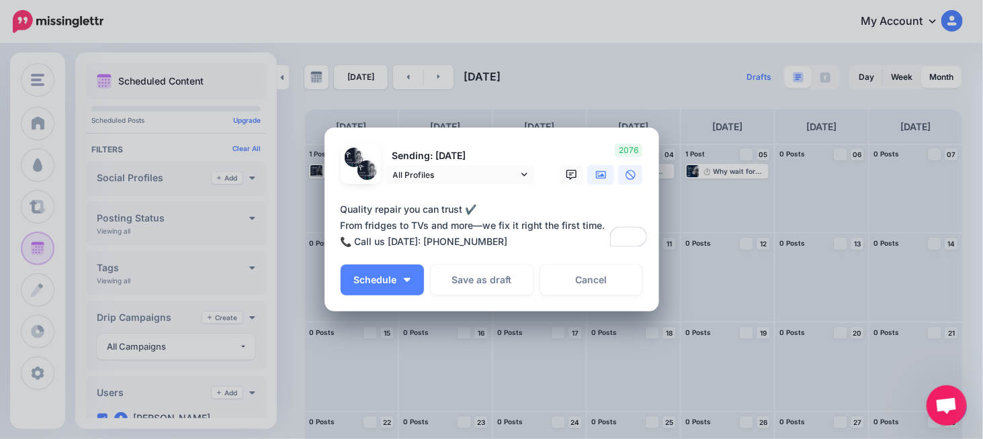
type textarea "**********"
click at [596, 179] on icon at bounding box center [601, 175] width 11 height 8
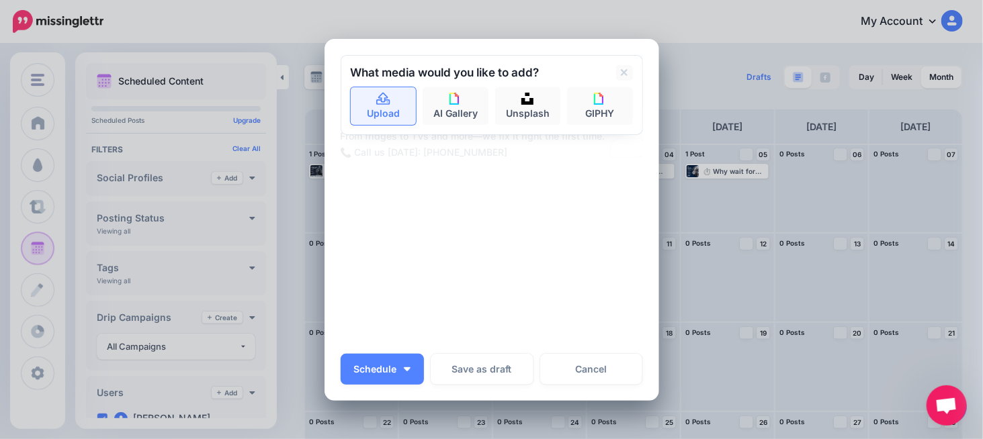
click at [374, 113] on link "Upload" at bounding box center [384, 106] width 66 height 38
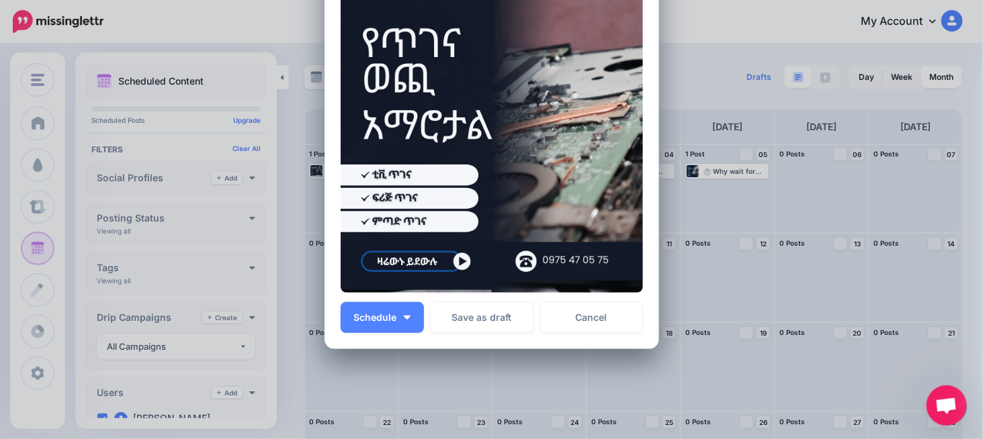
scroll to position [224, 0]
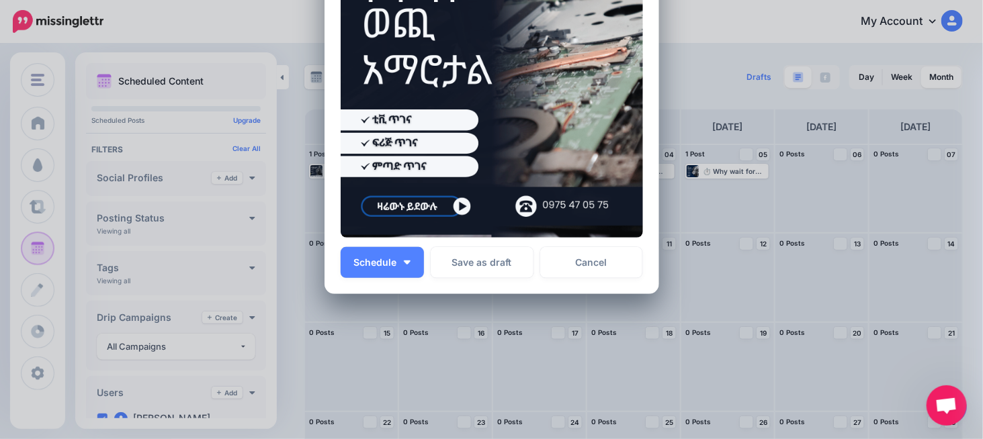
click at [415, 242] on div "Sending: [DATE] All Profiles" at bounding box center [492, 45] width 302 height 468
click at [413, 255] on button "Schedule" at bounding box center [382, 262] width 83 height 31
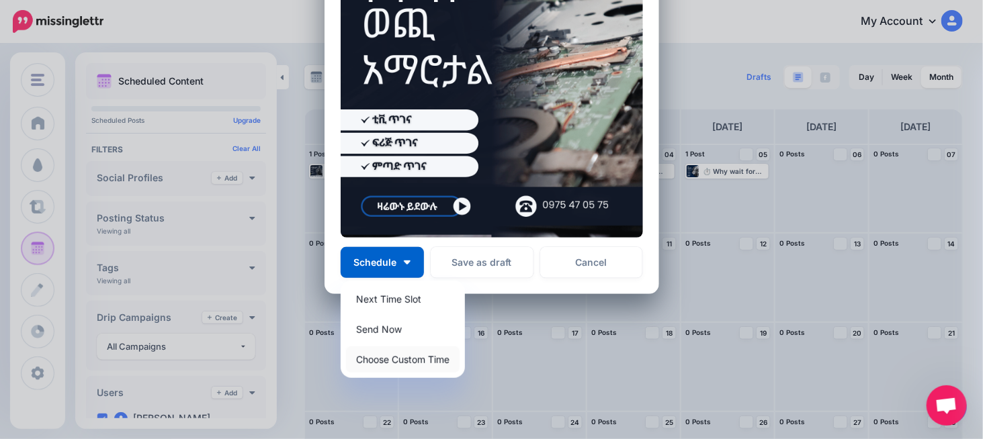
click at [382, 369] on link "Choose Custom Time" at bounding box center [403, 360] width 114 height 26
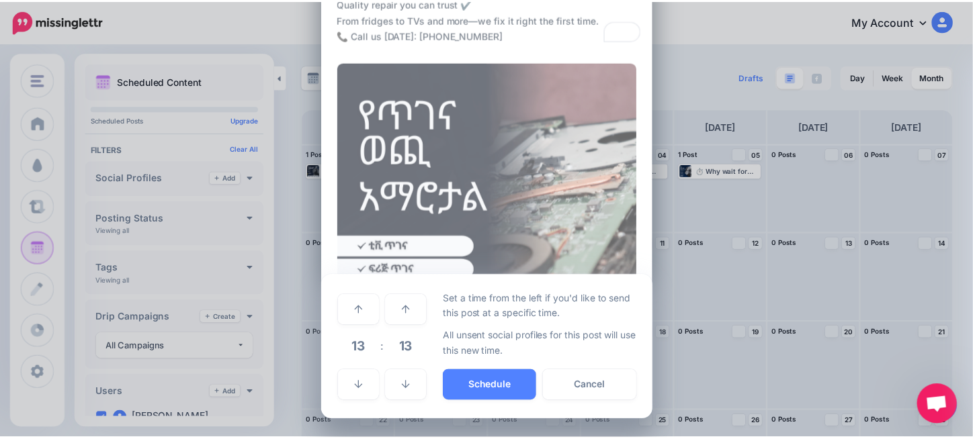
scroll to position [97, 0]
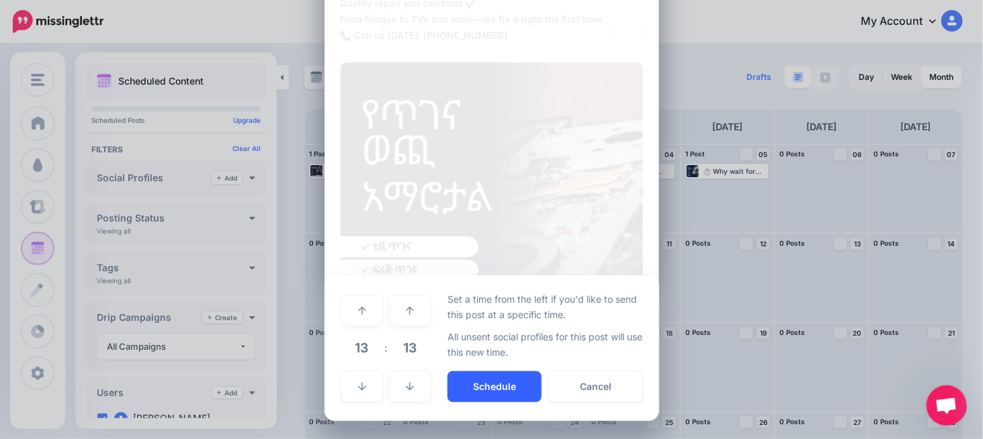
click at [453, 370] on button "Schedule" at bounding box center [494, 387] width 94 height 31
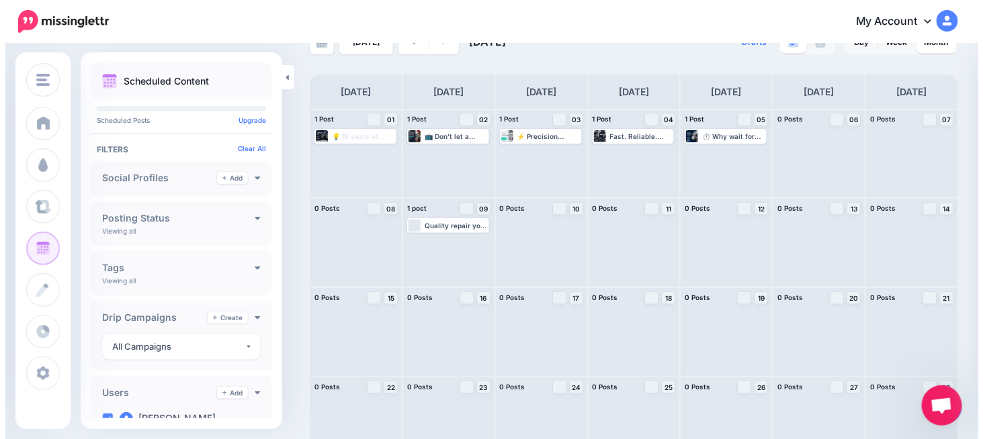
scroll to position [0, 0]
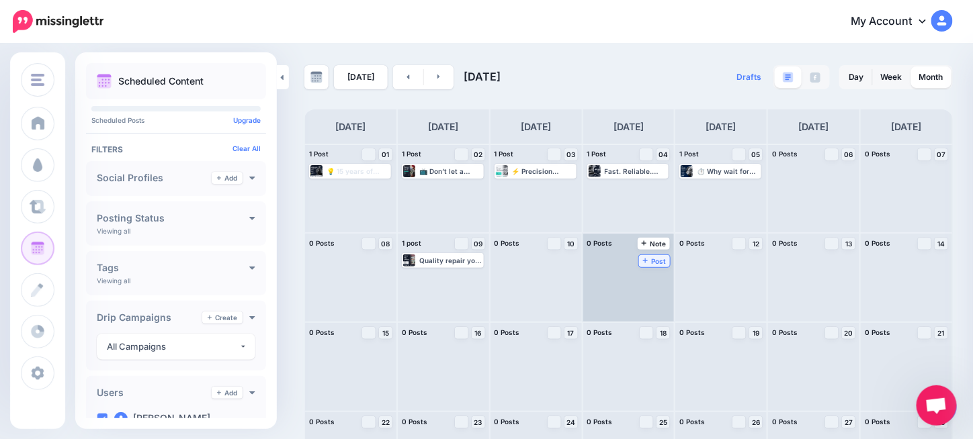
click at [659, 263] on span "Post" at bounding box center [655, 261] width 24 height 7
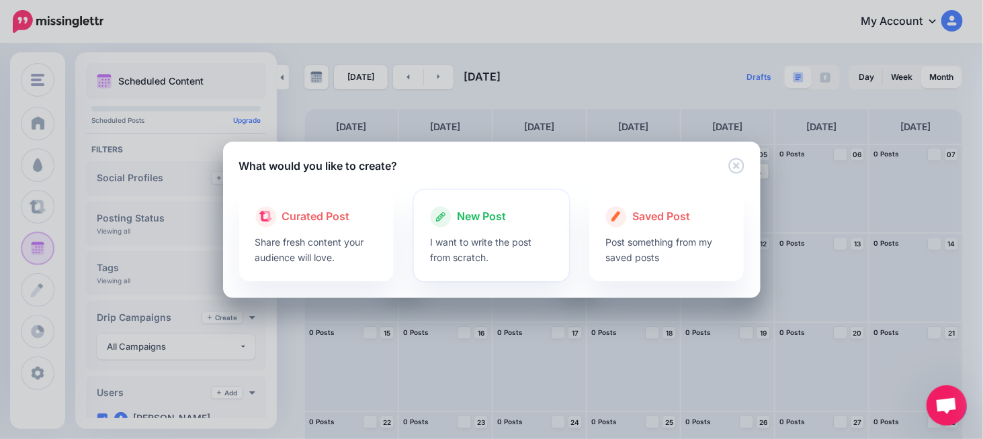
click at [460, 220] on span "New Post" at bounding box center [481, 216] width 49 height 17
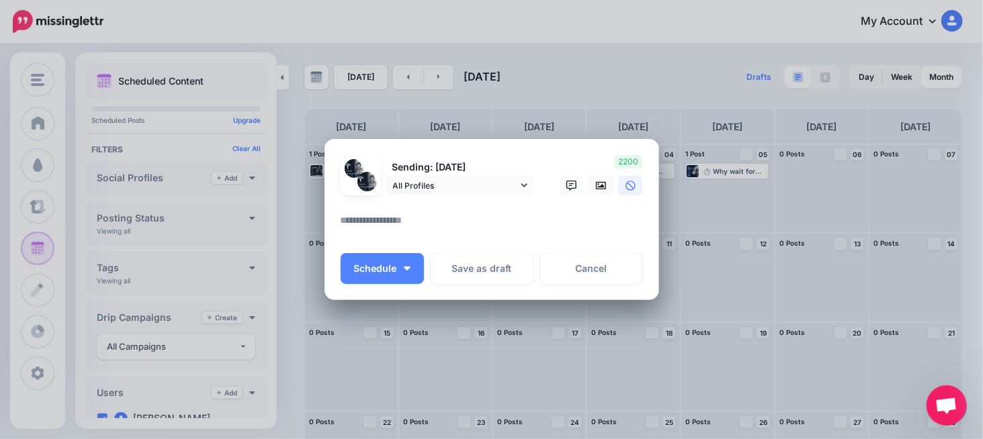
click at [405, 212] on textarea at bounding box center [495, 225] width 309 height 26
paste textarea "**********"
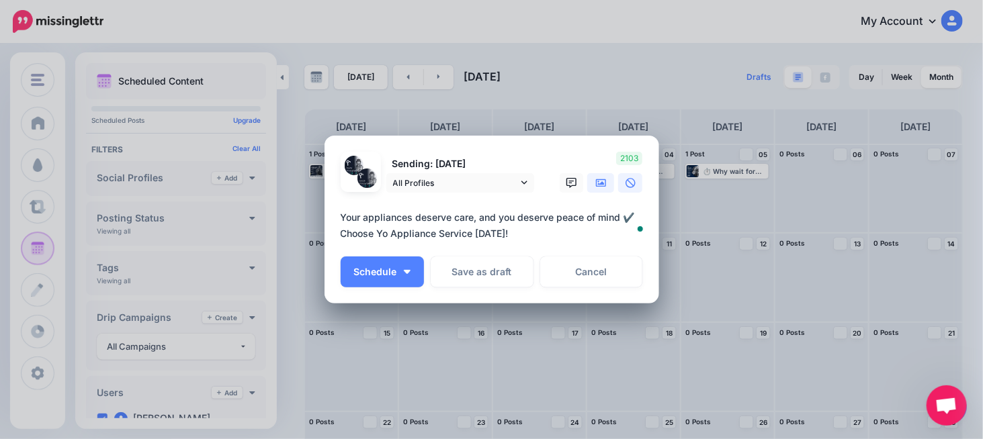
type textarea "**********"
click at [596, 183] on icon at bounding box center [601, 183] width 11 height 8
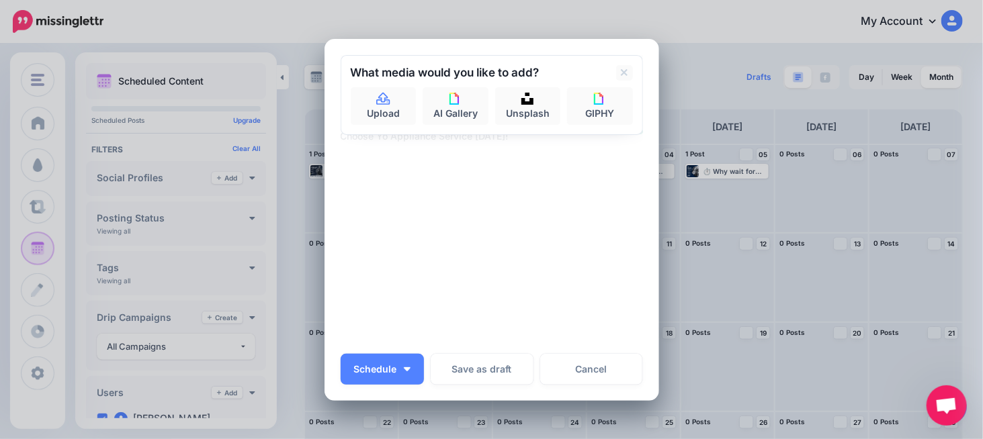
click at [388, 142] on textarea "**********" at bounding box center [495, 128] width 309 height 32
click at [378, 115] on link "Upload" at bounding box center [384, 106] width 66 height 38
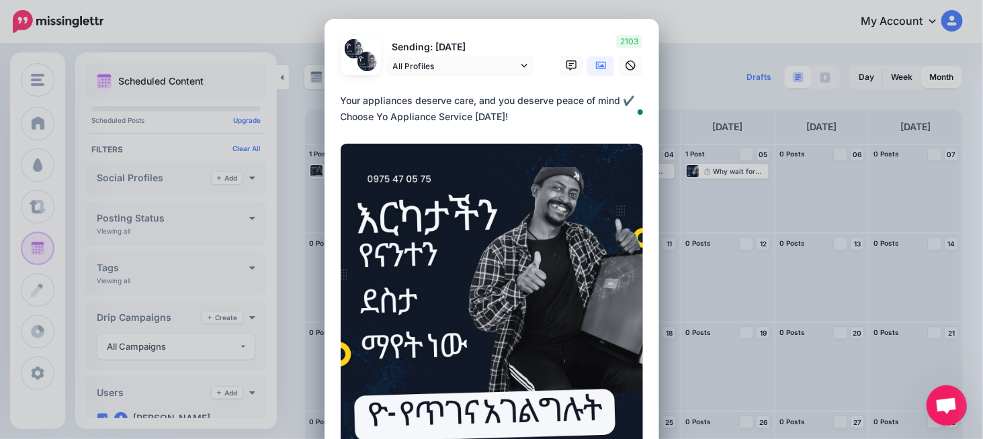
scroll to position [134, 0]
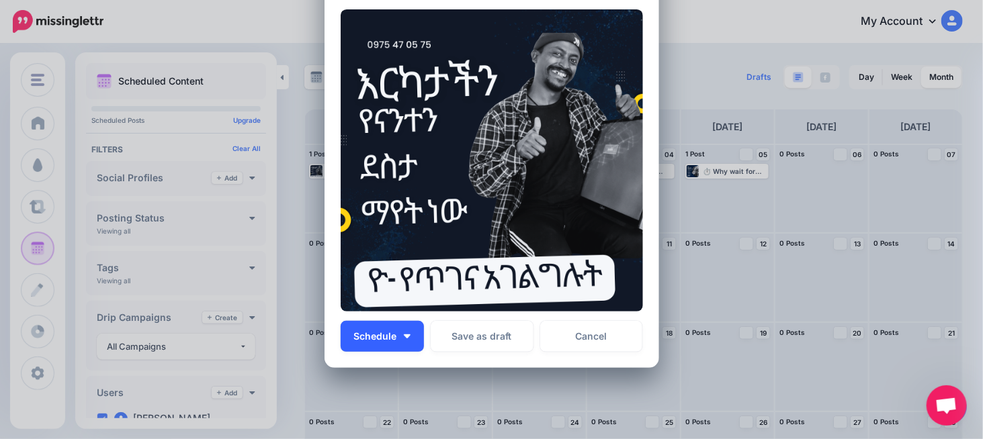
click at [405, 339] on button "Schedule" at bounding box center [382, 336] width 83 height 31
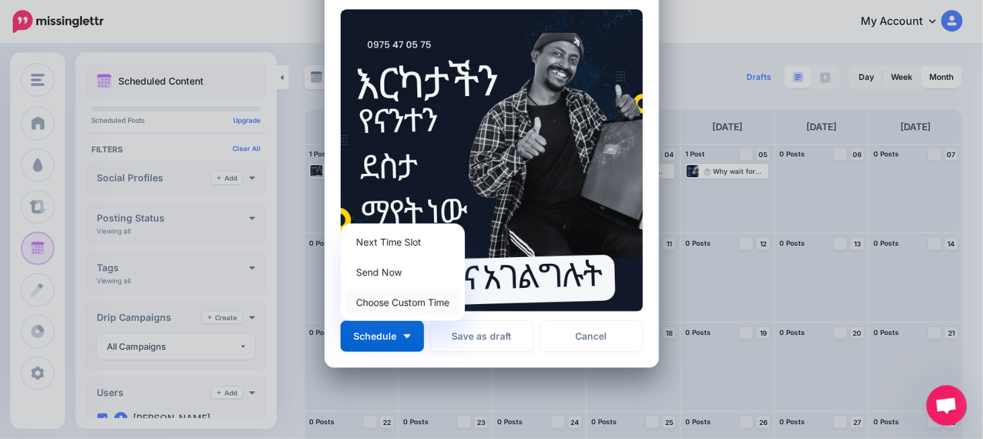
click at [398, 301] on link "Choose Custom Time" at bounding box center [403, 303] width 114 height 26
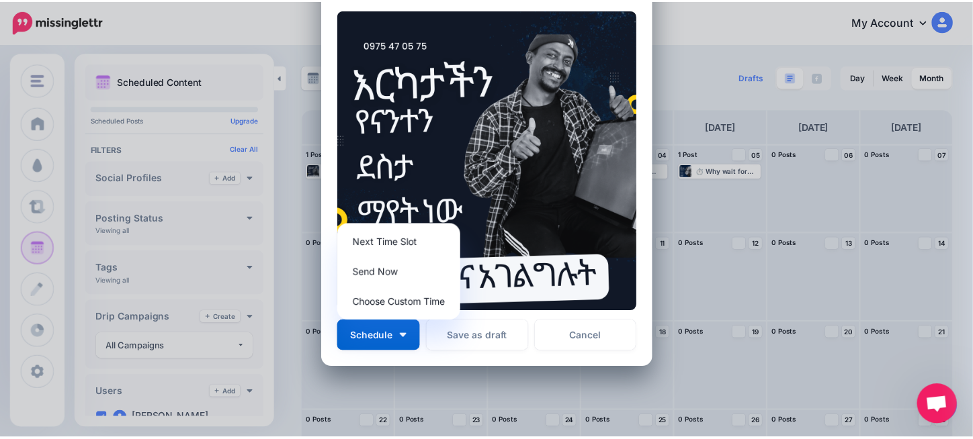
scroll to position [81, 0]
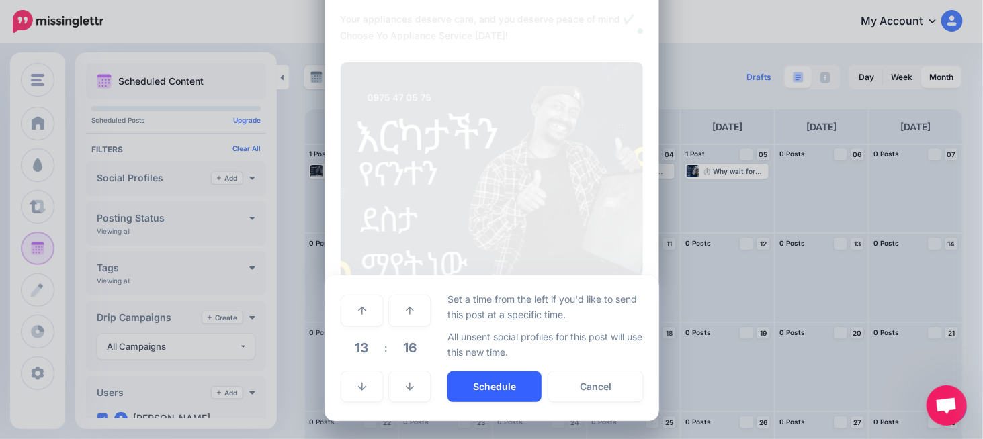
click at [473, 382] on button "Schedule" at bounding box center [494, 387] width 94 height 31
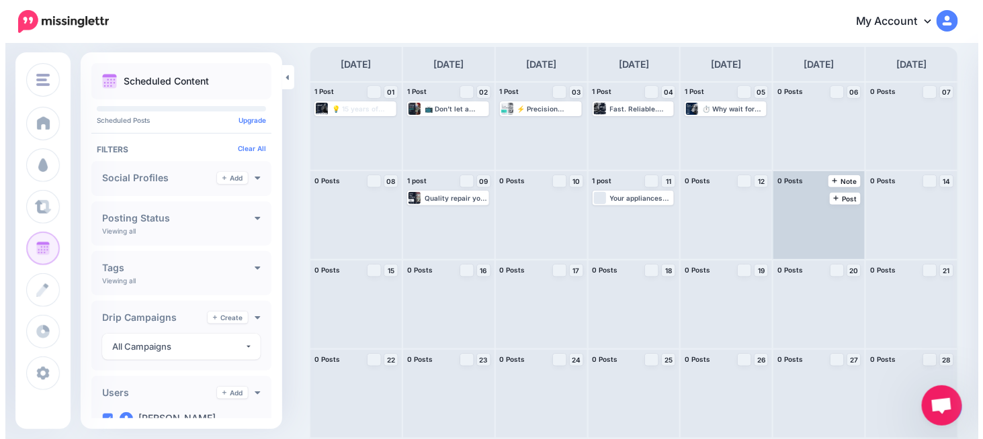
scroll to position [0, 0]
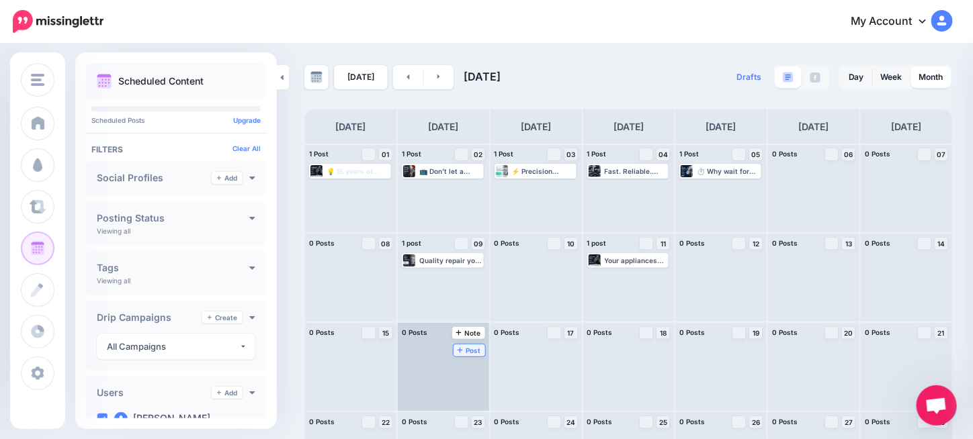
click at [474, 347] on span "Post" at bounding box center [470, 350] width 24 height 7
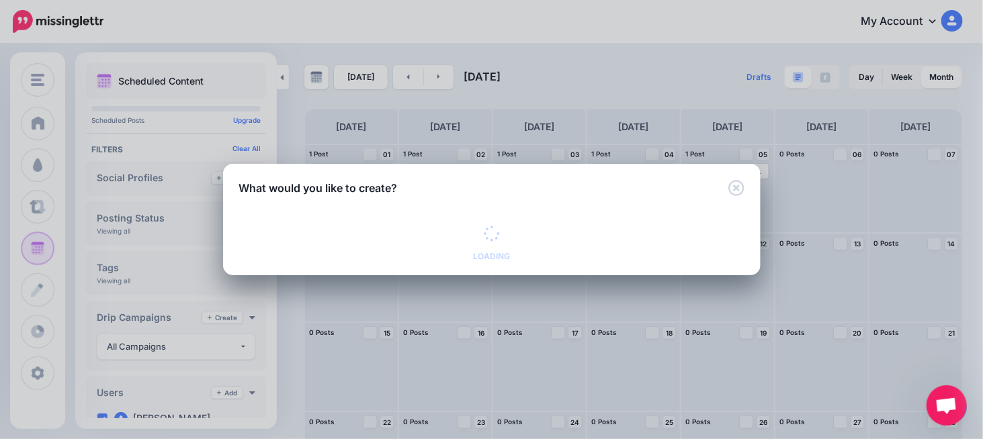
click at [709, 331] on div "What would you like to create? Loading Loading Curated Post Share fresh content…" at bounding box center [491, 219] width 983 height 439
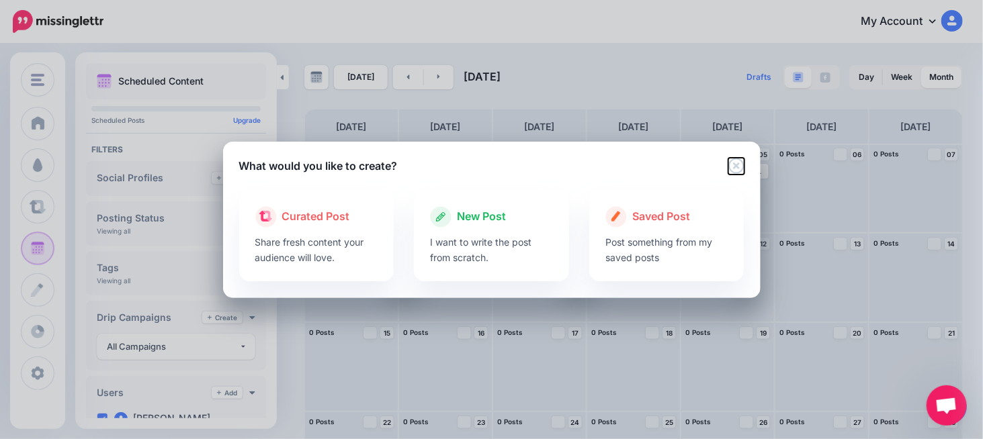
click at [732, 172] on icon "Close" at bounding box center [736, 166] width 16 height 16
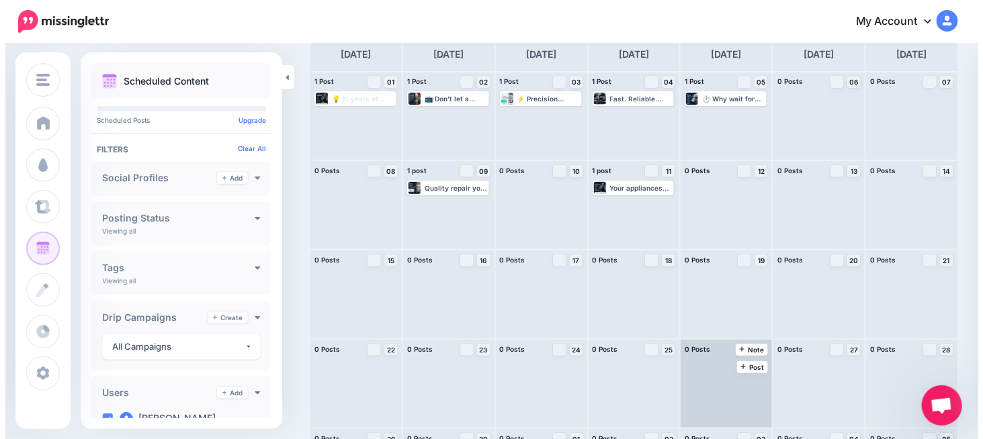
scroll to position [134, 0]
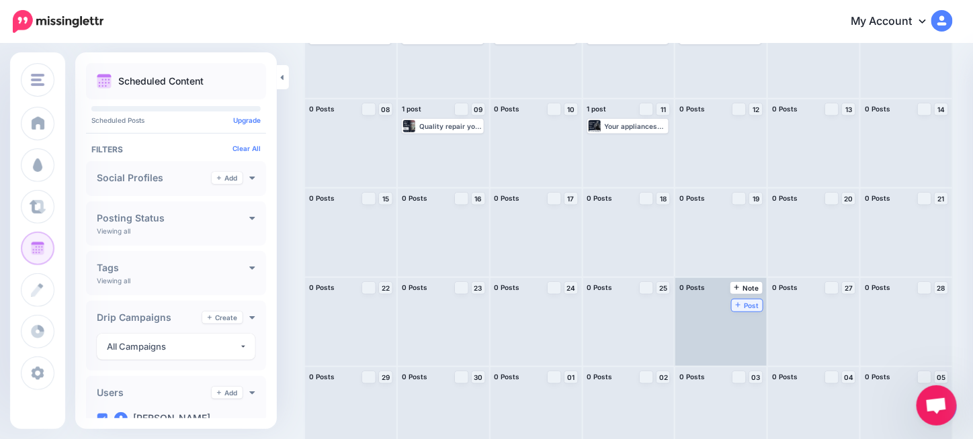
click at [746, 300] on link "Post" at bounding box center [748, 306] width 32 height 12
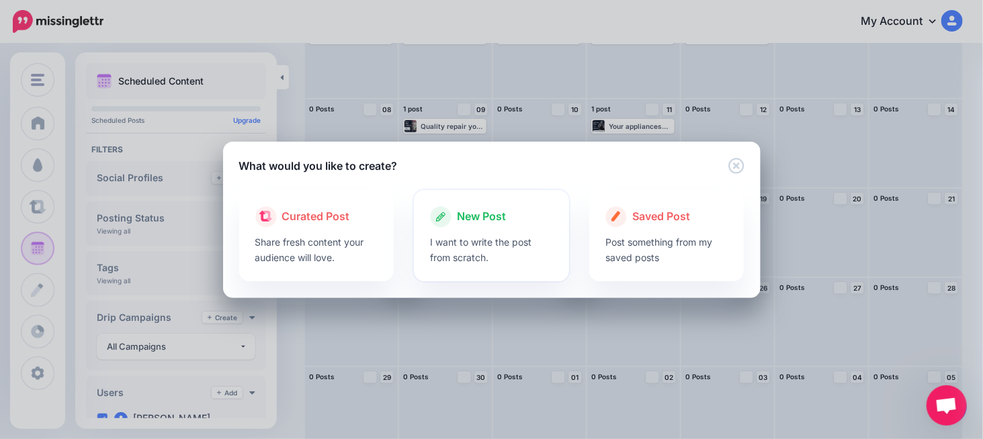
click at [453, 234] on p "I want to write the post from scratch." at bounding box center [491, 249] width 123 height 31
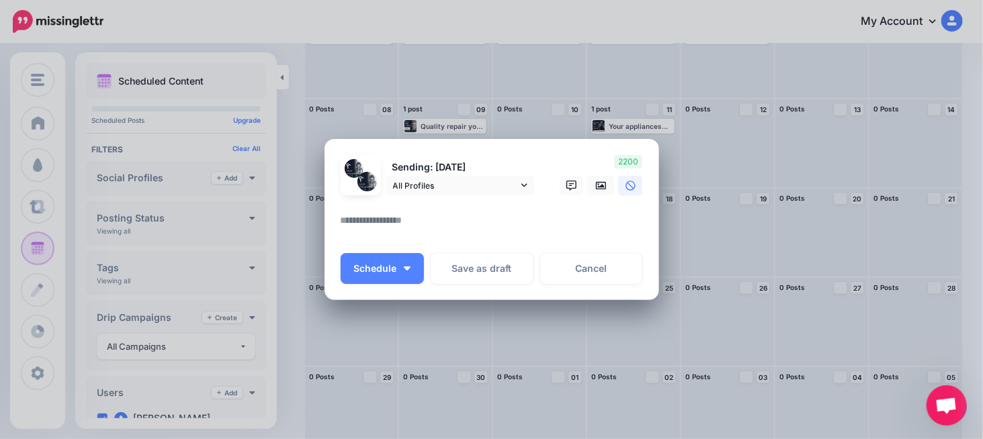
click at [435, 220] on textarea at bounding box center [495, 225] width 309 height 26
paste textarea "**********"
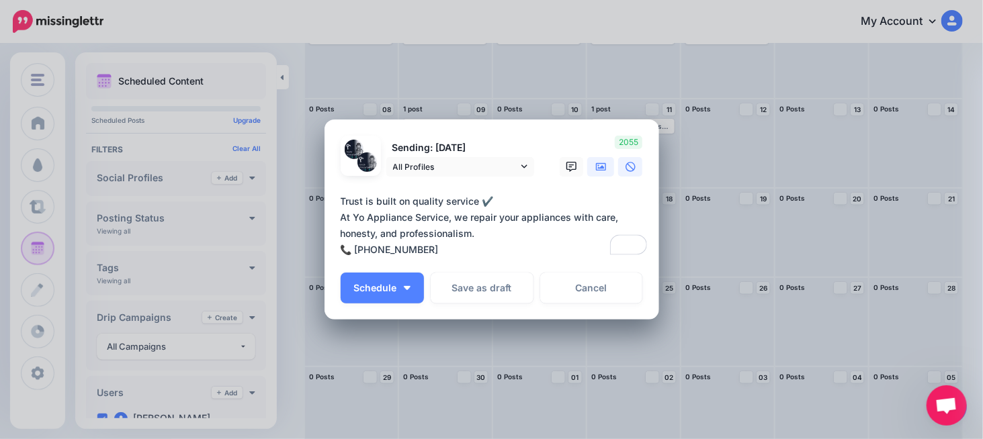
type textarea "**********"
click at [595, 174] on link at bounding box center [600, 166] width 27 height 19
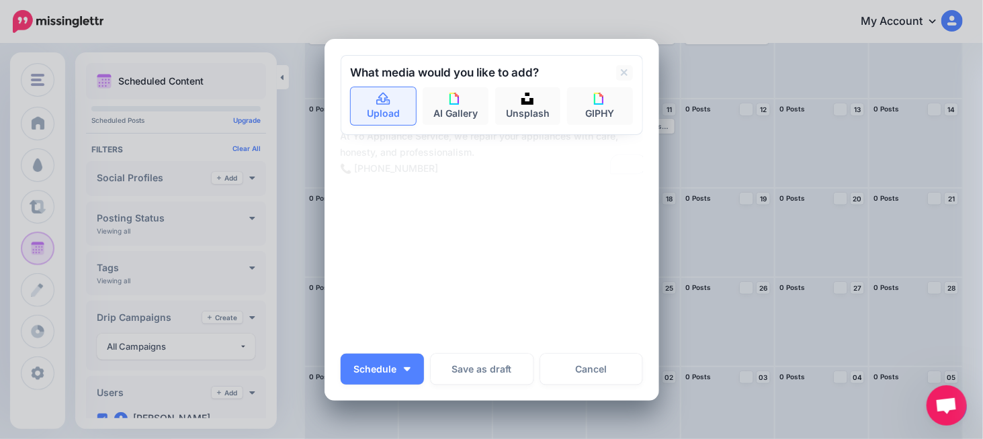
click at [351, 103] on link "Upload" at bounding box center [384, 106] width 66 height 38
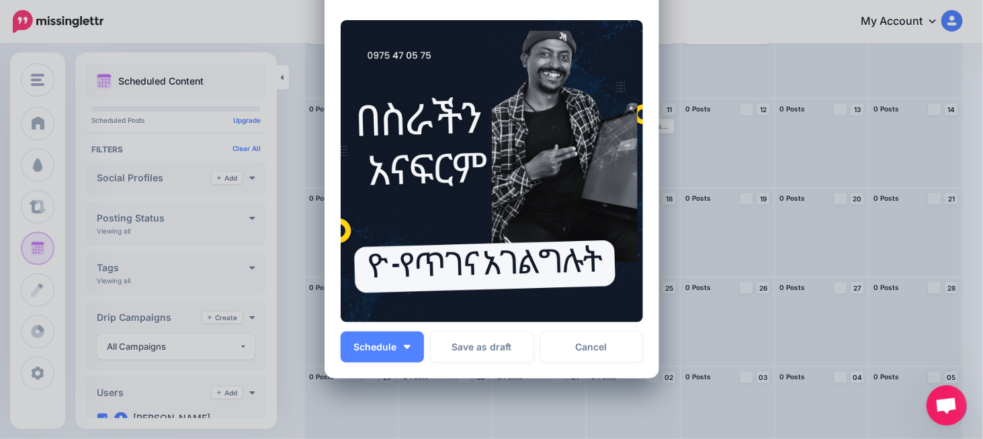
scroll to position [241, 0]
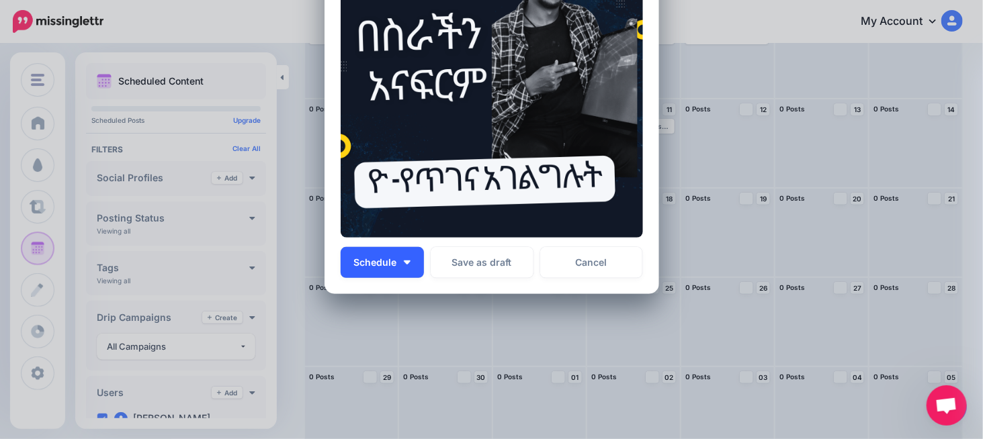
click at [417, 260] on button "Schedule" at bounding box center [382, 262] width 83 height 31
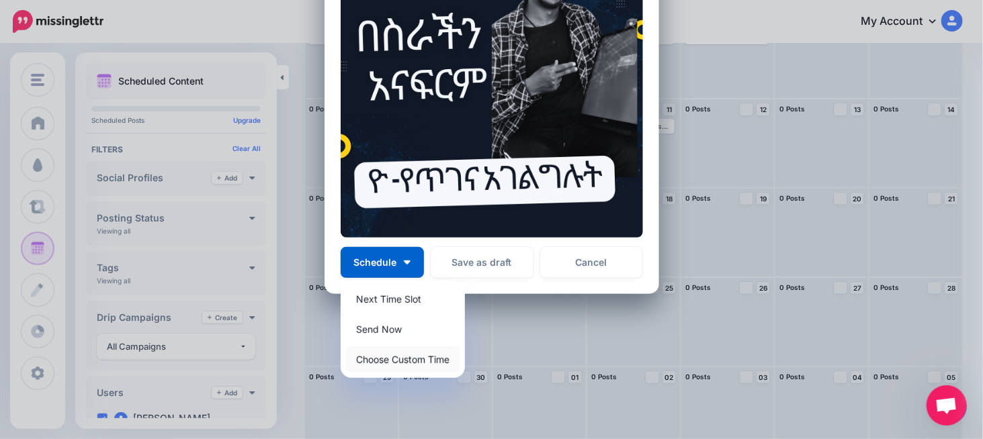
click at [399, 352] on link "Choose Custom Time" at bounding box center [403, 360] width 114 height 26
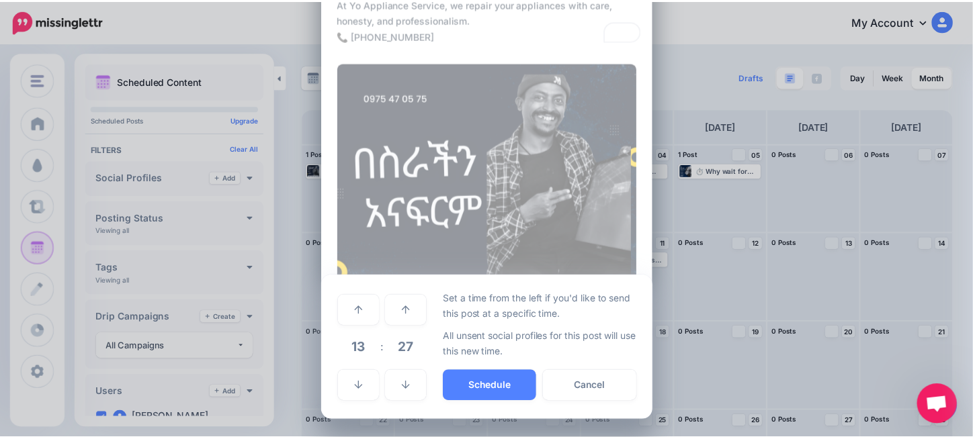
scroll to position [114, 0]
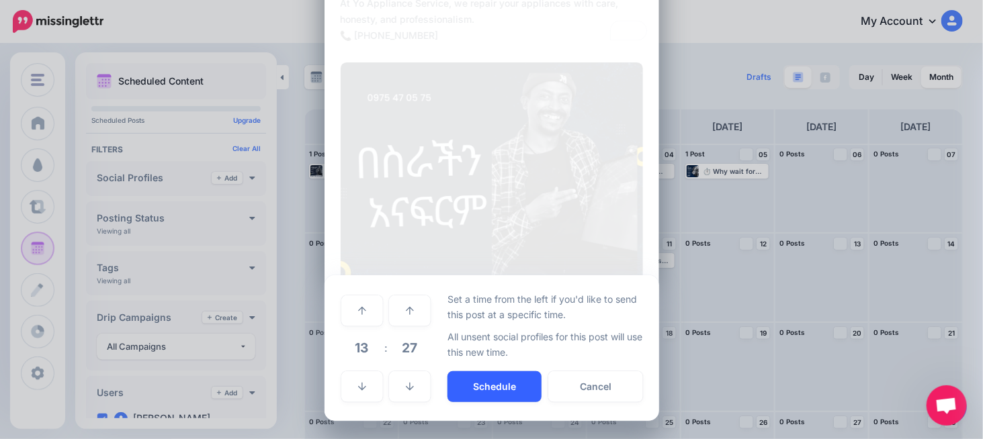
click at [511, 388] on button "Schedule" at bounding box center [494, 387] width 94 height 31
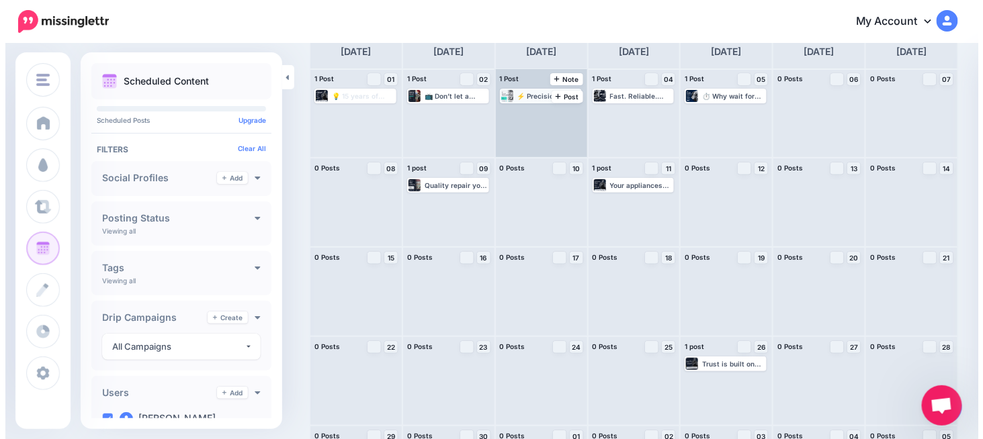
scroll to position [16, 0]
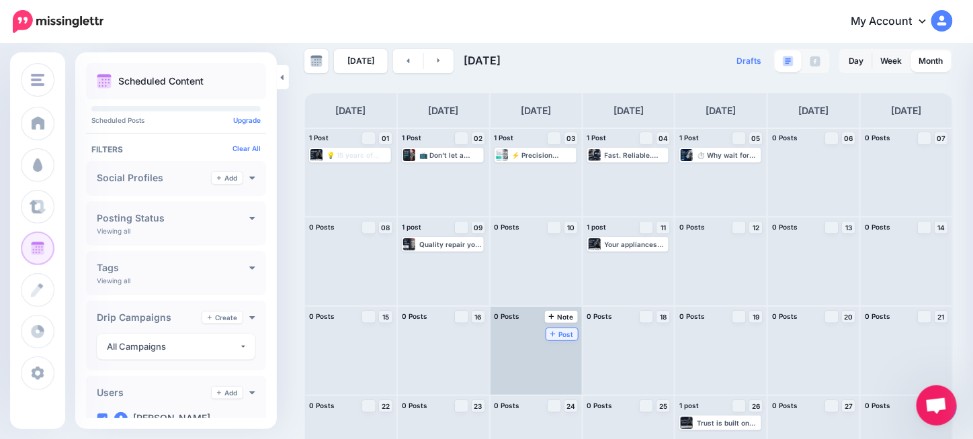
click at [562, 329] on link "Post" at bounding box center [562, 335] width 32 height 12
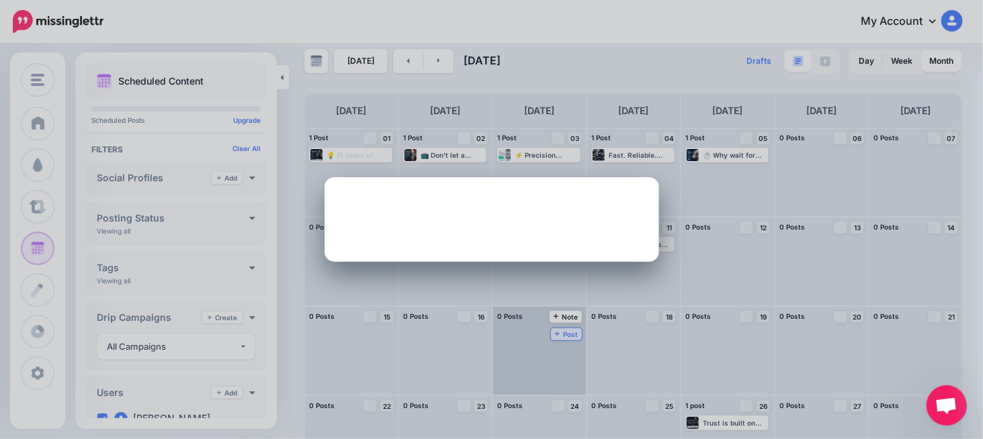
scroll to position [0, 0]
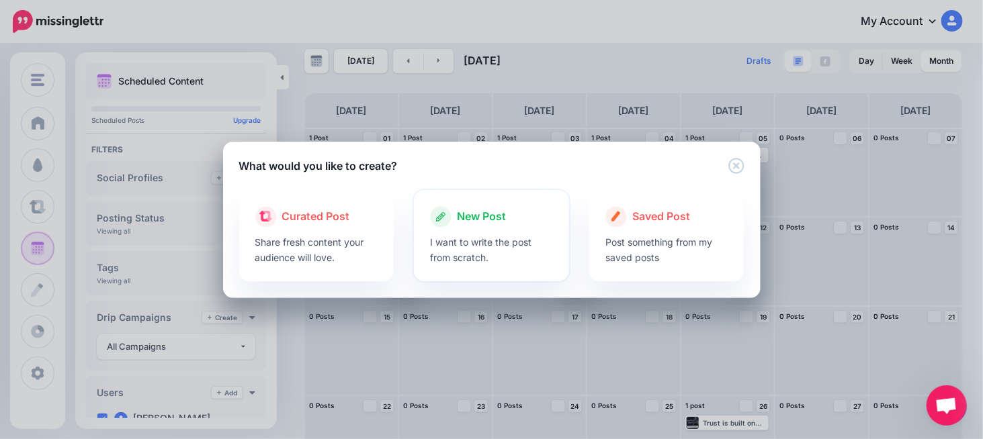
click at [434, 247] on p "I want to write the post from scratch." at bounding box center [491, 249] width 123 height 31
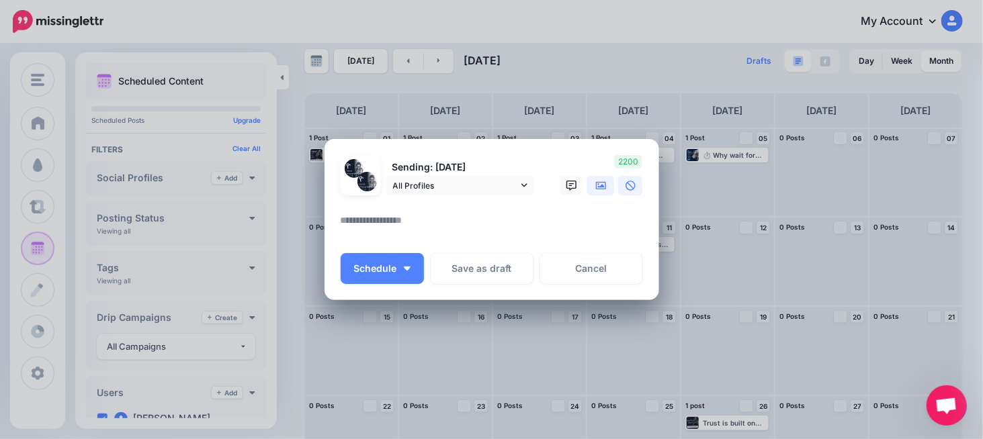
click at [600, 186] on icon at bounding box center [601, 186] width 11 height 11
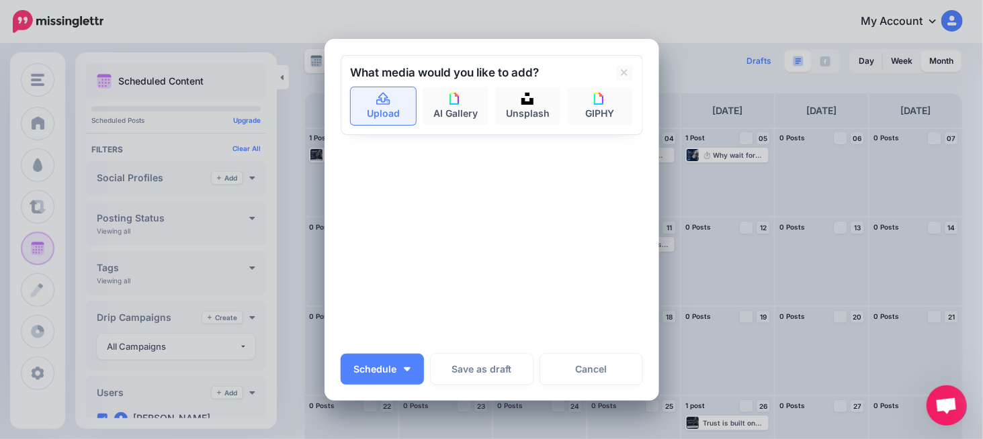
click at [396, 116] on link "Upload" at bounding box center [384, 106] width 66 height 38
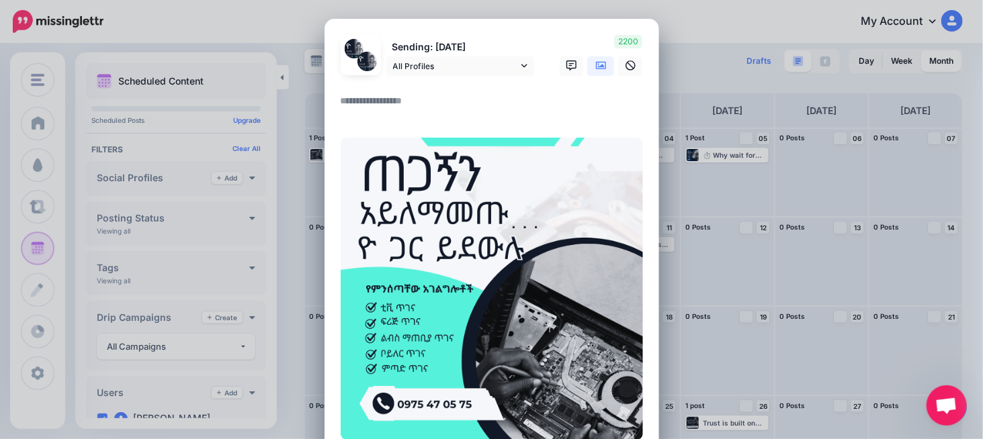
click at [456, 413] on img at bounding box center [492, 289] width 302 height 302
click at [374, 99] on textarea at bounding box center [495, 106] width 309 height 26
paste textarea "**********"
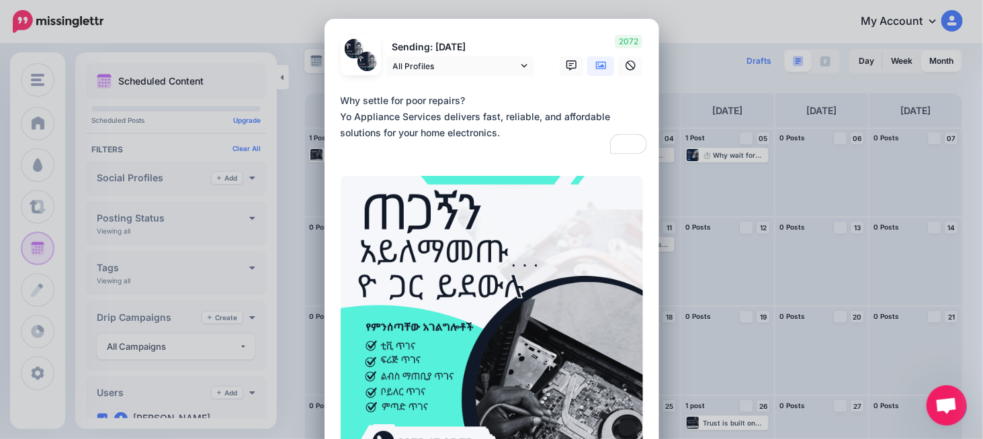
paste textarea "**********"
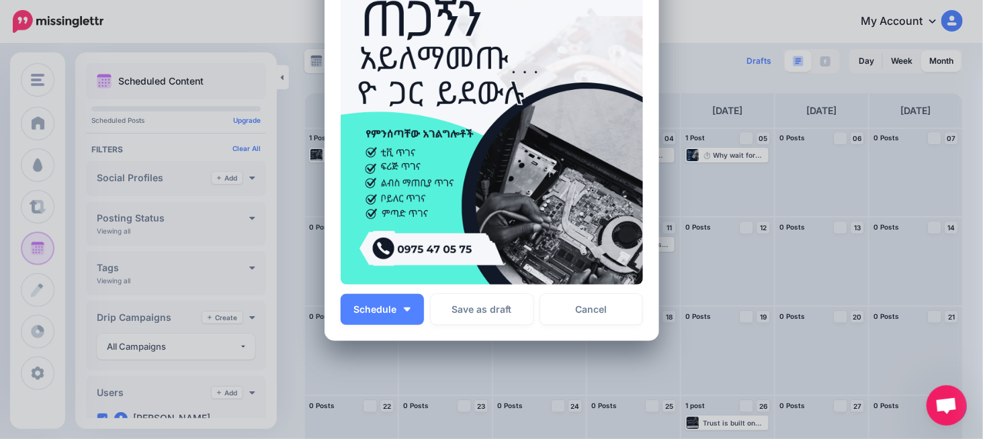
scroll to position [241, 0]
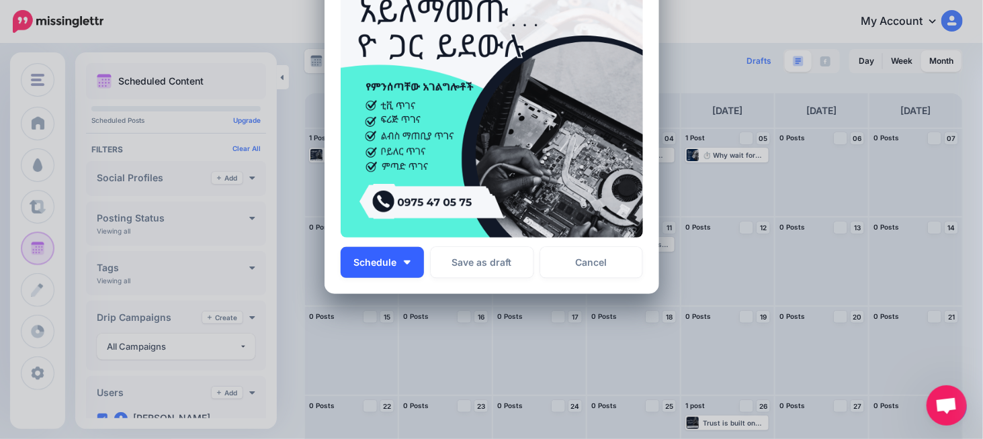
type textarea "**********"
click at [404, 263] on img "button" at bounding box center [407, 263] width 7 height 4
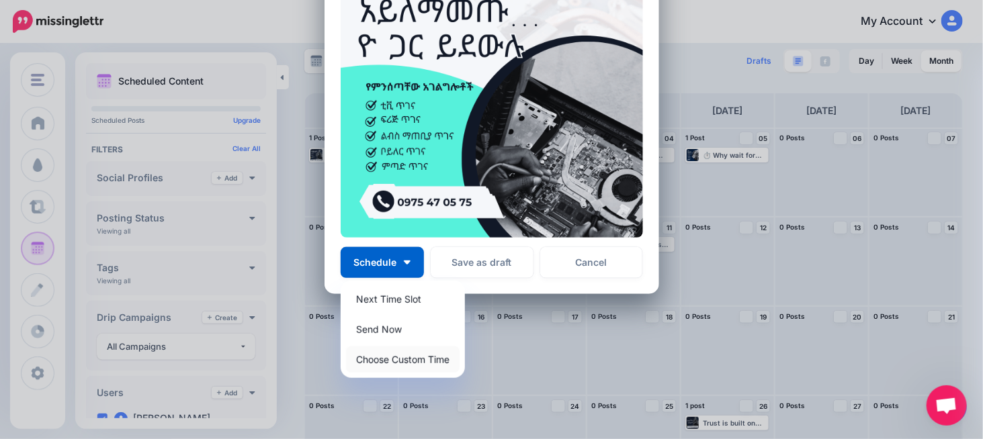
click at [372, 352] on link "Choose Custom Time" at bounding box center [403, 360] width 114 height 26
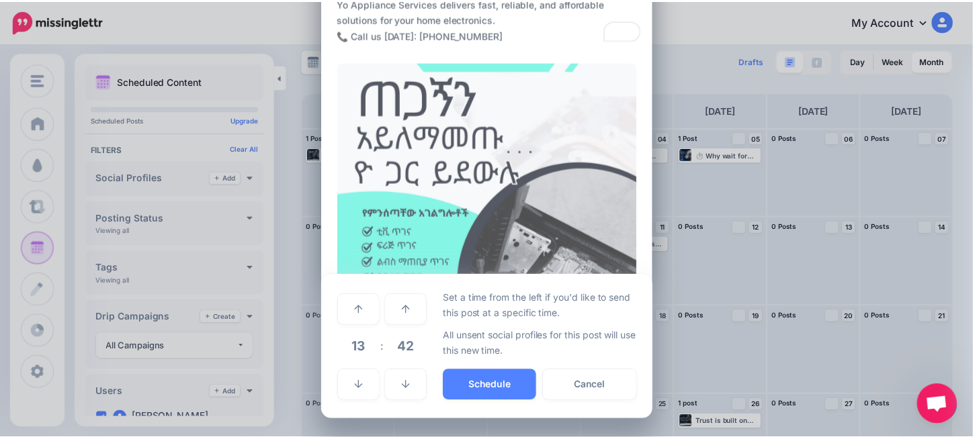
scroll to position [114, 0]
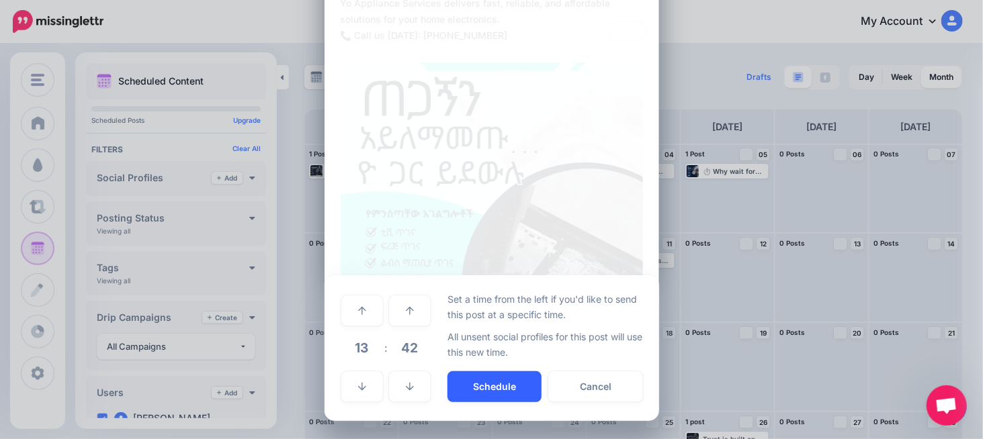
click at [474, 377] on button "Schedule" at bounding box center [494, 387] width 94 height 31
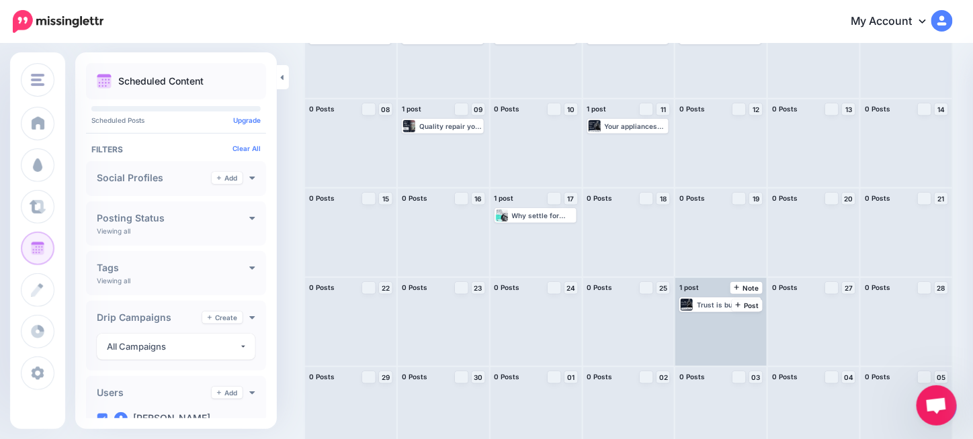
scroll to position [151, 0]
